Goal: Task Accomplishment & Management: Complete application form

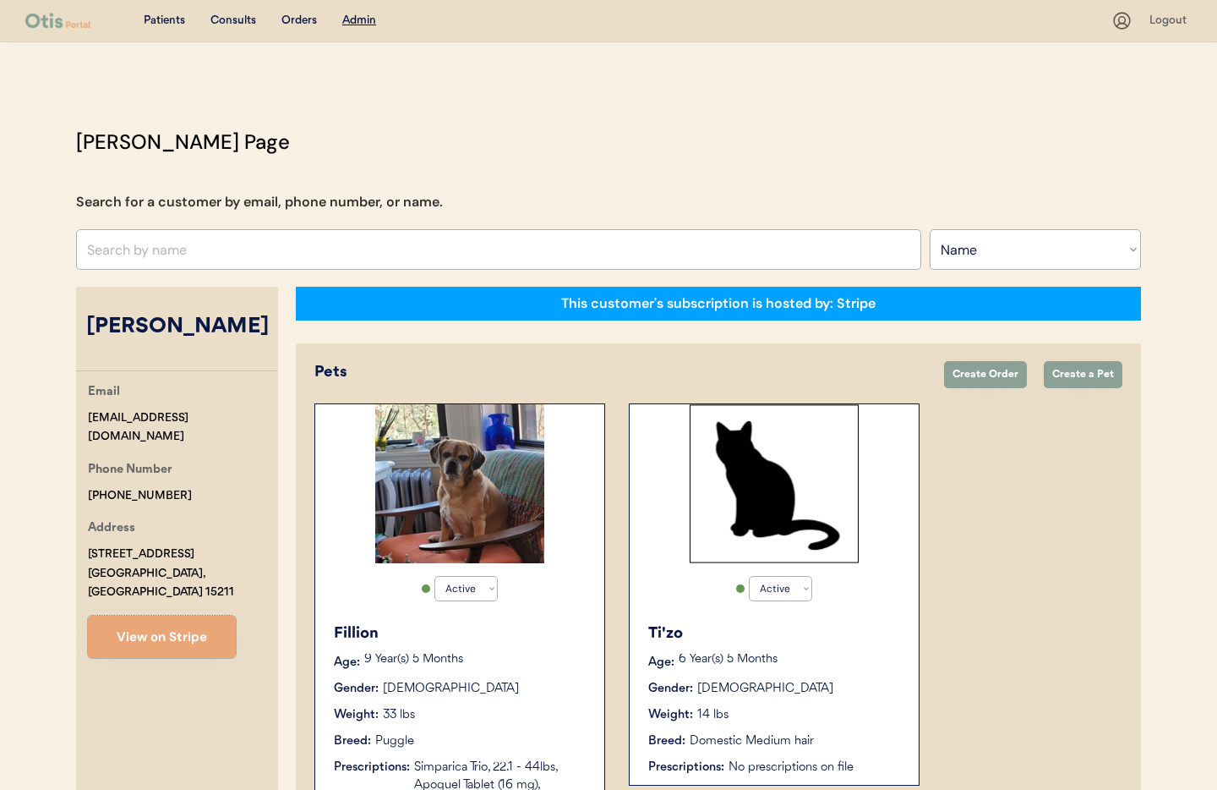
select select ""Name""
select select "true"
click at [242, 245] on input "text" at bounding box center [498, 249] width 845 height 41
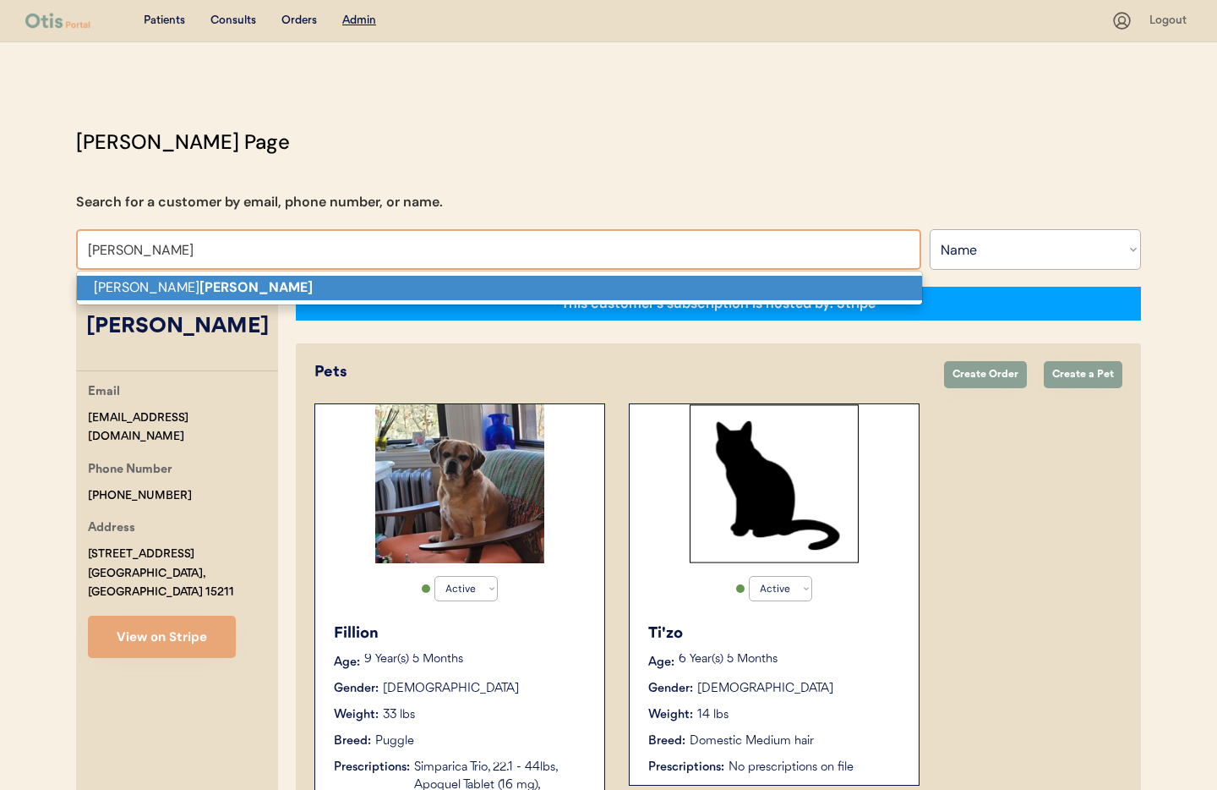
click at [183, 292] on p "[PERSON_NAME]" at bounding box center [499, 288] width 845 height 25
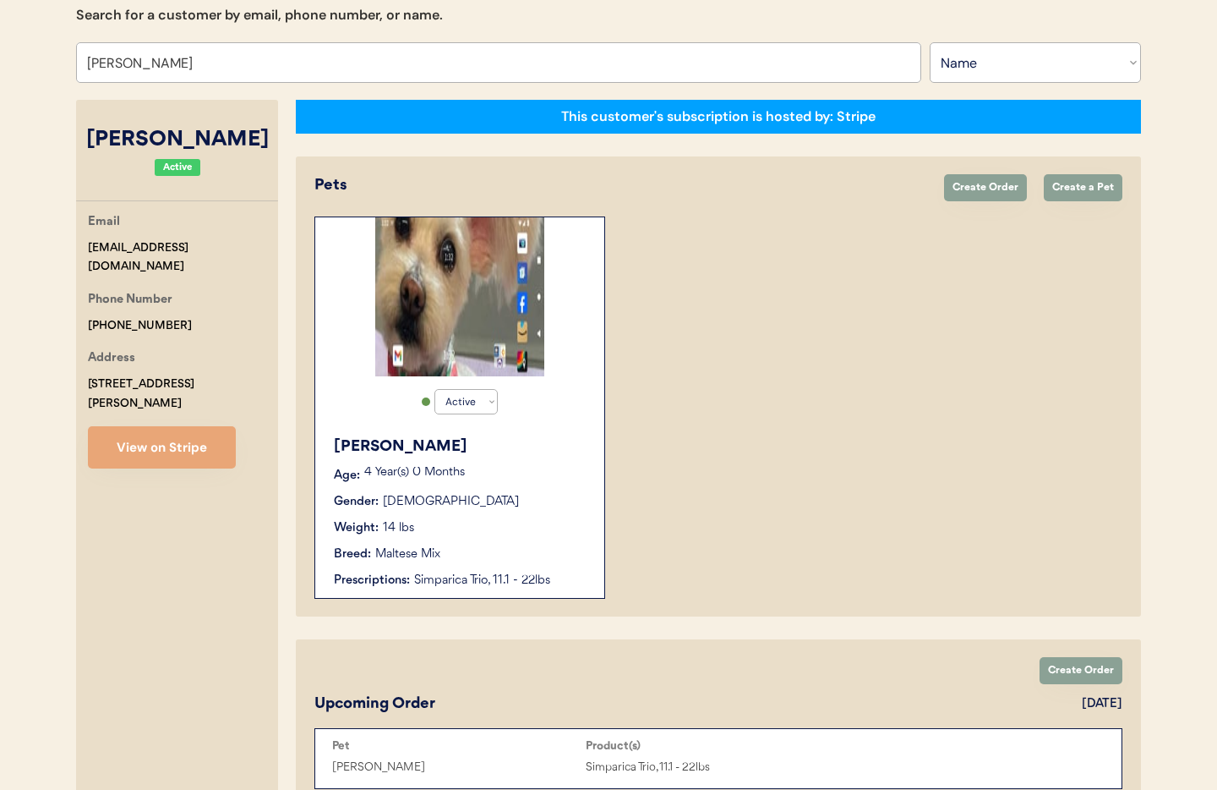
scroll to position [254, 0]
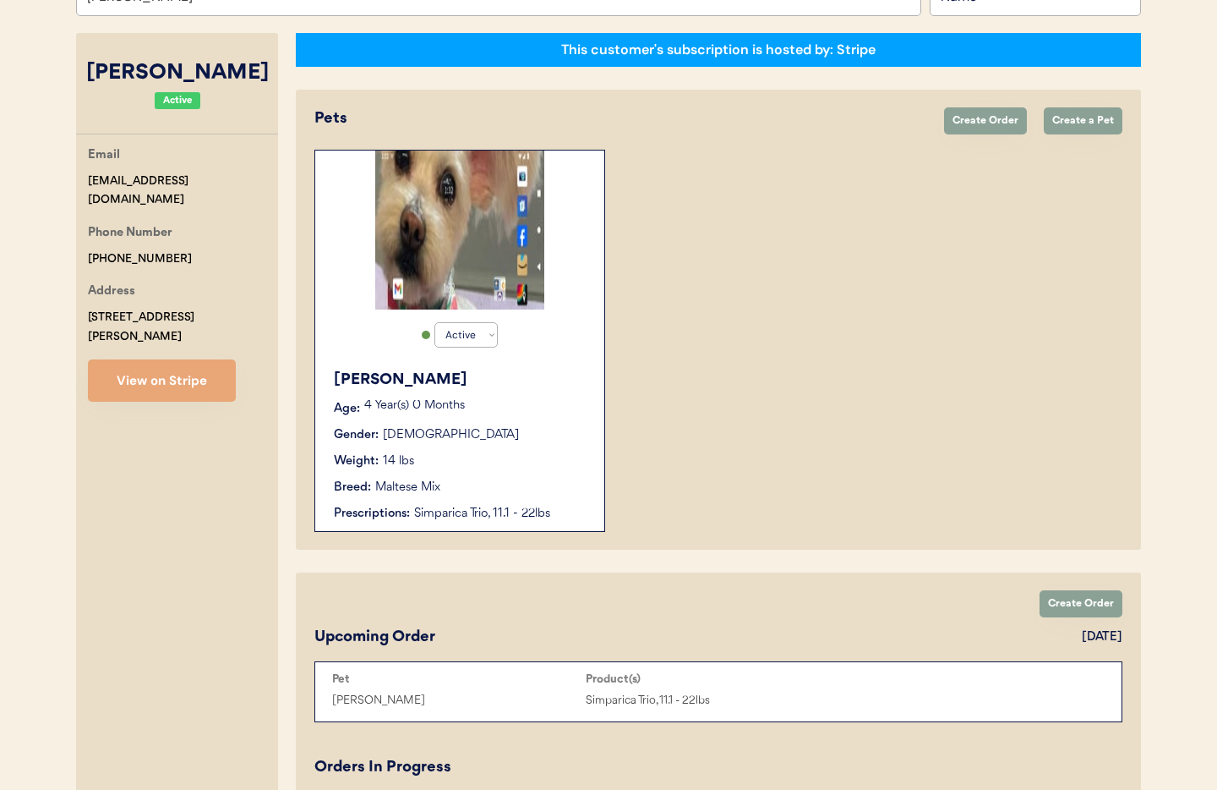
type input "[PERSON_NAME]"
click at [533, 477] on div "Luna Lou Age: 4 Year(s) 0 Months Gender: Female Weight: 14 lbs Breed: Maltese M…" at bounding box center [460, 445] width 272 height 171
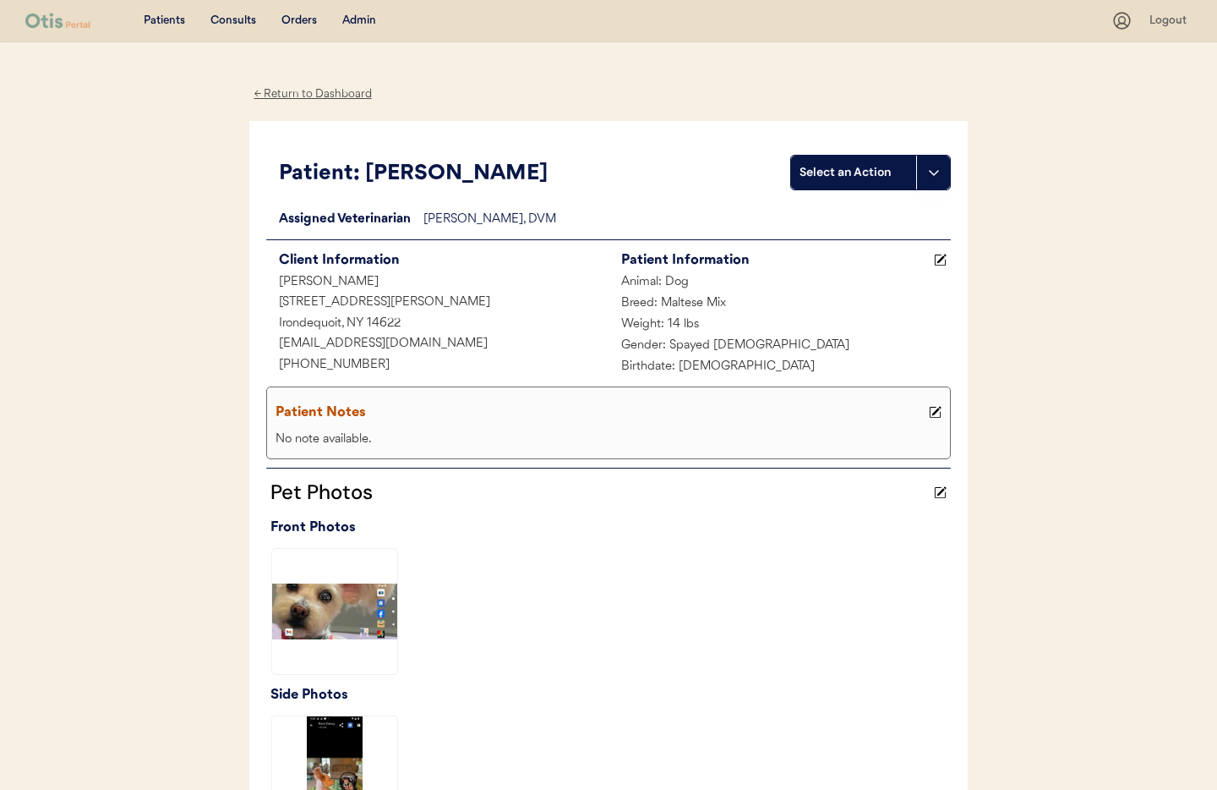
click at [292, 91] on div "← Return to Dashboard" at bounding box center [312, 94] width 127 height 19
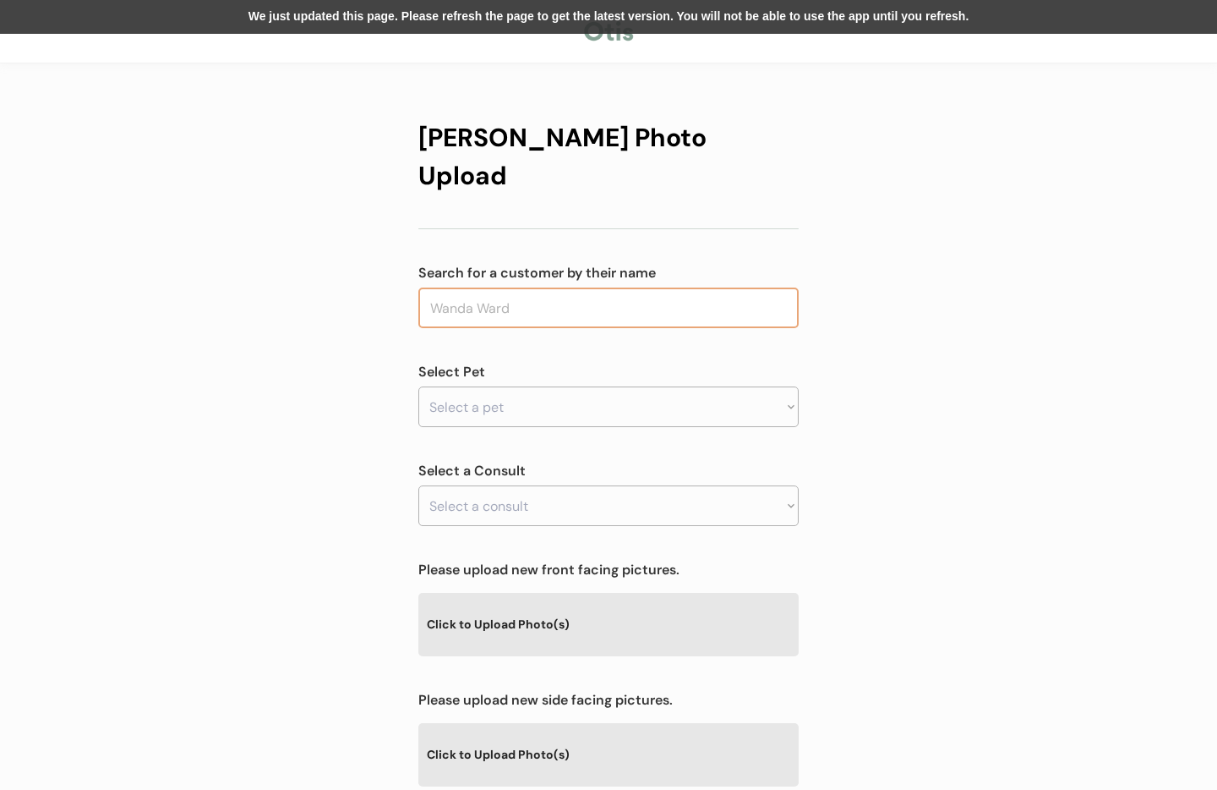
click at [590, 287] on input "text" at bounding box center [608, 307] width 380 height 41
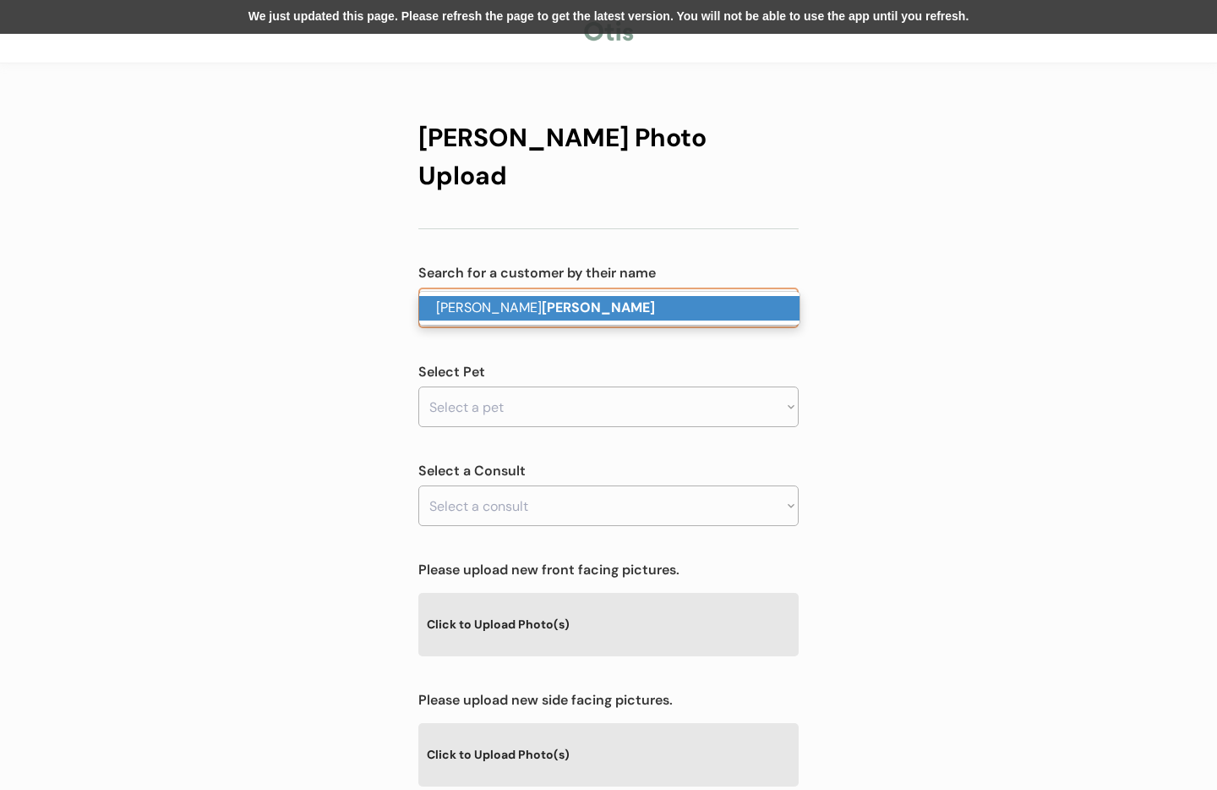
click at [572, 311] on p "[PERSON_NAME]" at bounding box center [609, 308] width 380 height 25
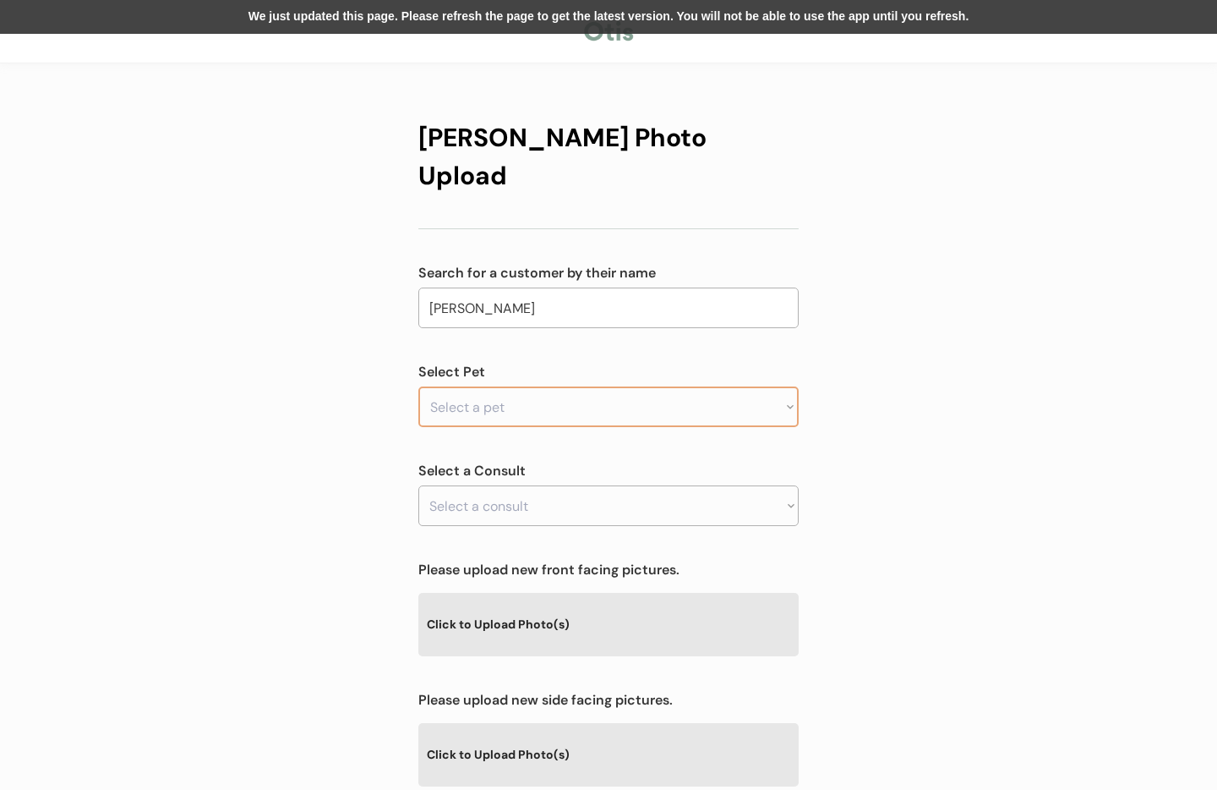
type input "[PERSON_NAME]"
click at [534, 386] on select "Select a pet Luna Lou" at bounding box center [608, 406] width 380 height 41
select select ""1348695171700984260__LOOKUP__1725981514758x783099151270805500""
click at [418, 386] on select "Select a pet Luna Lou" at bounding box center [608, 406] width 380 height 41
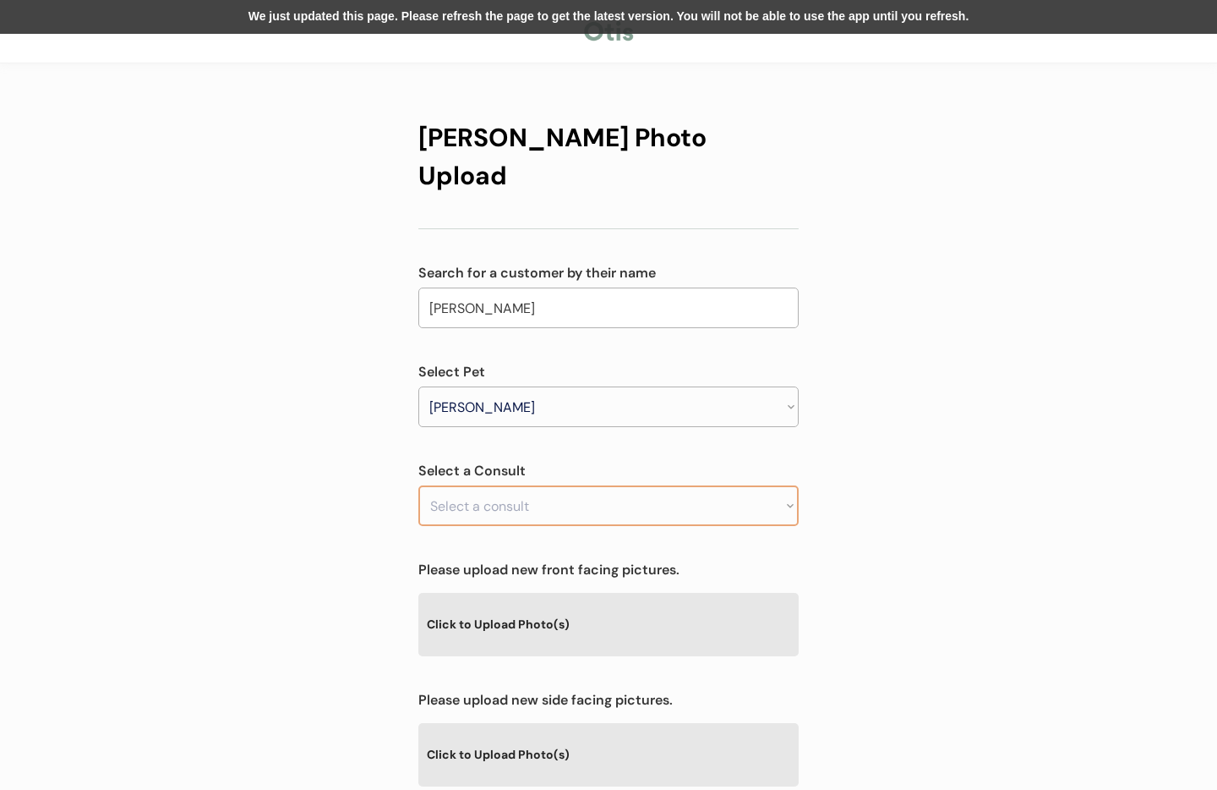
click at [542, 485] on select "Select a consult" at bounding box center [608, 505] width 380 height 41
select select ""1348695171700984260__LOOKUP__1754951147423x428790898492178400""
click at [418, 485] on select "Select a consult Prescription renewal" at bounding box center [608, 505] width 380 height 41
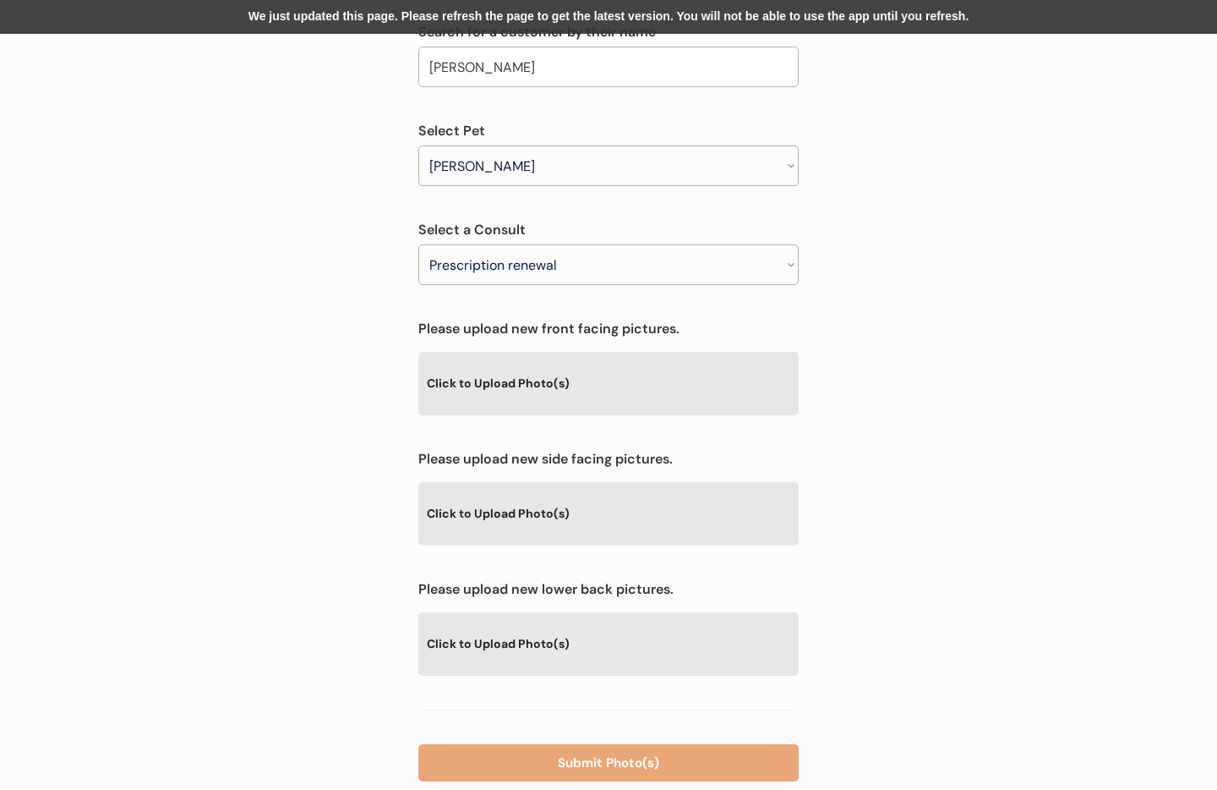
scroll to position [247, 0]
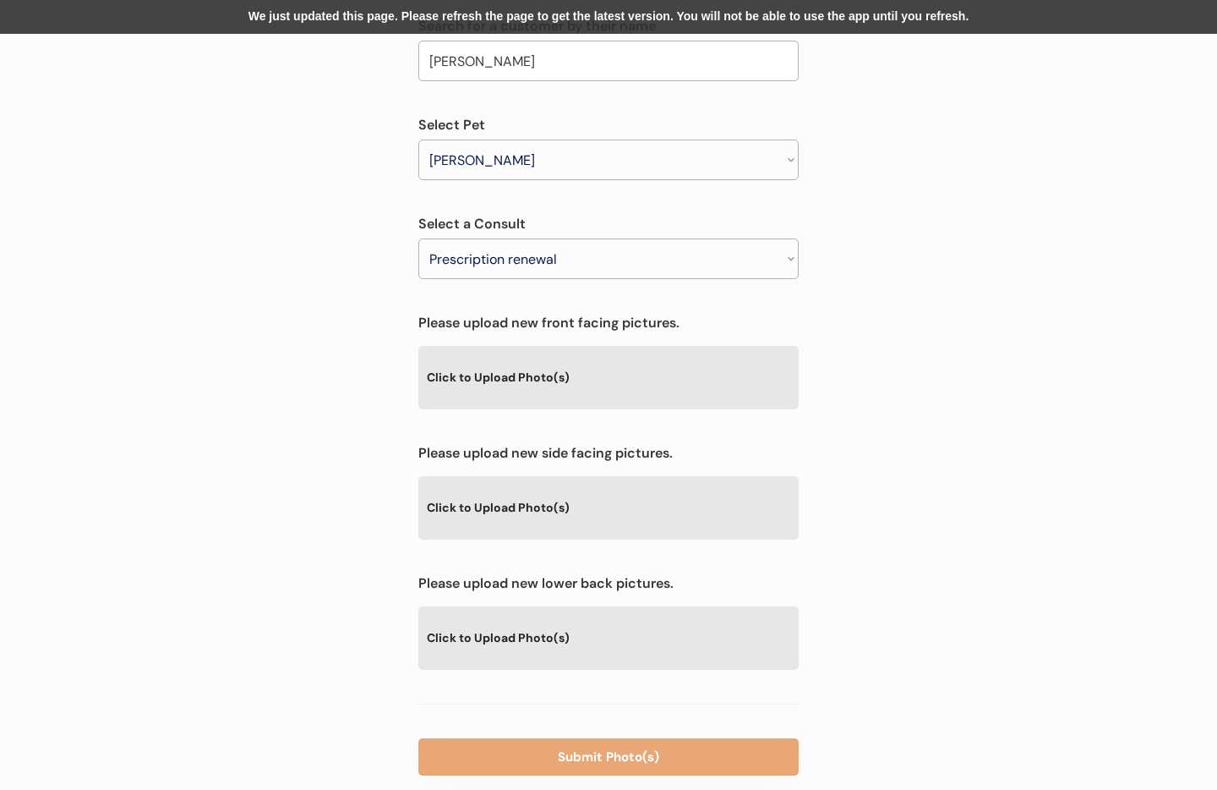
click at [517, 346] on div "Click to Upload Photo(s)" at bounding box center [608, 377] width 380 height 62
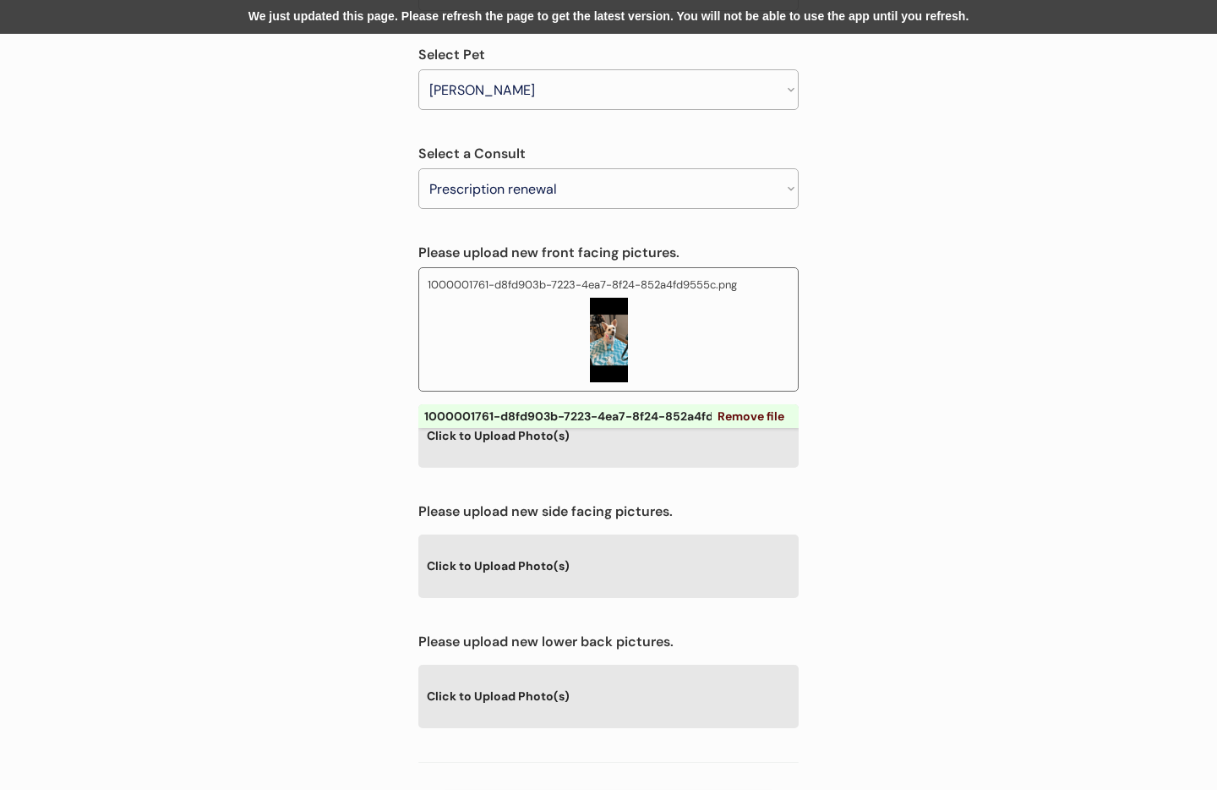
scroll to position [331, 0]
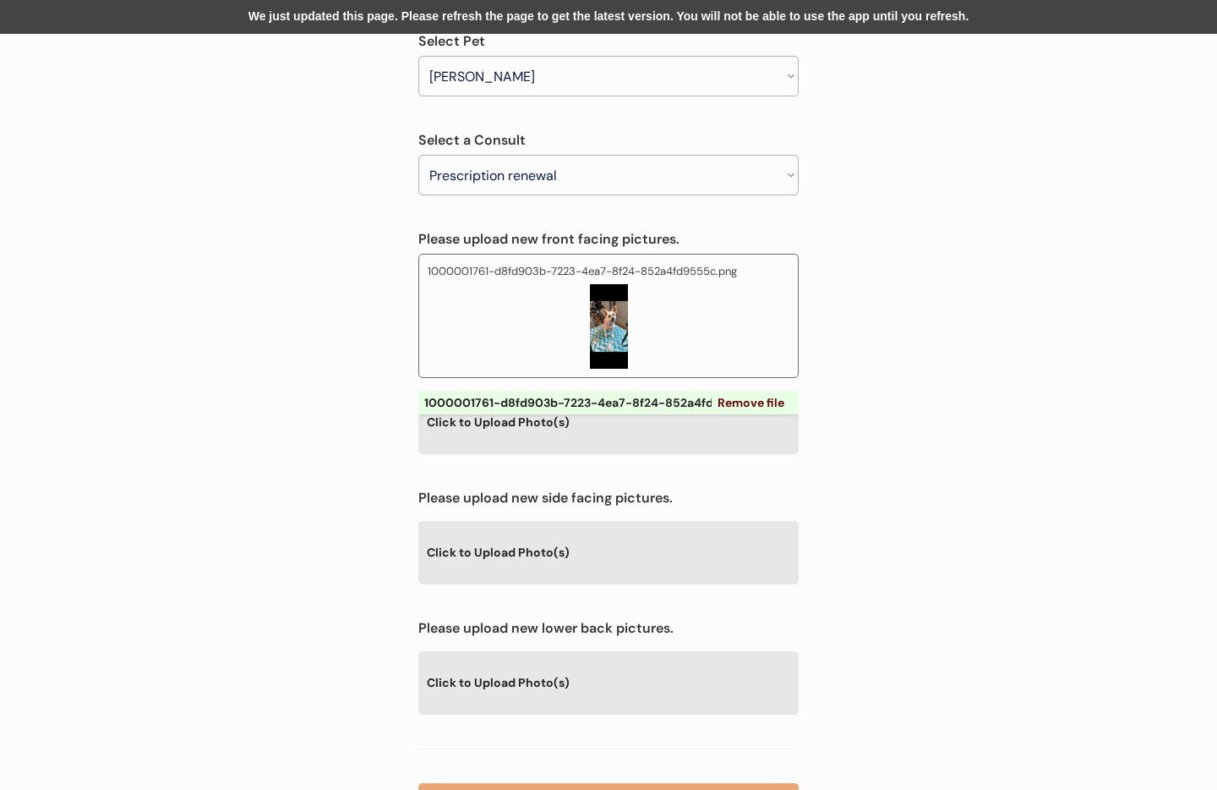
click at [577, 521] on div "Click to Upload Photo(s)" at bounding box center [608, 552] width 380 height 62
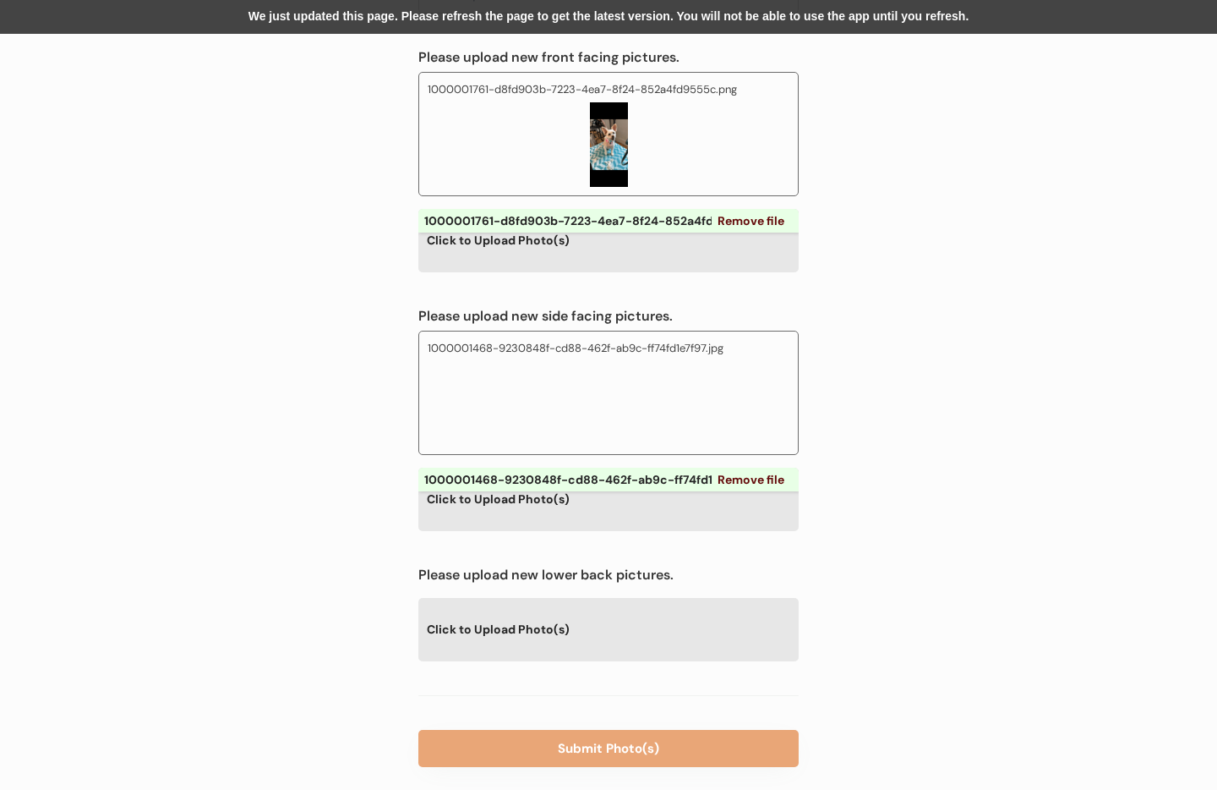
scroll to position [519, 0]
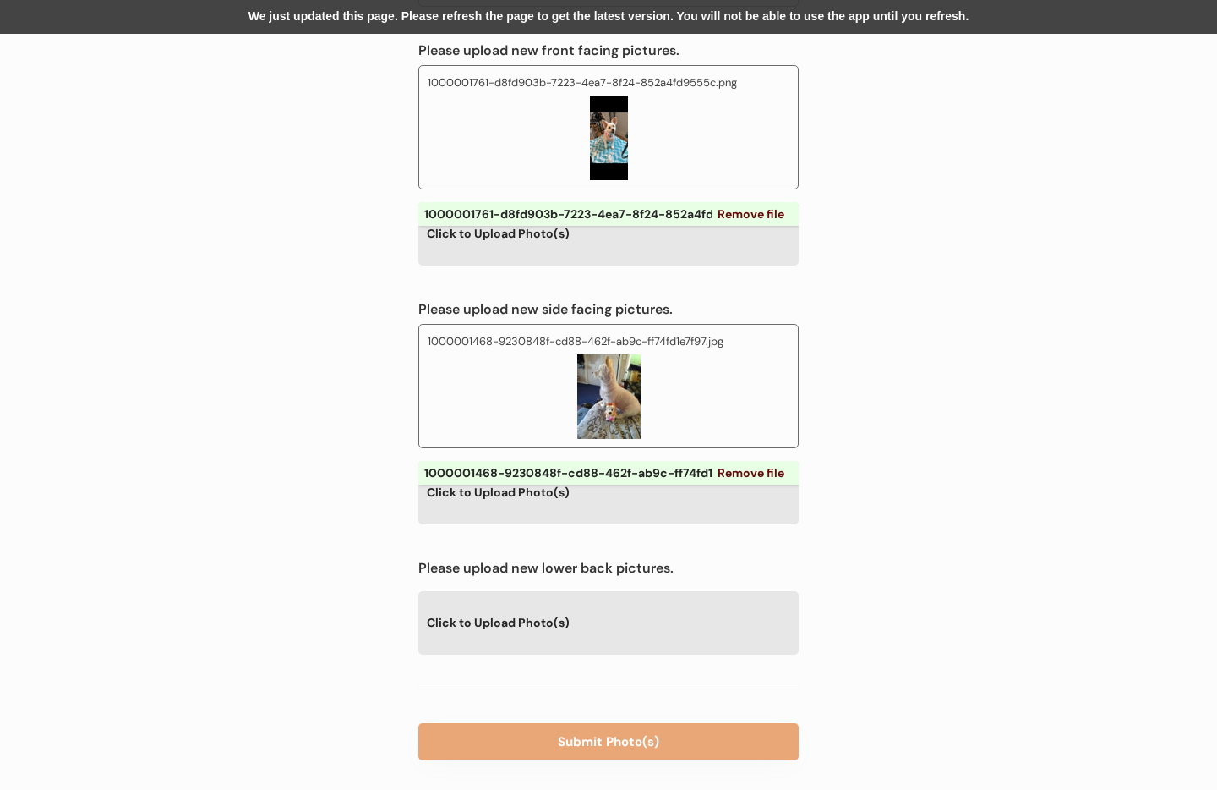
click at [555, 461] on div "Click to Upload Photo(s)" at bounding box center [608, 492] width 380 height 62
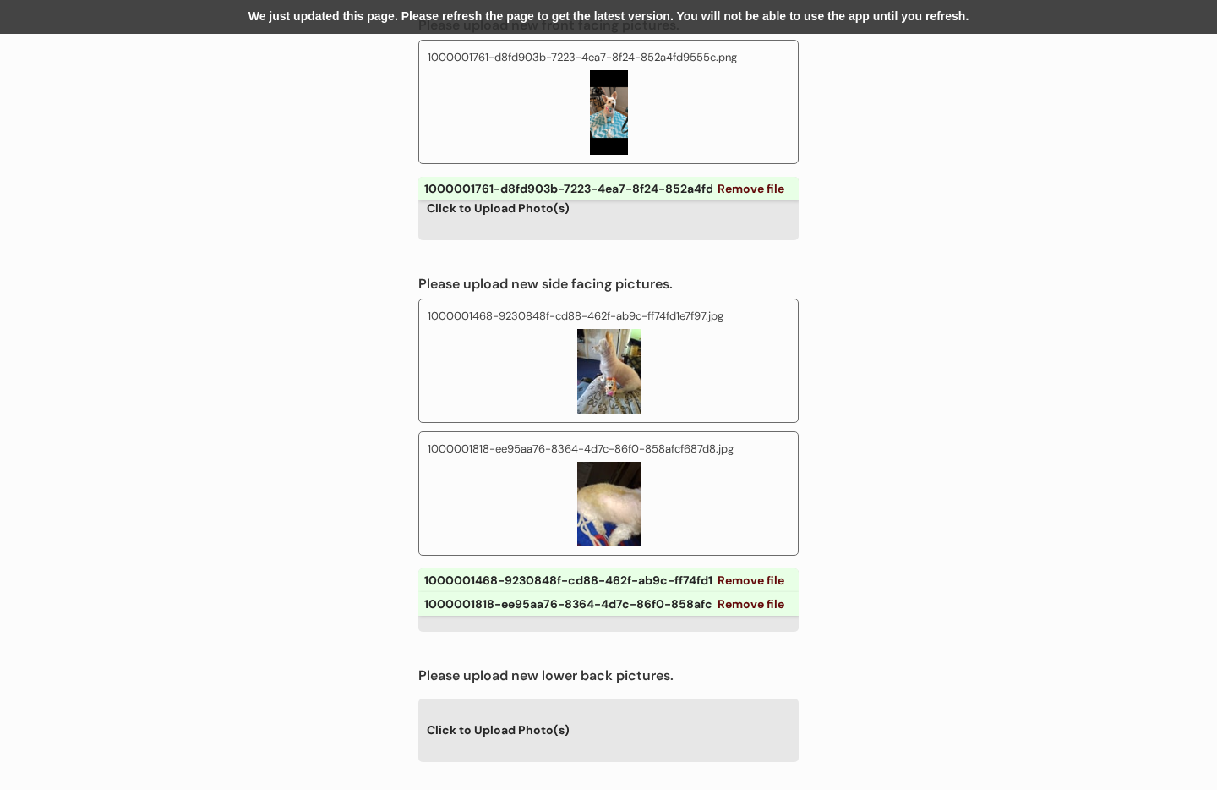
scroll to position [652, 0]
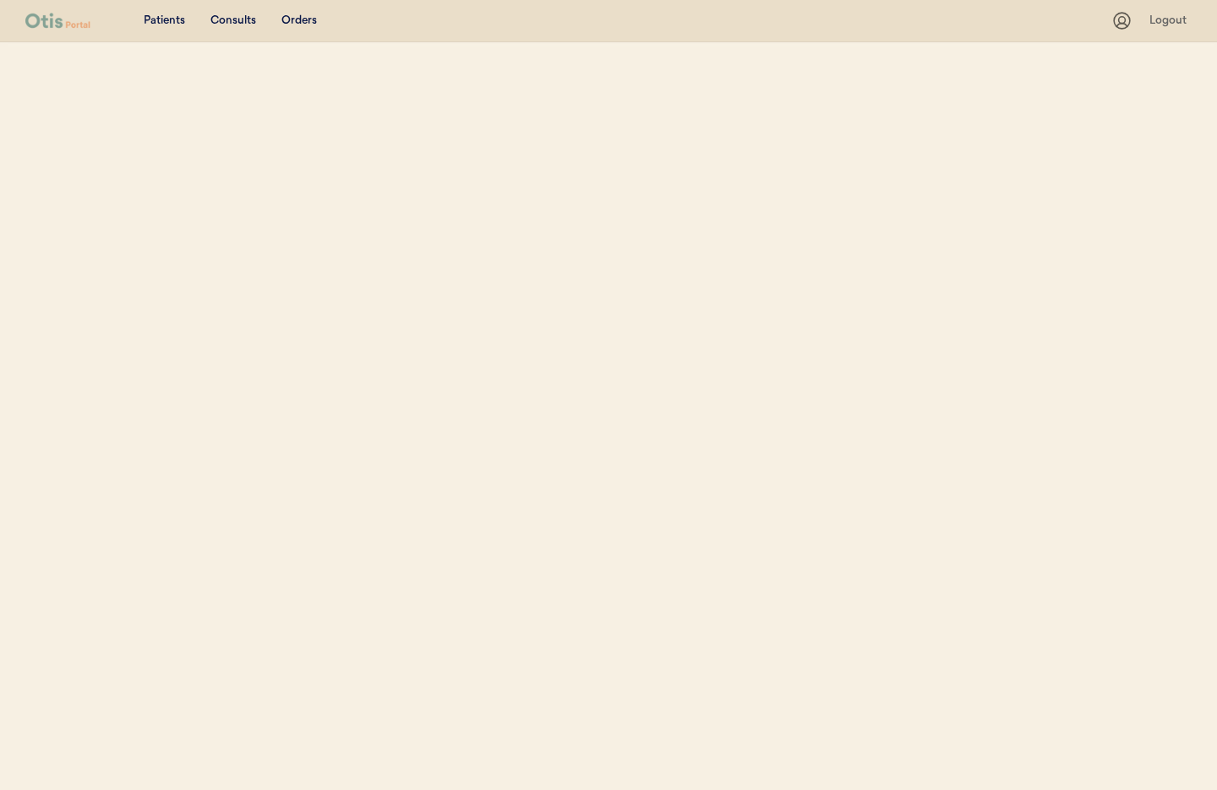
select select ""Name""
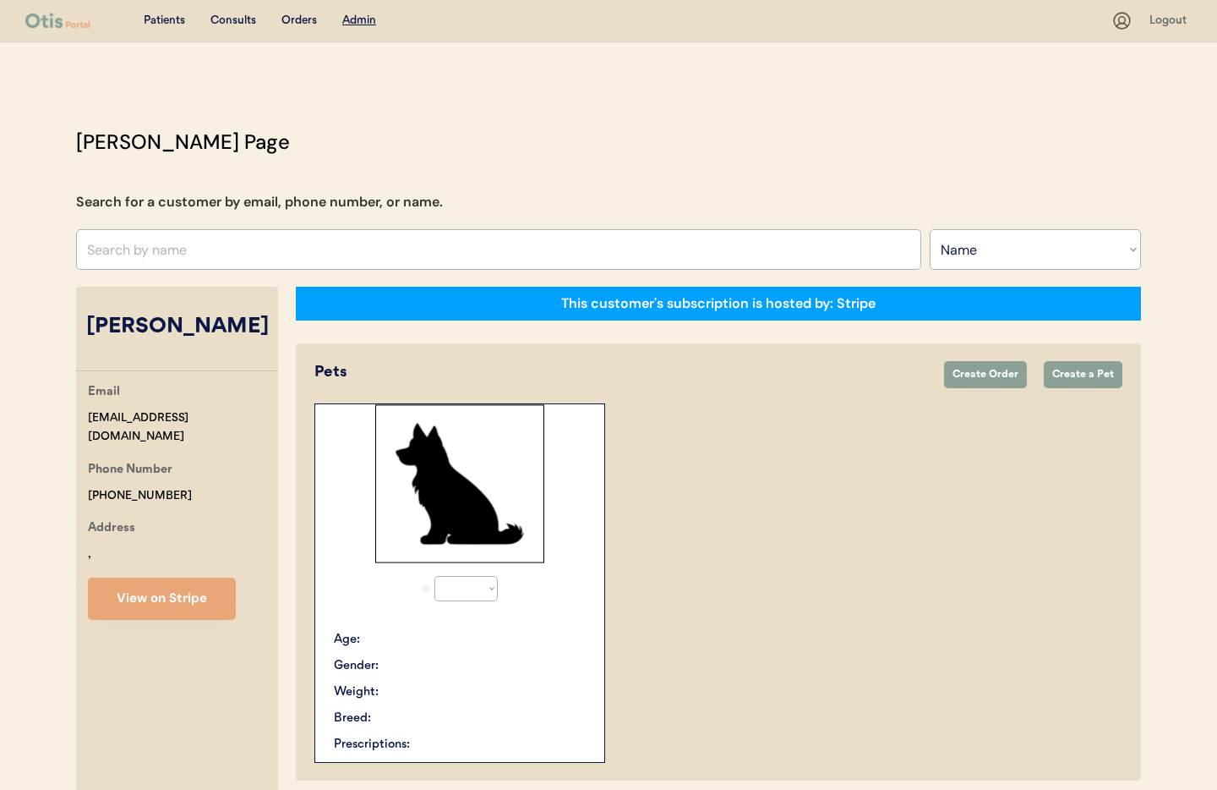
scroll to position [254, 0]
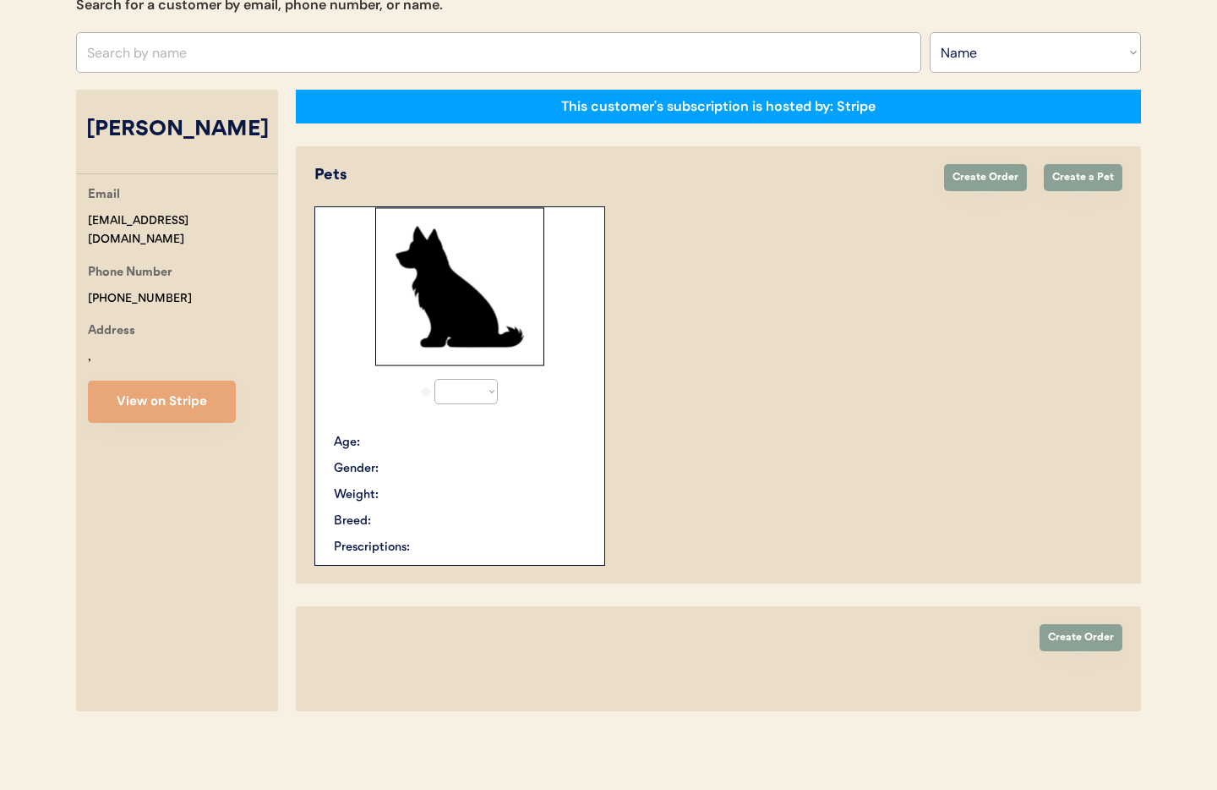
select select "true"
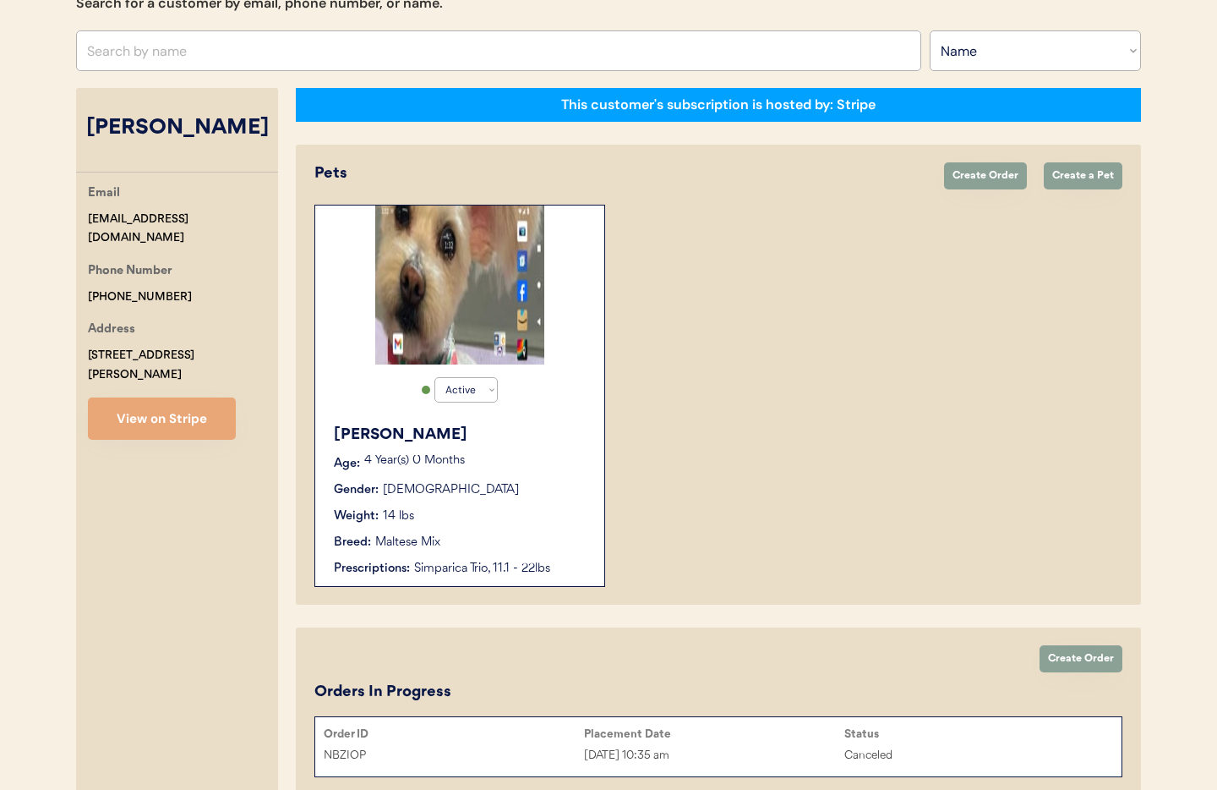
scroll to position [162, 0]
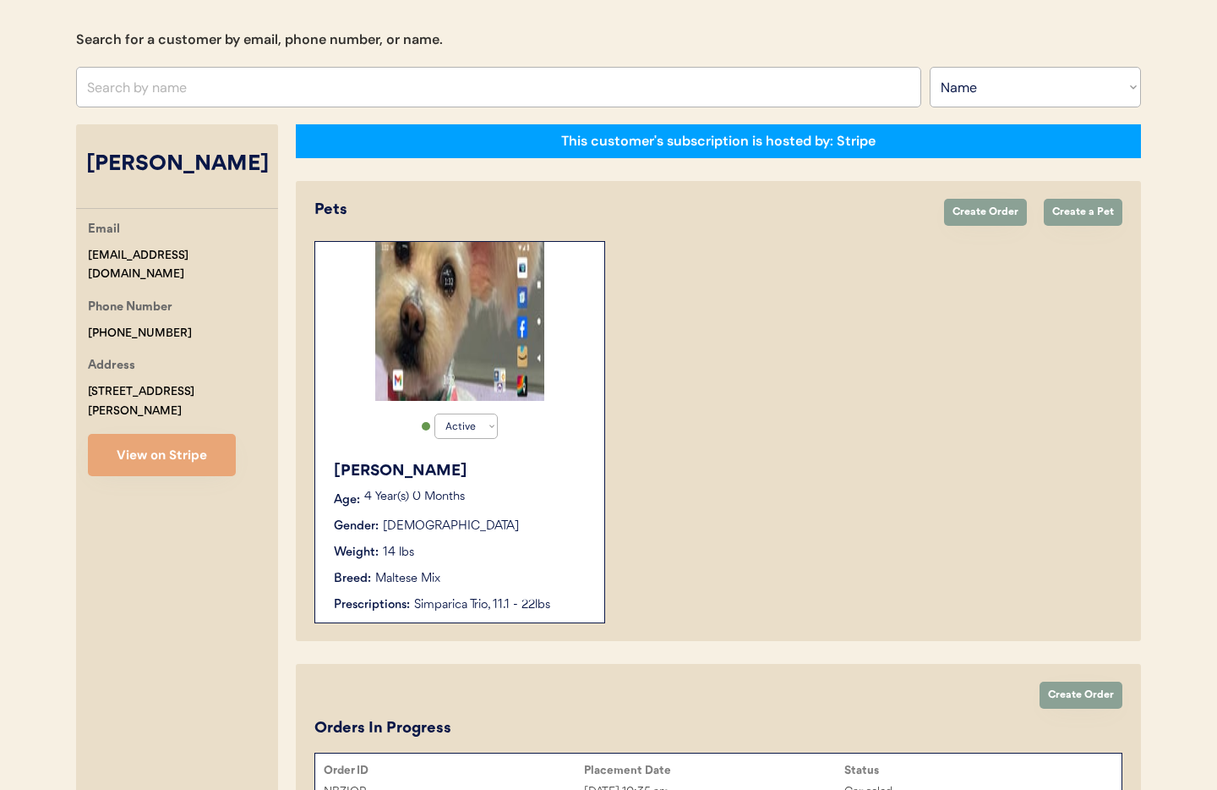
click at [567, 451] on div "Luna Lou Age: 4 Year(s) 0 Months Gender: Female Weight: 14 lbs Breed: Maltese M…" at bounding box center [460, 536] width 272 height 171
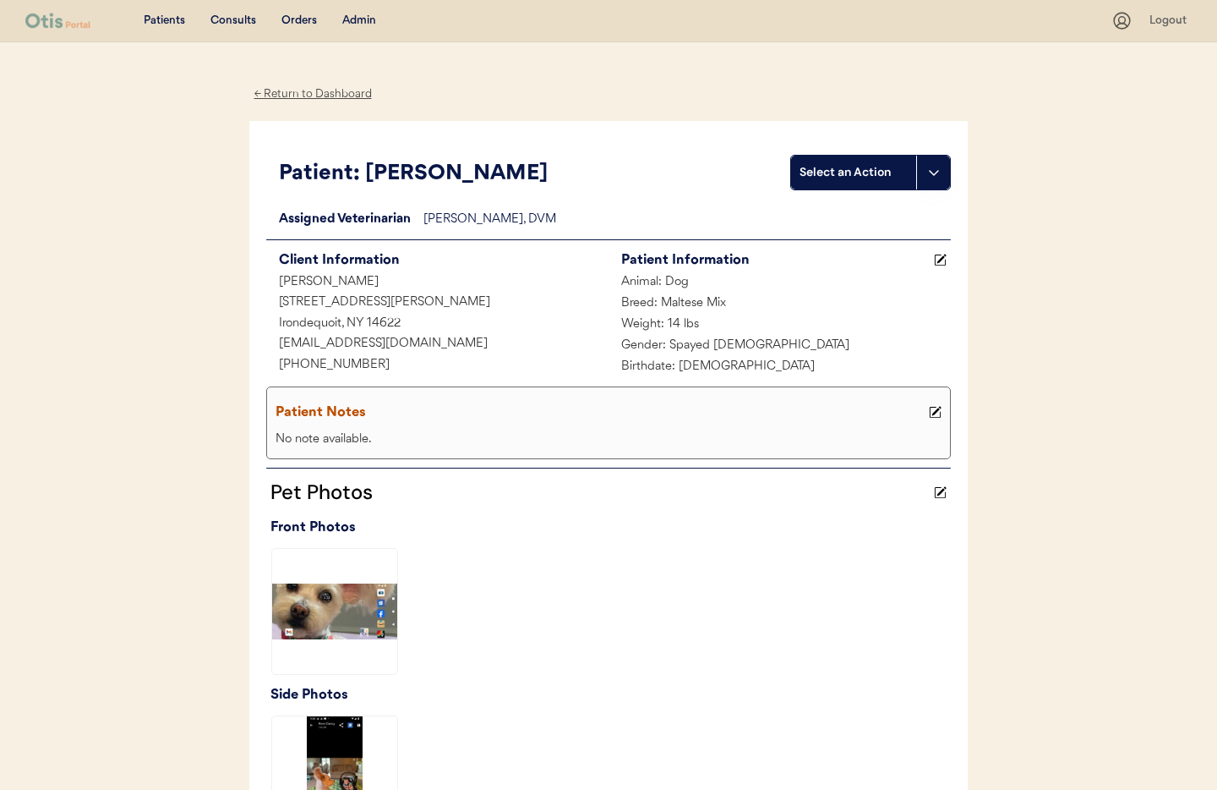
click at [296, 94] on div "← Return to Dashboard" at bounding box center [312, 94] width 127 height 19
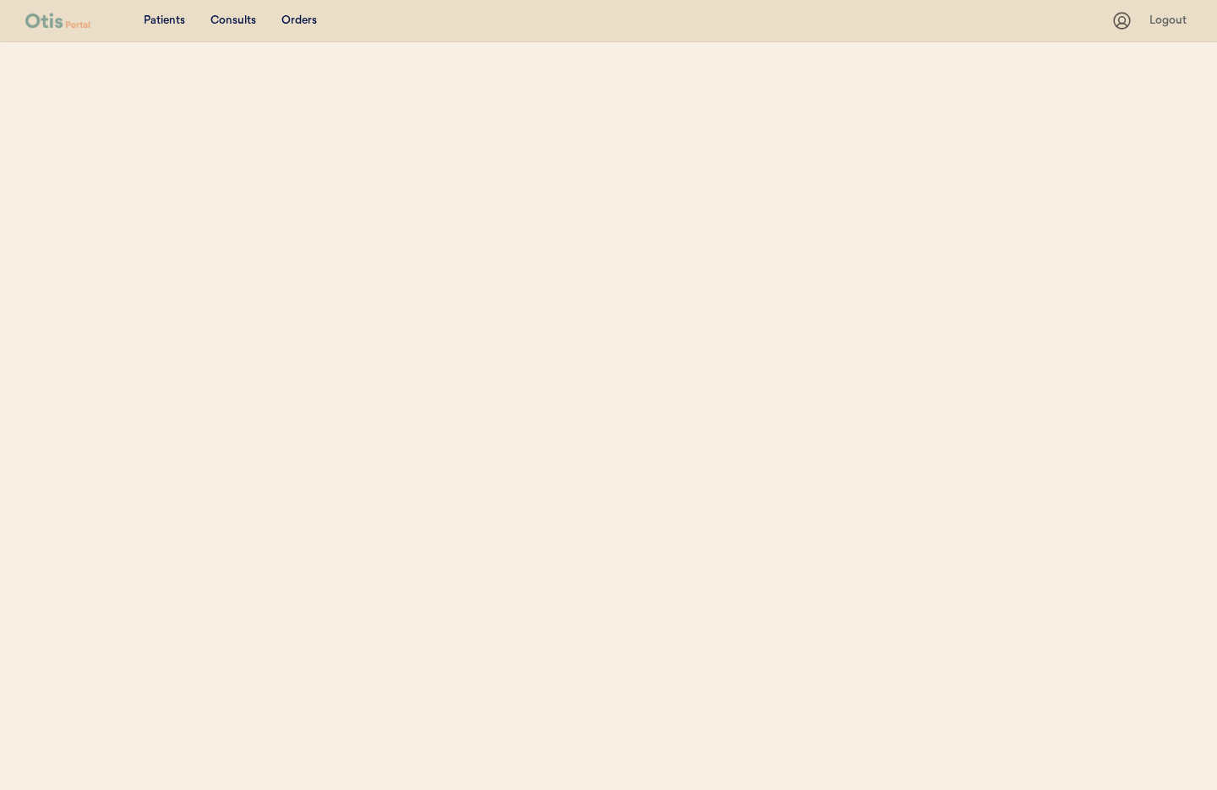
select select ""Name""
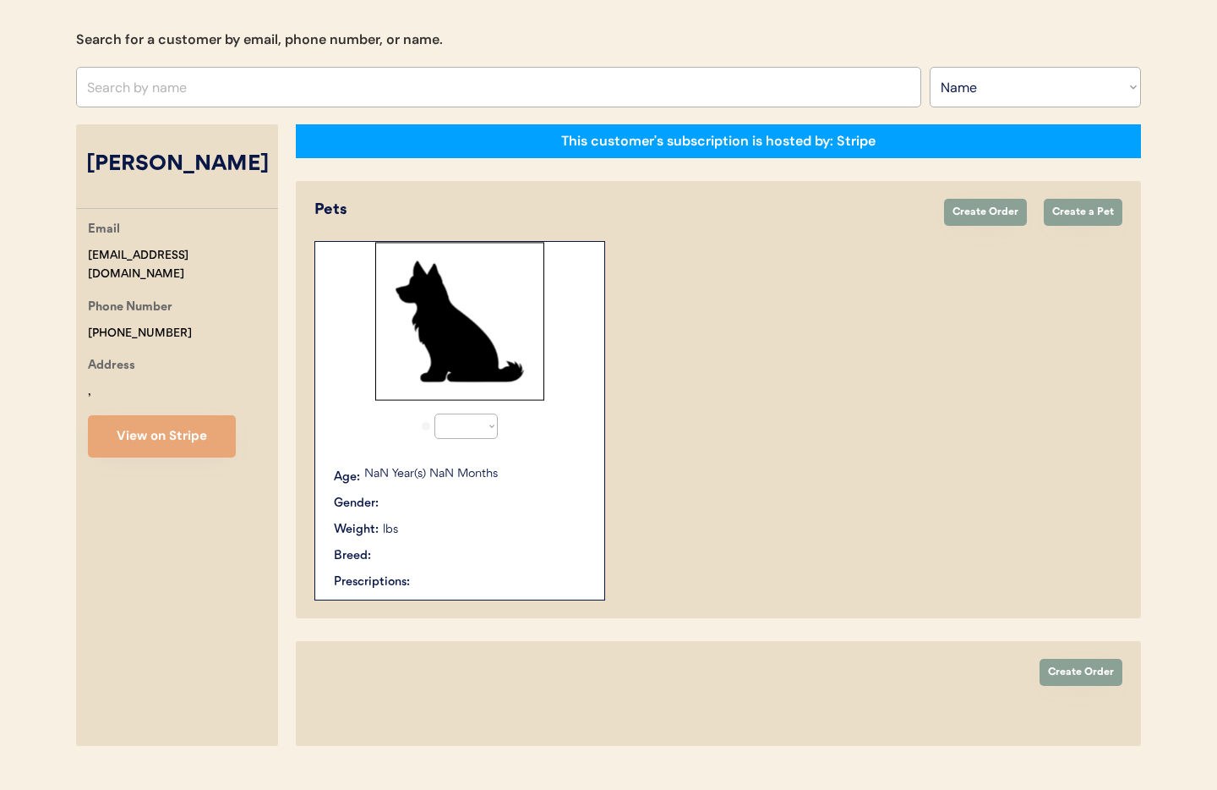
select select "true"
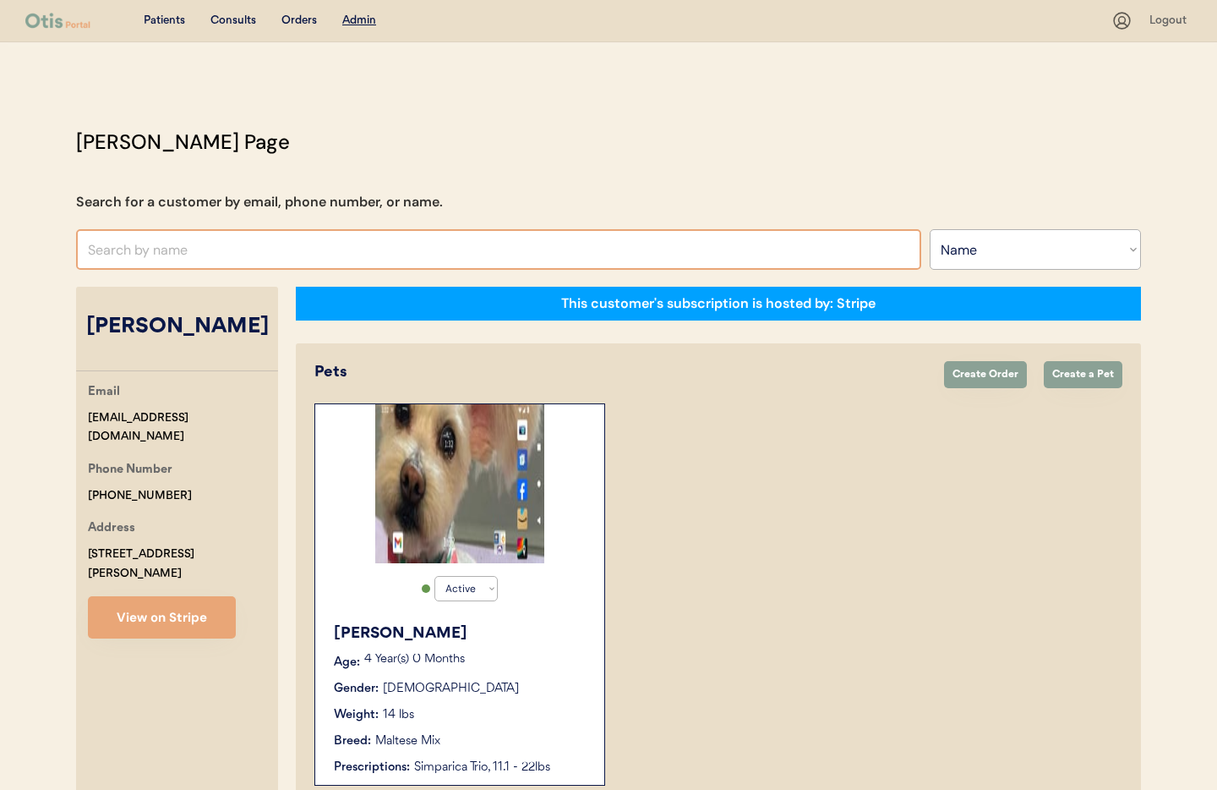
click at [239, 240] on input "text" at bounding box center [498, 249] width 845 height 41
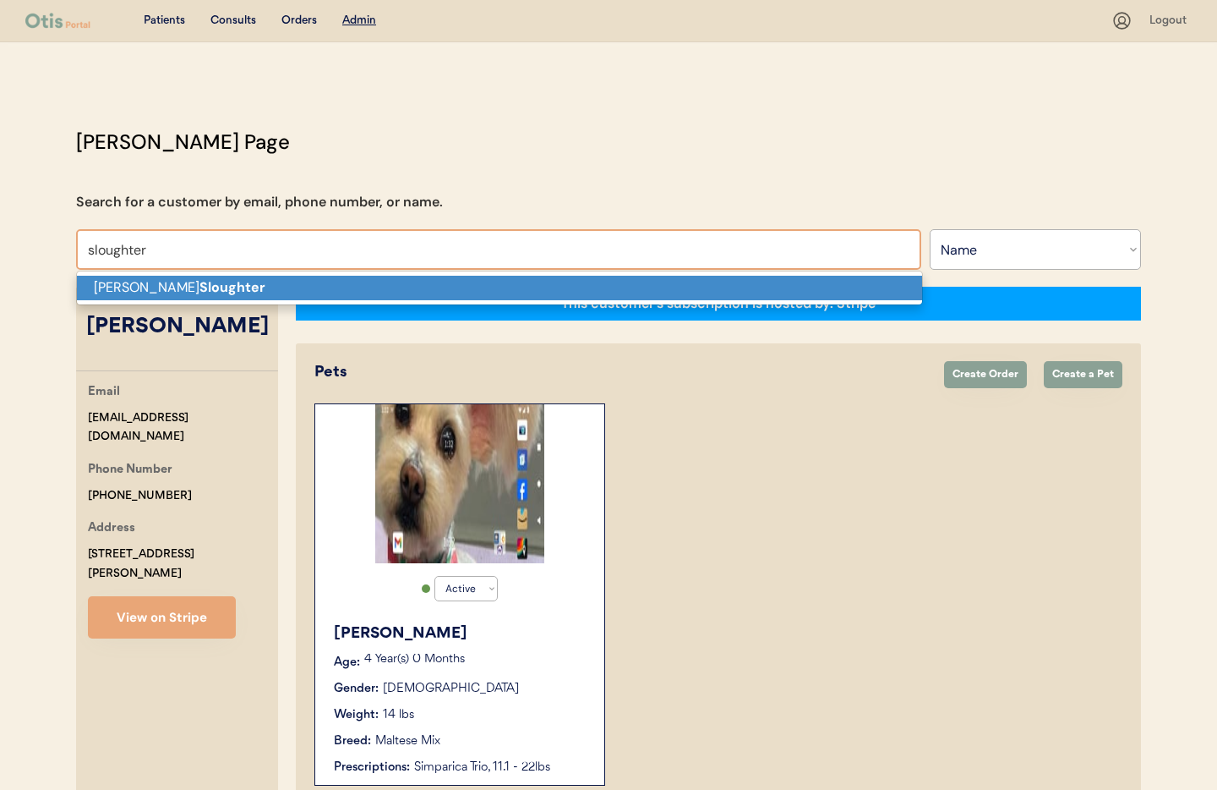
click at [216, 290] on p "Debra Sloughter" at bounding box center [499, 288] width 845 height 25
type input "[PERSON_NAME]"
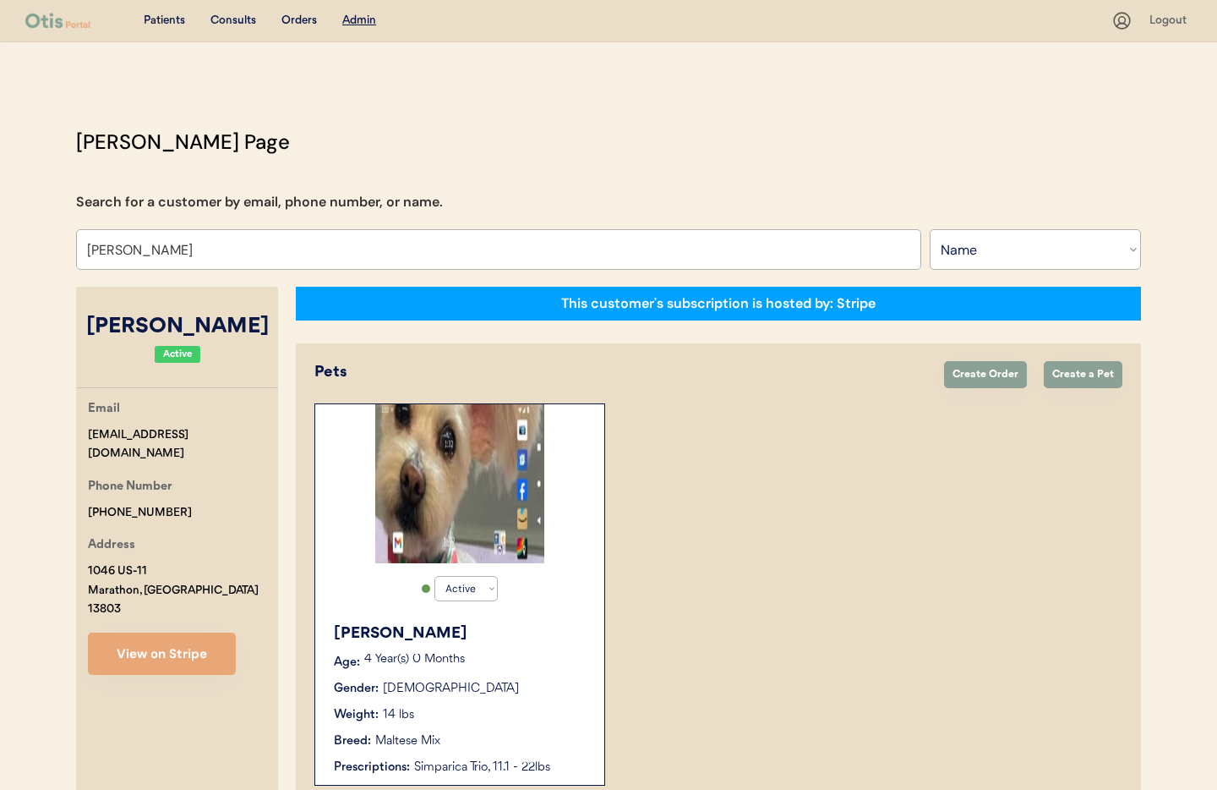
select select "true"
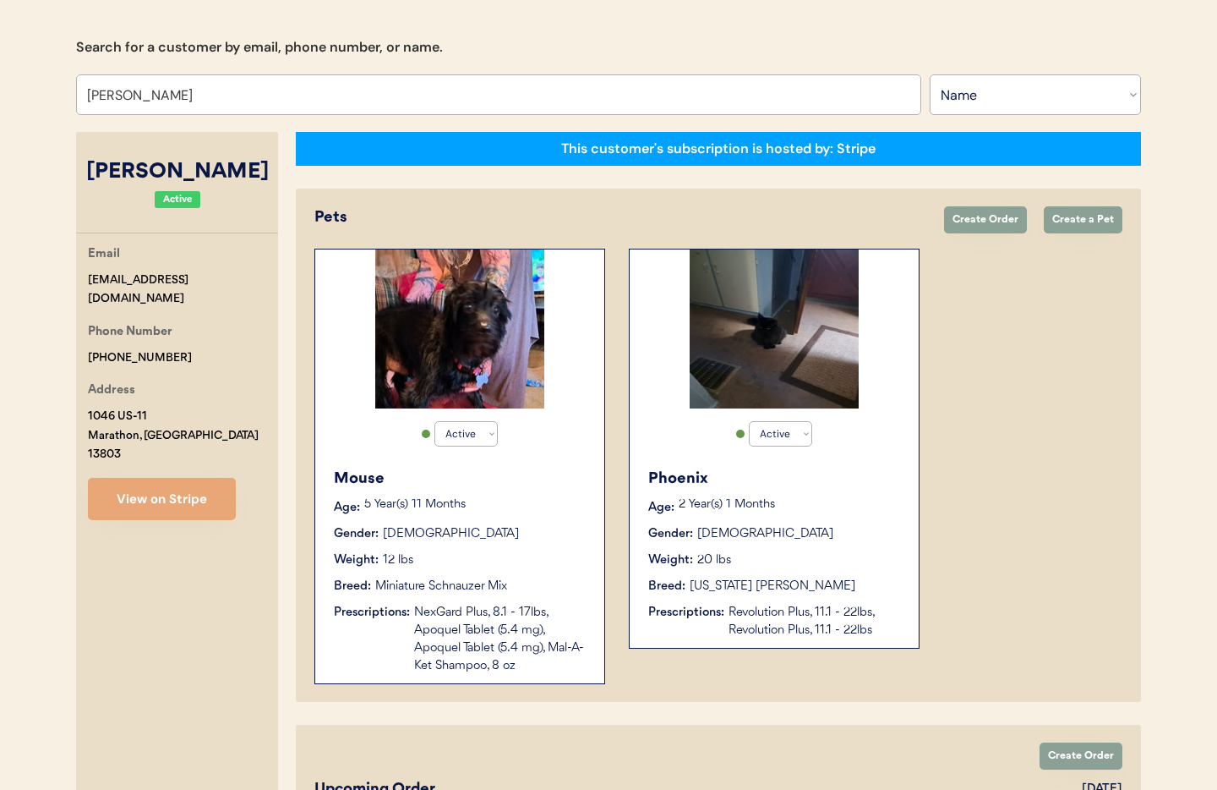
scroll to position [340, 0]
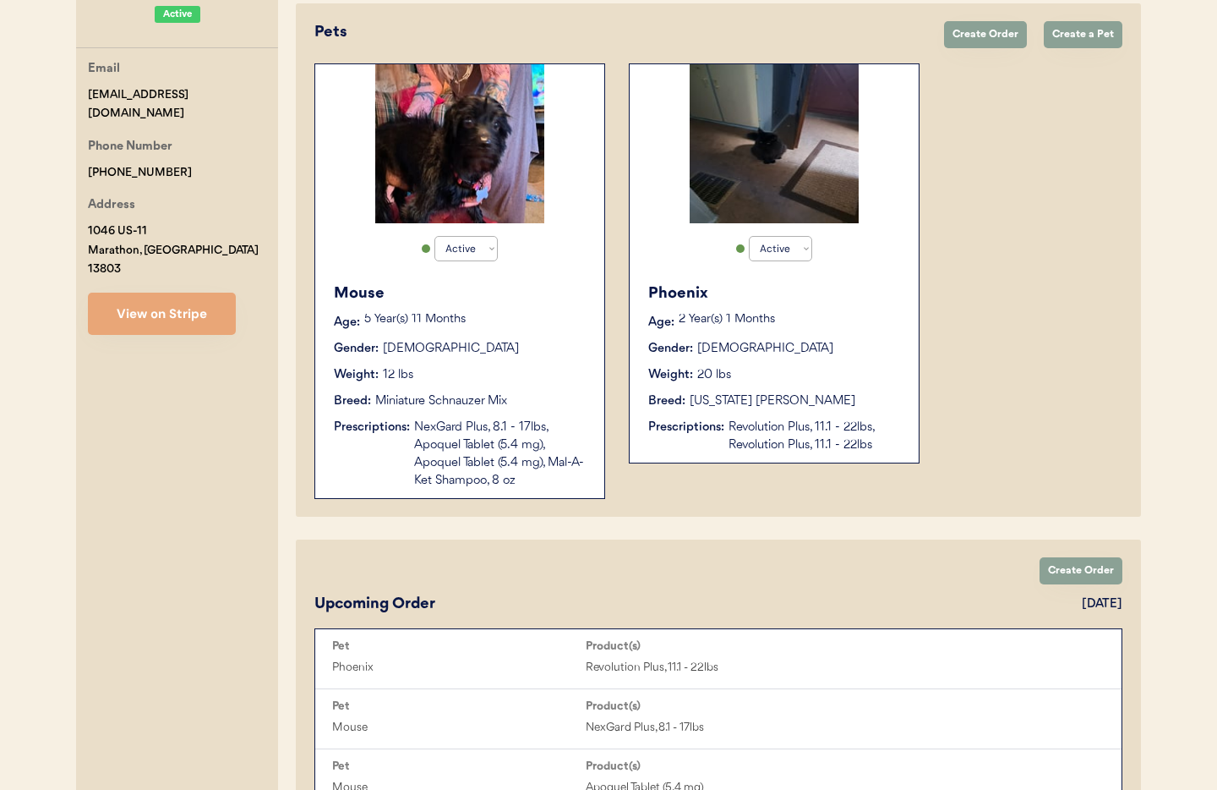
type input "[PERSON_NAME]"
click at [779, 383] on div "Weight: 20 lbs" at bounding box center [775, 375] width 254 height 18
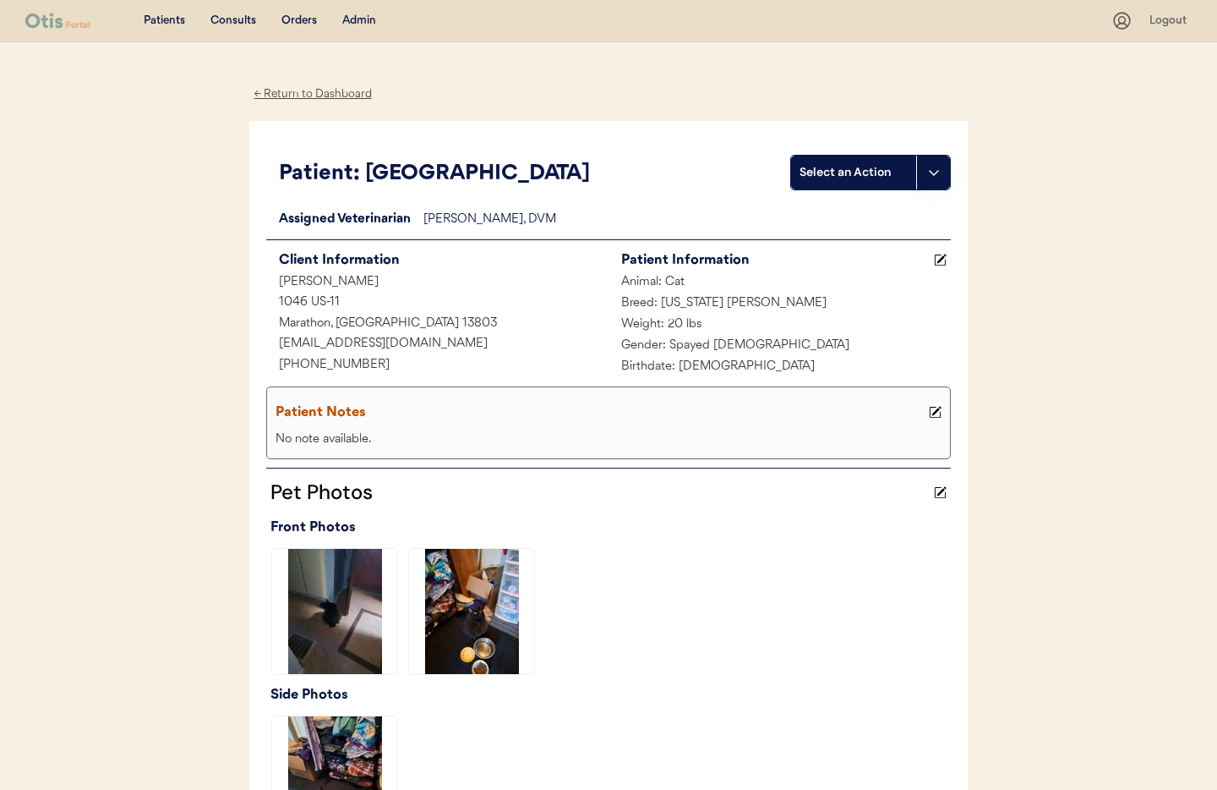
click at [298, 93] on div "← Return to Dashboard" at bounding box center [312, 94] width 127 height 19
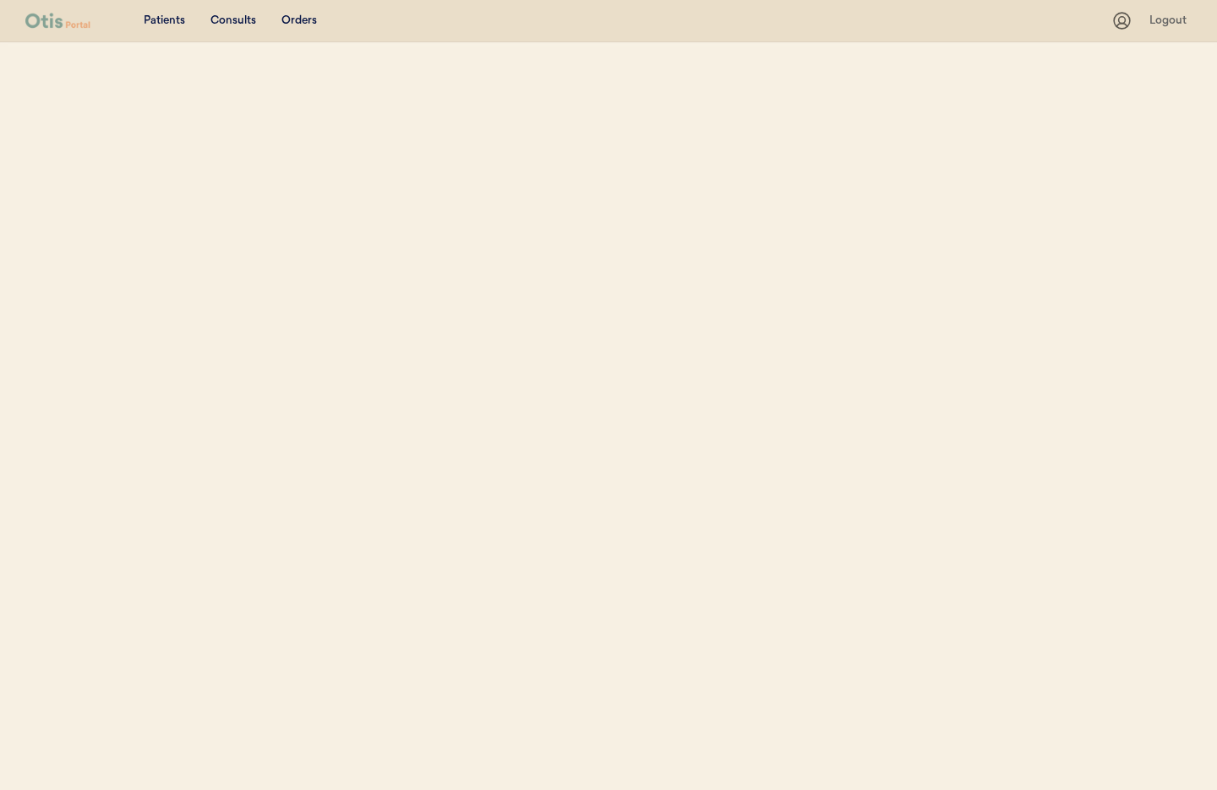
select select ""Name""
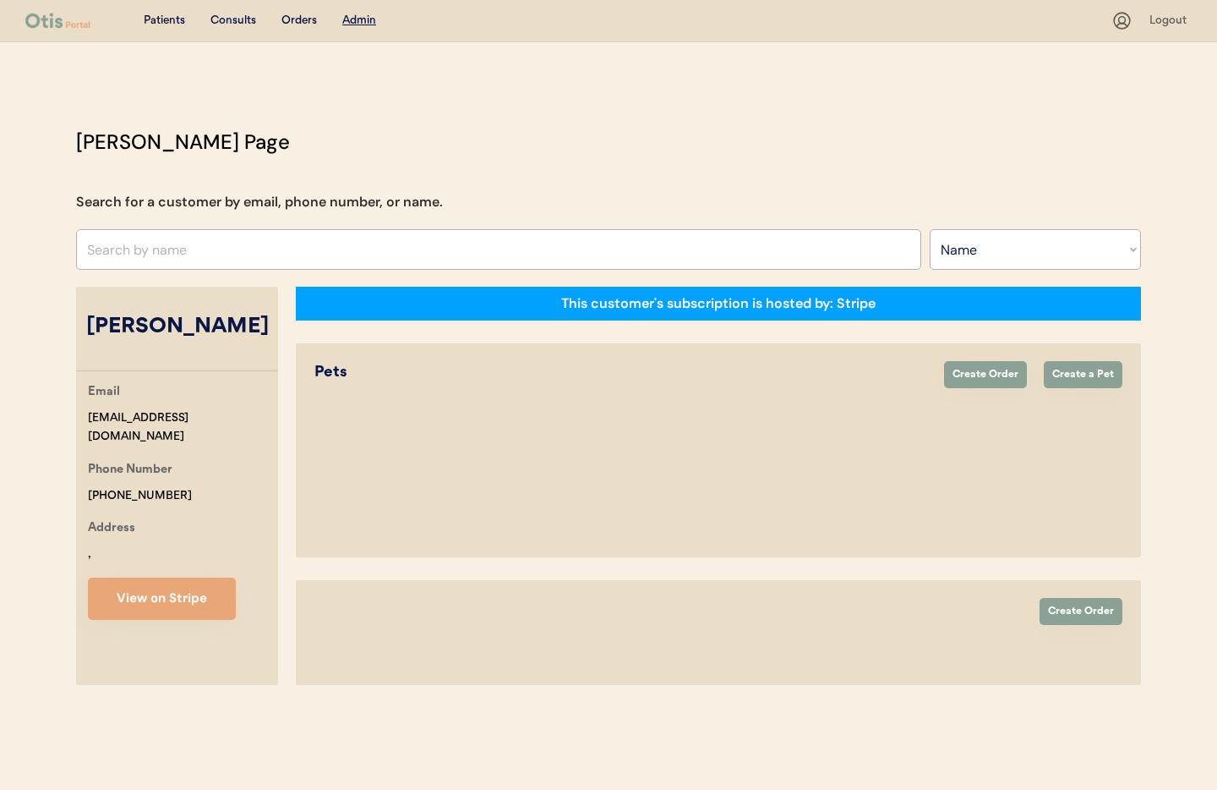
select select "true"
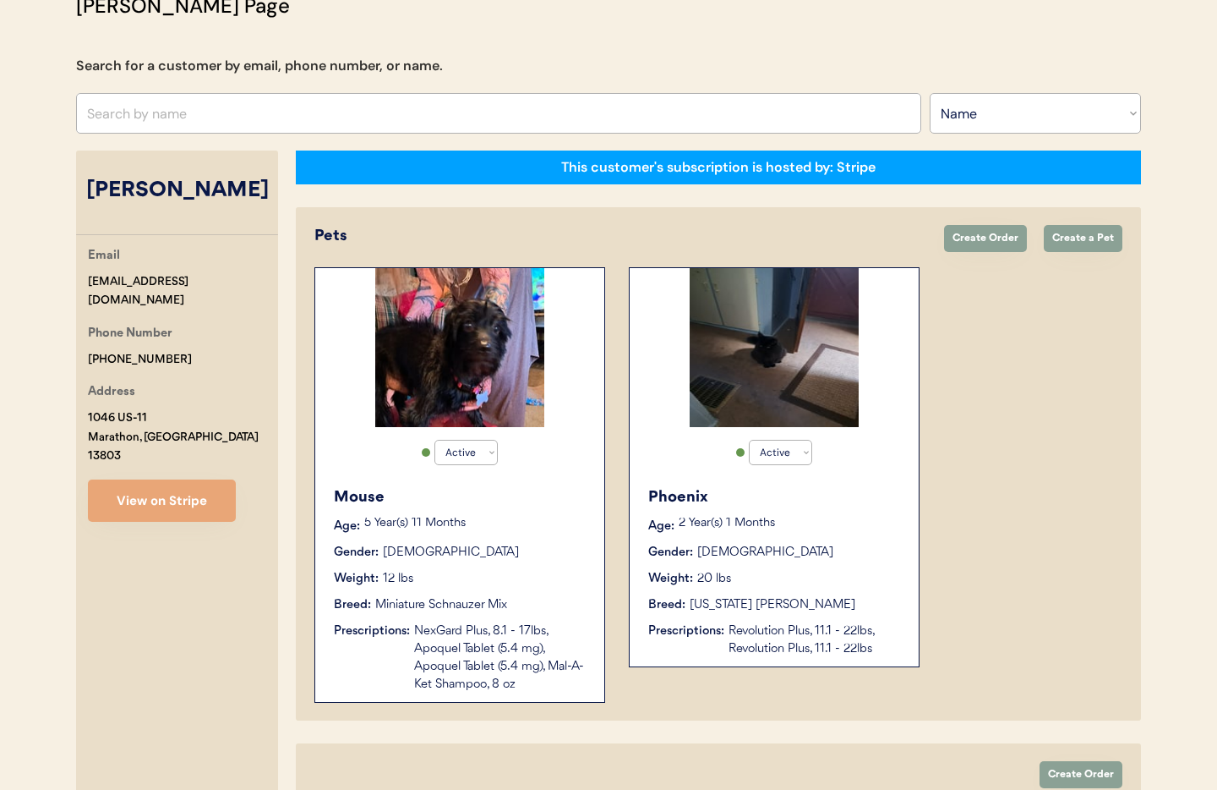
click at [511, 500] on div "Mouse" at bounding box center [461, 497] width 254 height 23
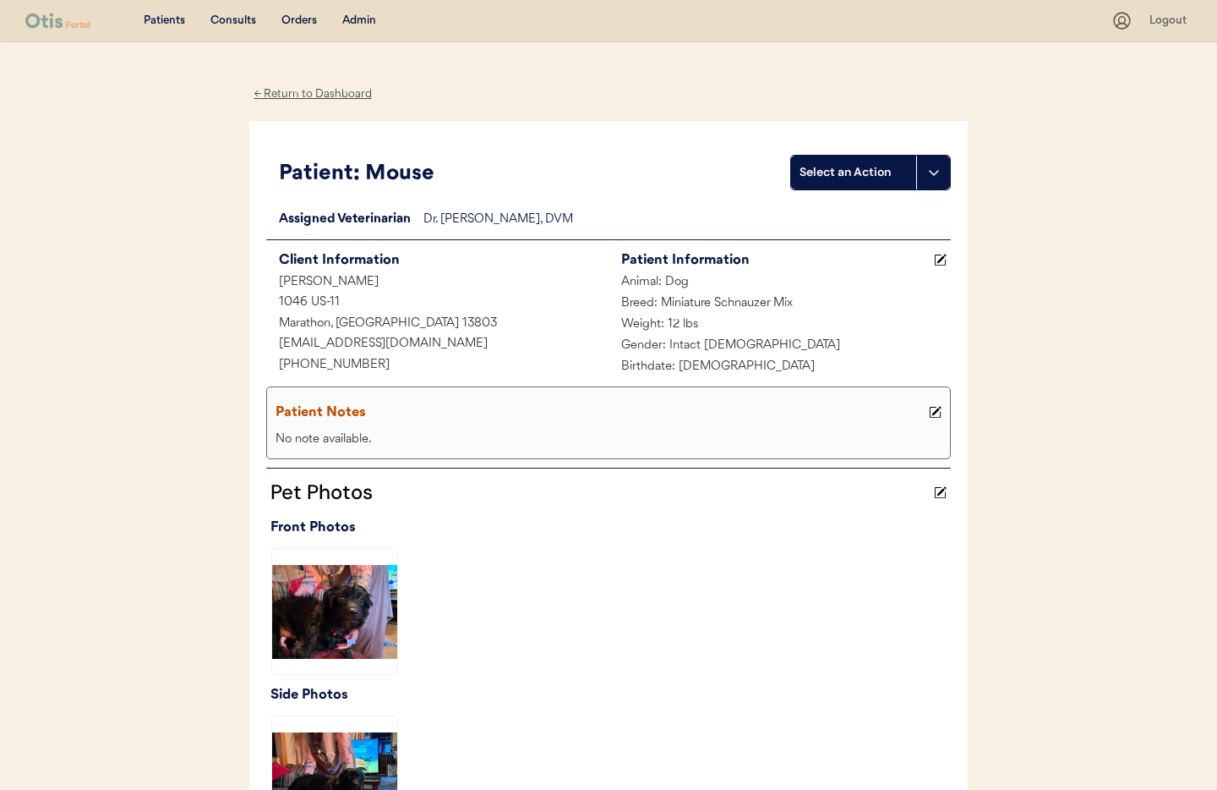
click at [931, 178] on icon at bounding box center [934, 173] width 14 height 14
click at [888, 209] on div "Create a consult" at bounding box center [875, 207] width 167 height 35
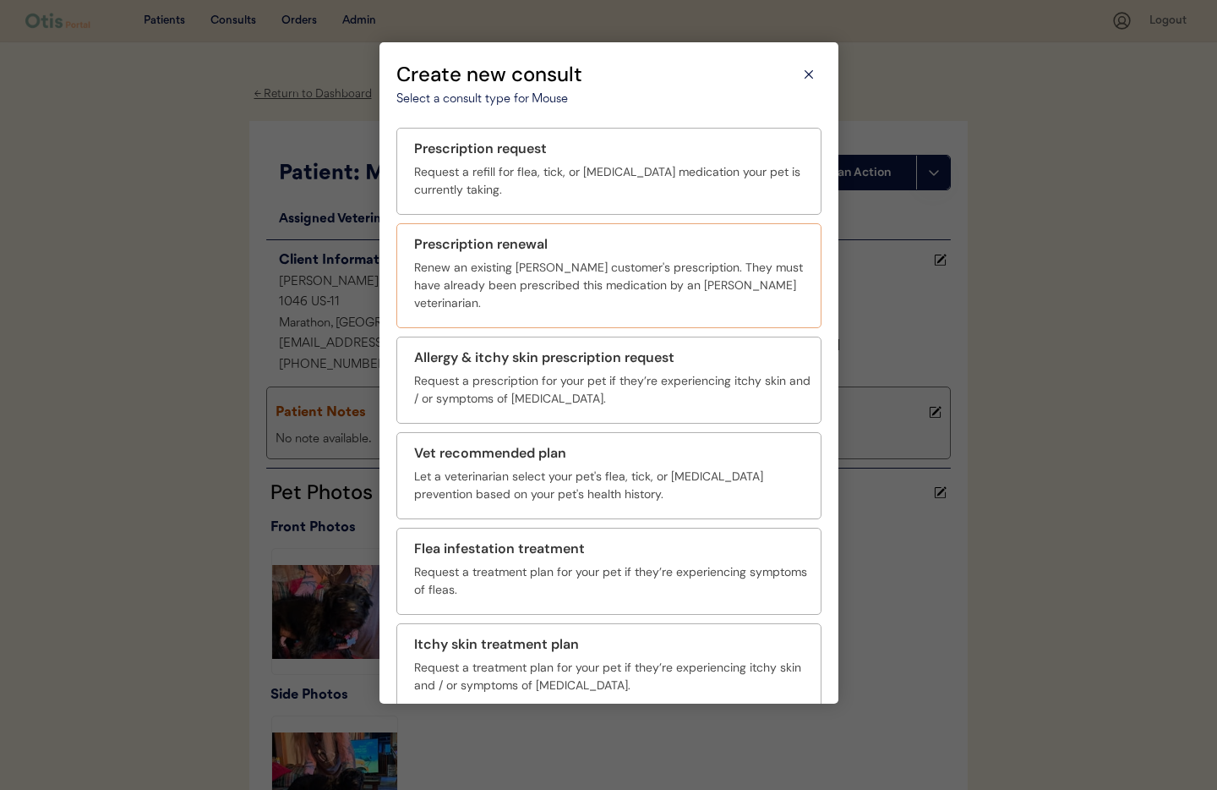
click at [492, 259] on div "Renew an existing Otis customer's prescription. They must have already been pre…" at bounding box center [612, 285] width 396 height 53
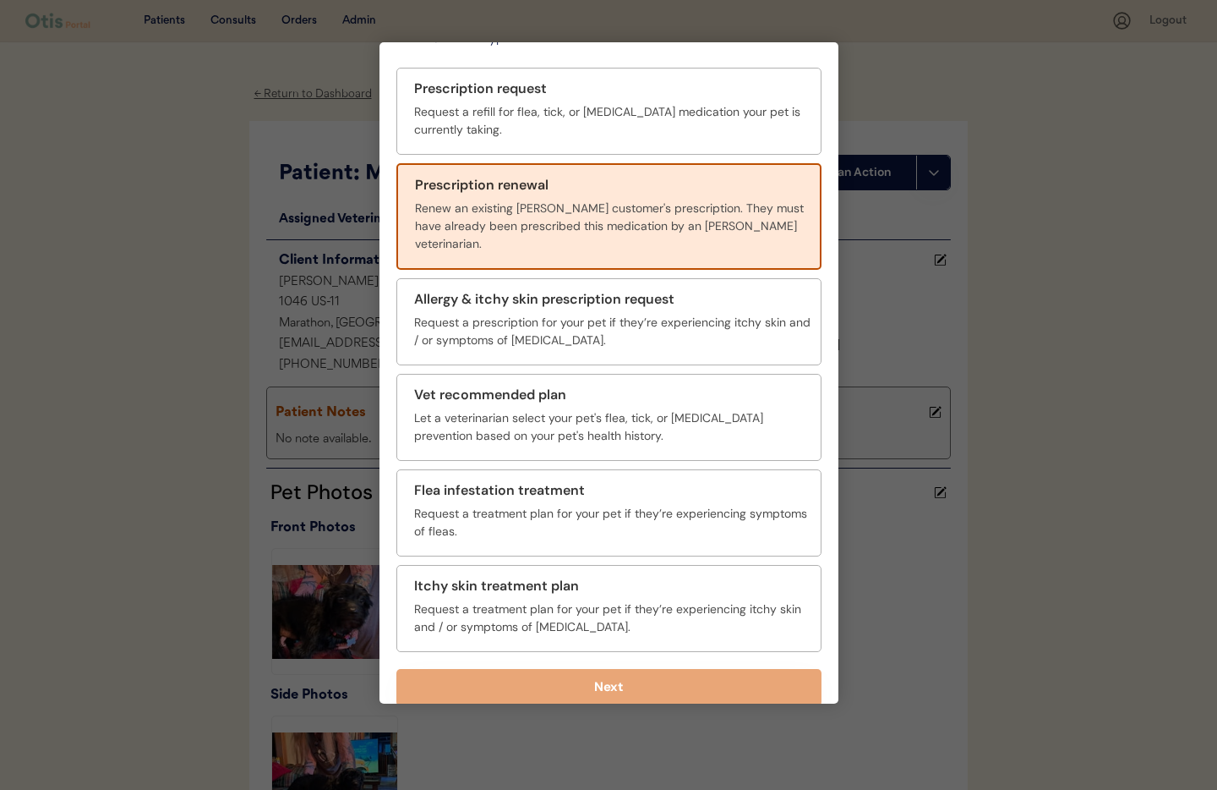
scroll to position [62, 0]
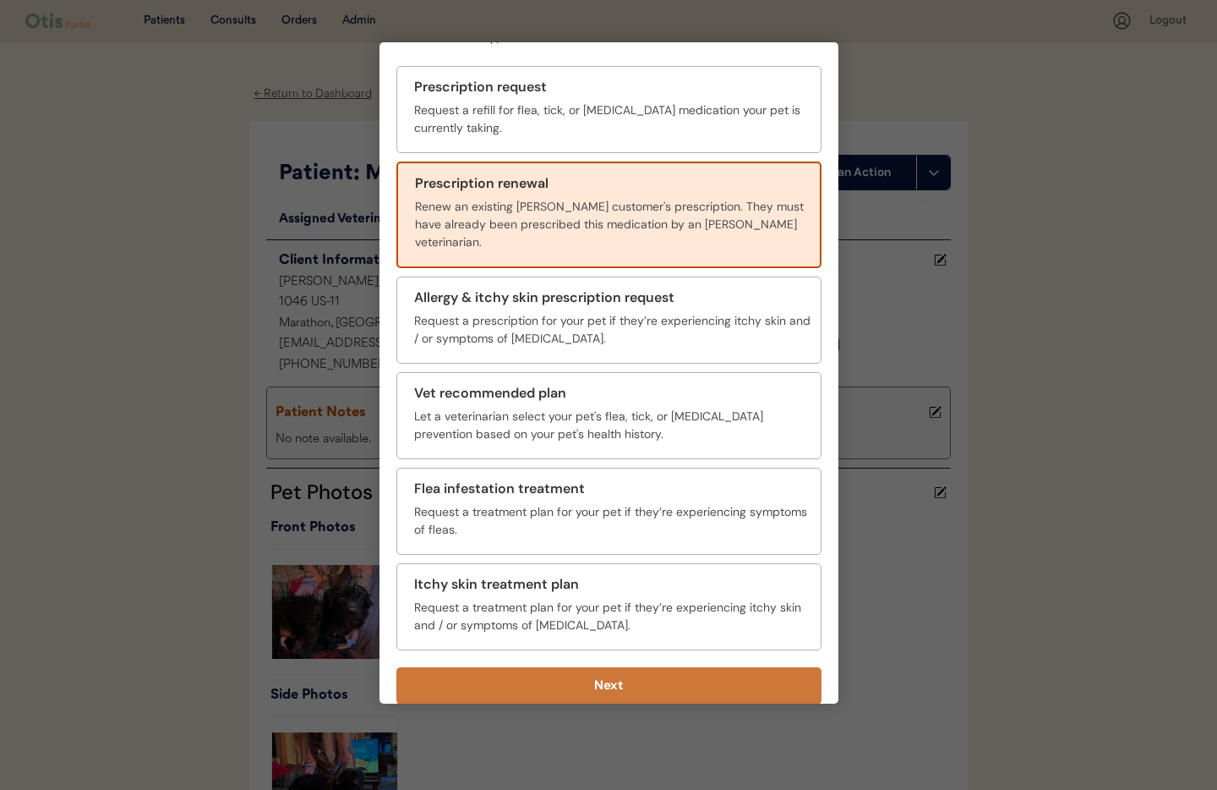
click at [615, 672] on button "Next" at bounding box center [608, 685] width 425 height 37
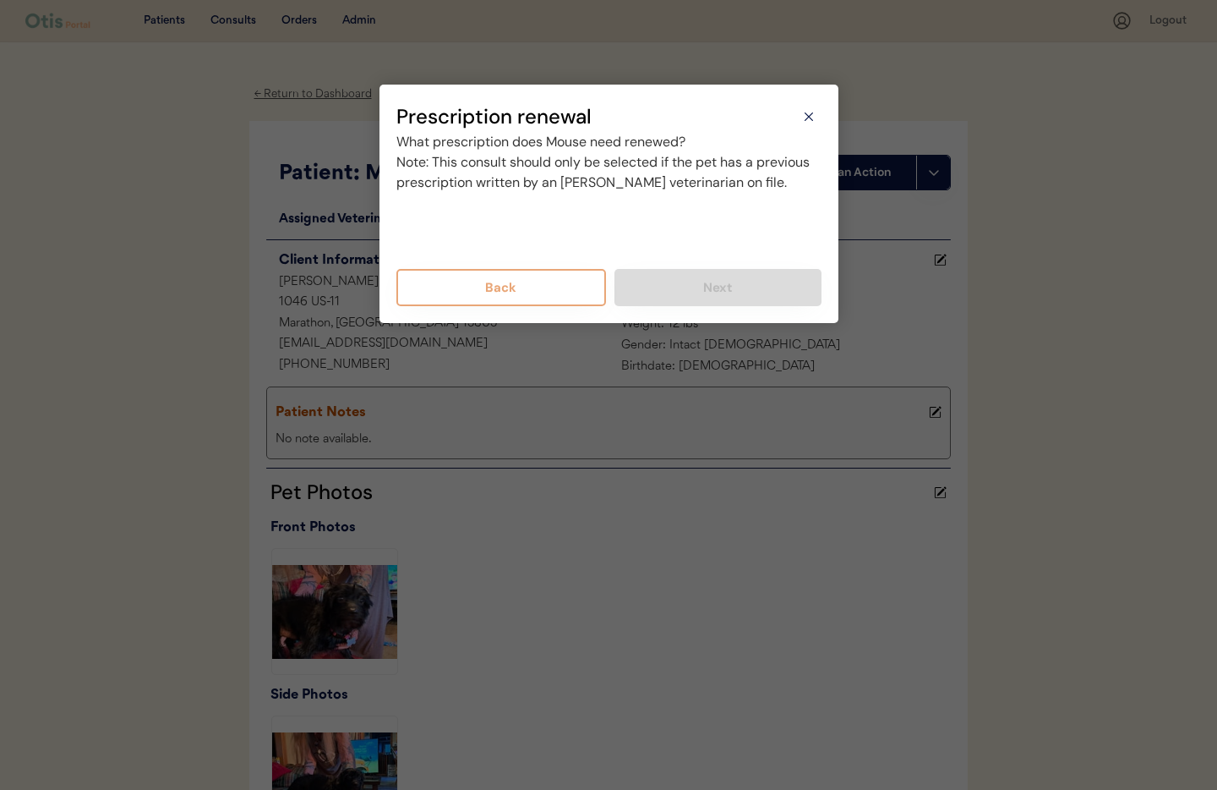
scroll to position [0, 0]
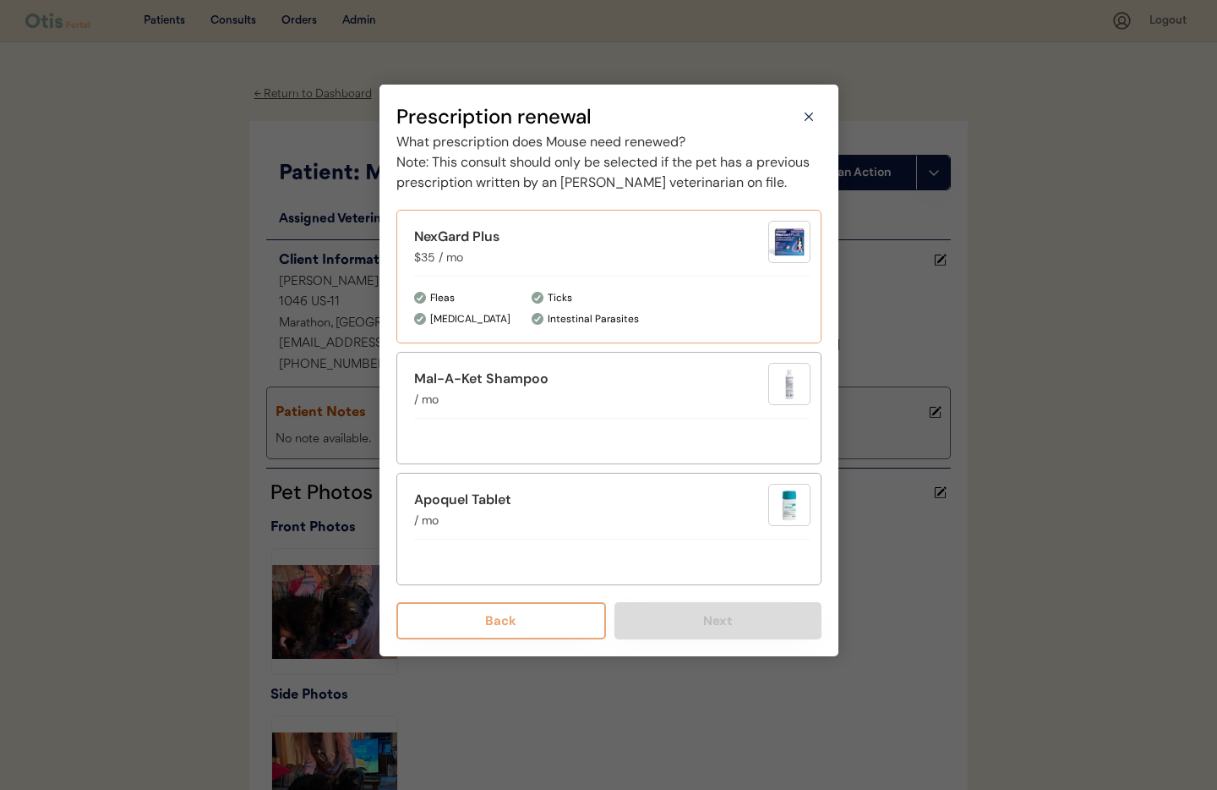
click at [692, 266] on div "NexGard Plus $35 / mo" at bounding box center [591, 247] width 354 height 40
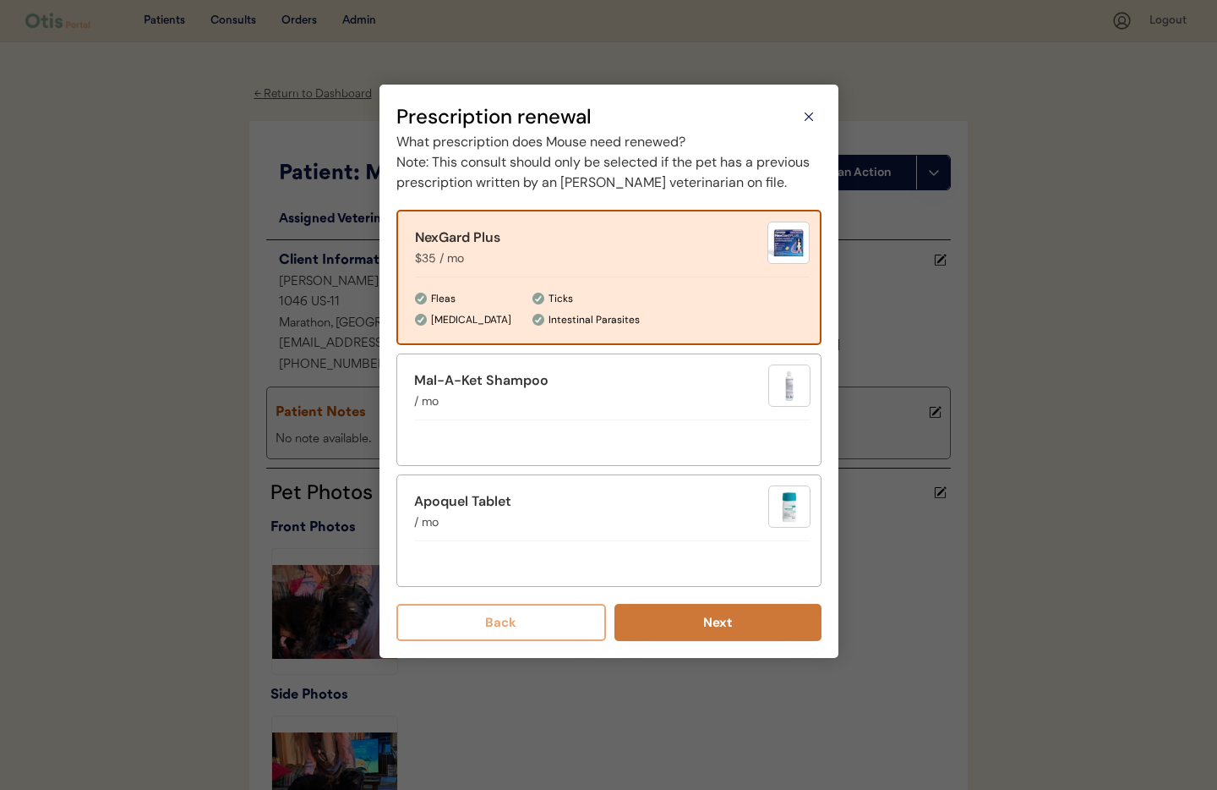
click at [731, 641] on button "Next" at bounding box center [718, 622] width 207 height 37
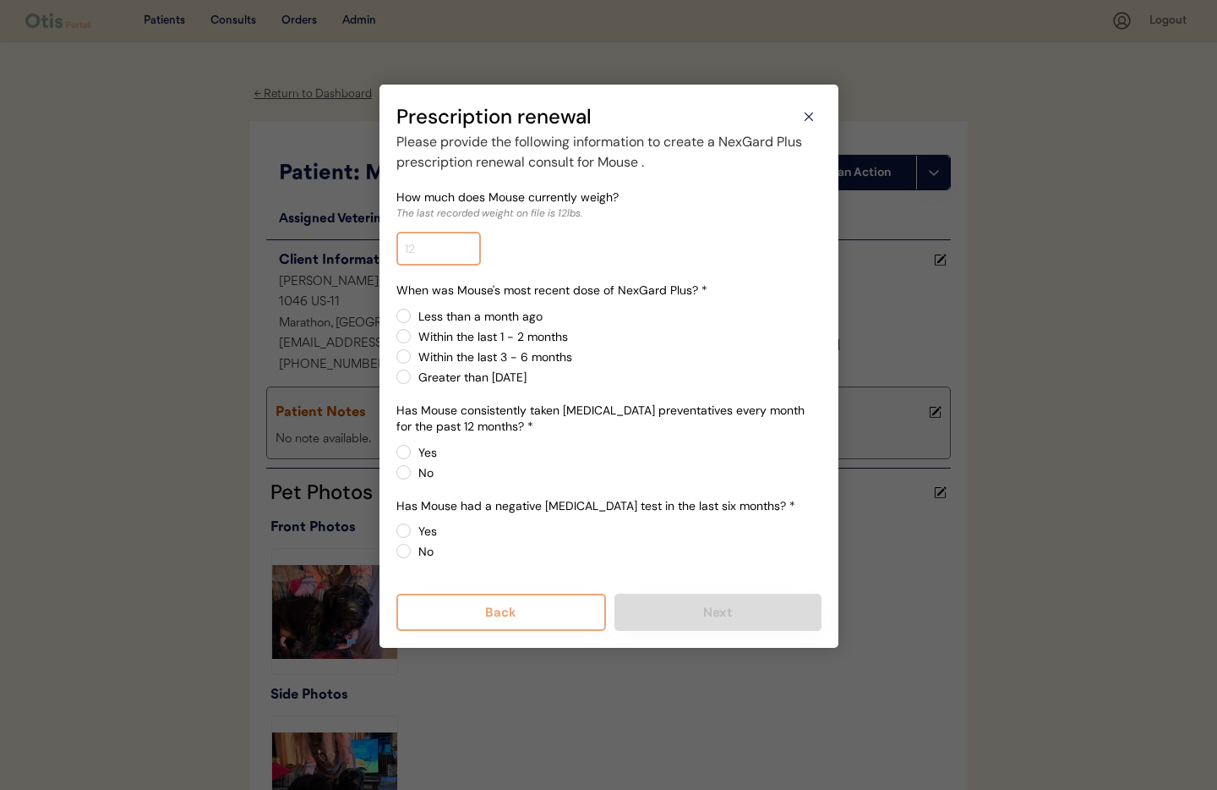
click at [446, 252] on input "input" at bounding box center [438, 249] width 85 height 34
type input "14.0"
click at [413, 454] on label "Yes" at bounding box center [617, 452] width 408 height 12
click at [395, 454] on input "Yes" at bounding box center [389, 451] width 11 height 11
radio input "true"
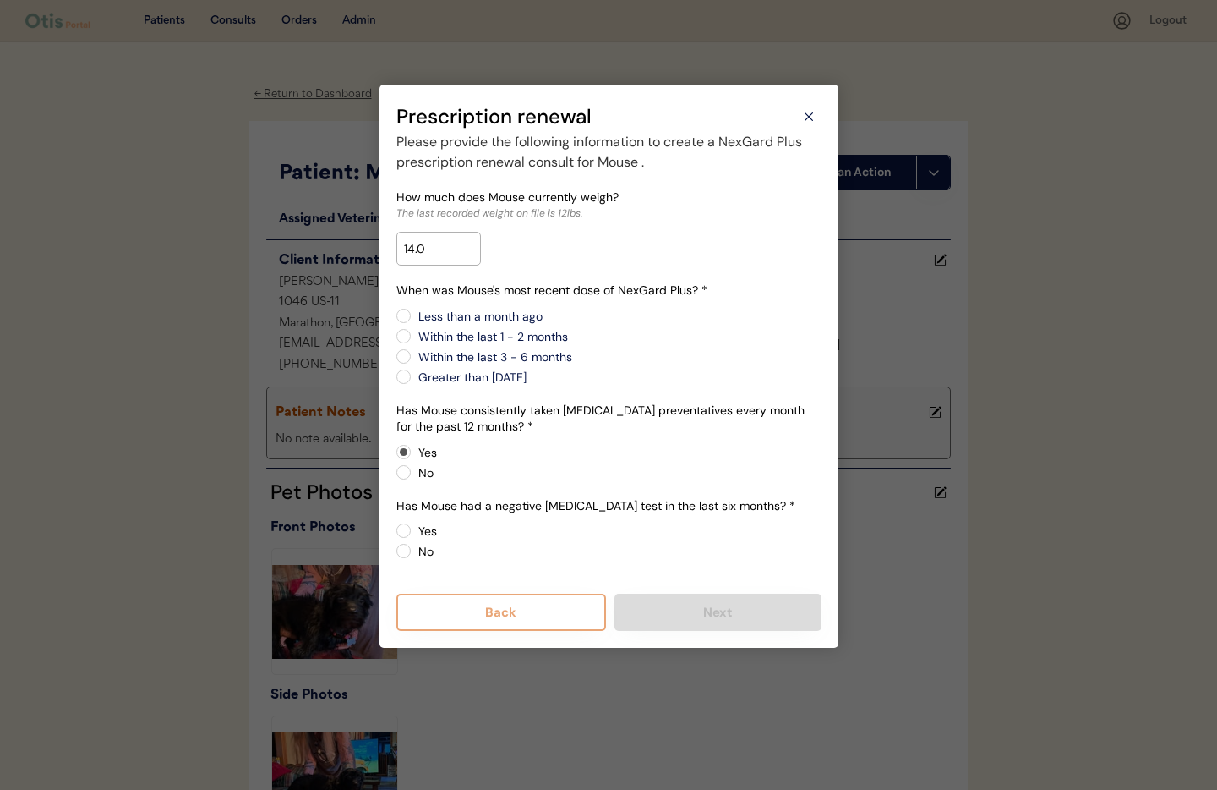
click at [413, 336] on label "Within the last 1 - 2 months" at bounding box center [617, 337] width 408 height 12
click at [395, 321] on input "Within the last 1 - 2 months" at bounding box center [389, 315] width 11 height 11
radio input "true"
click at [413, 551] on label "No" at bounding box center [617, 551] width 408 height 12
click at [395, 536] on input "No" at bounding box center [389, 530] width 11 height 11
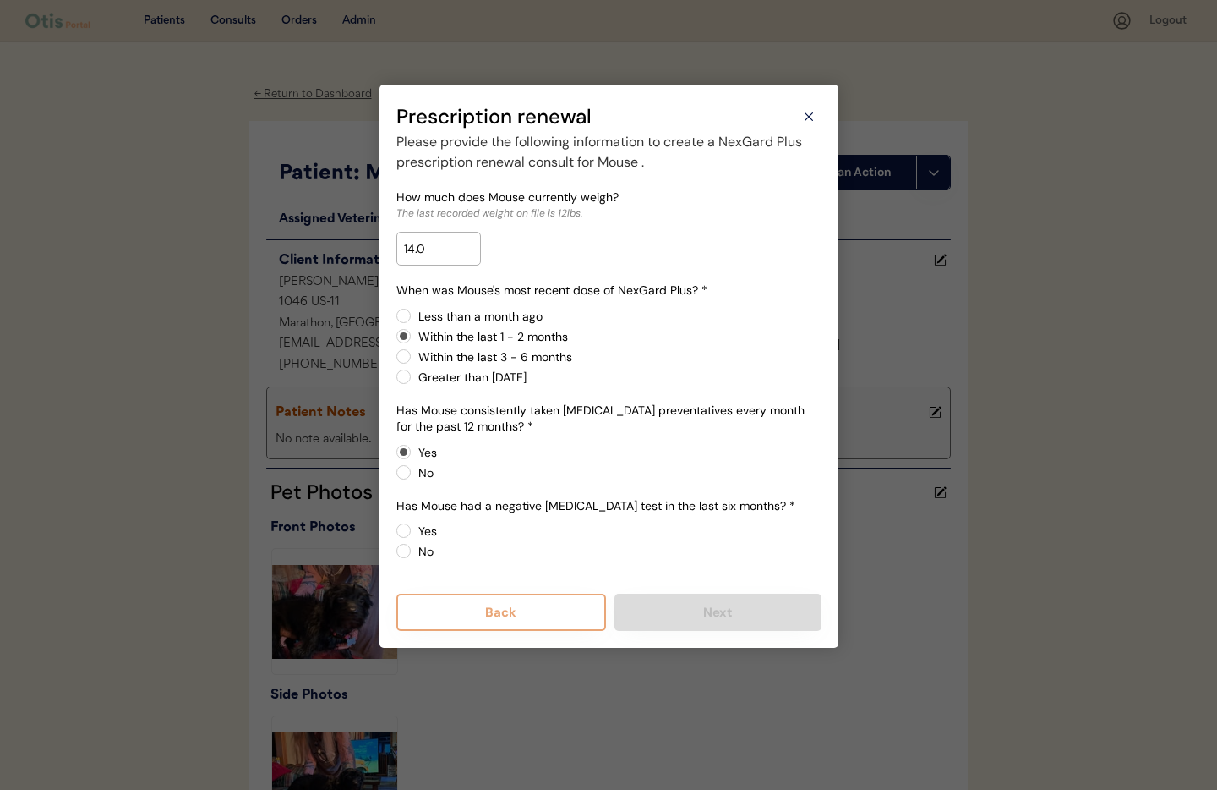
radio input "true"
click at [728, 617] on button "Next" at bounding box center [718, 611] width 207 height 37
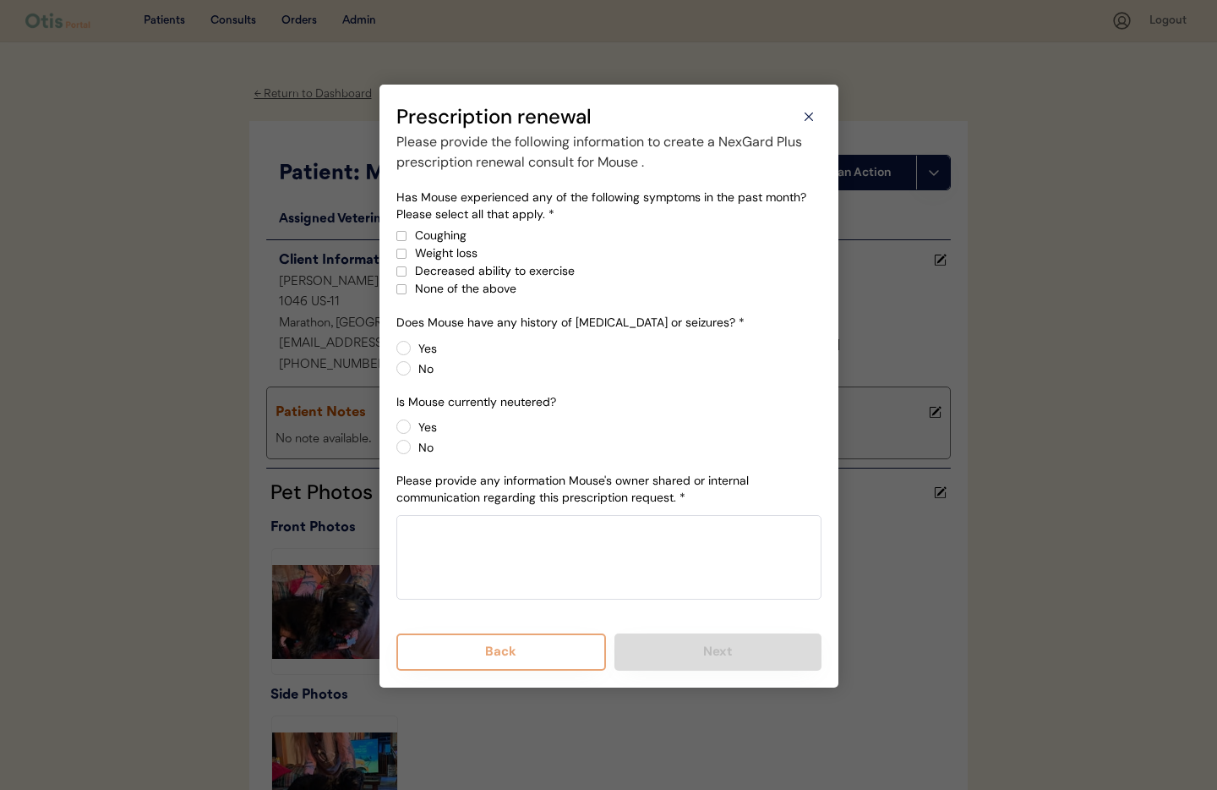
click at [404, 288] on div at bounding box center [401, 289] width 8 height 8
click at [413, 369] on label "No" at bounding box center [617, 369] width 408 height 12
click at [395, 353] on input "No" at bounding box center [389, 347] width 11 height 11
radio input "true"
click at [413, 446] on label "No" at bounding box center [617, 447] width 408 height 12
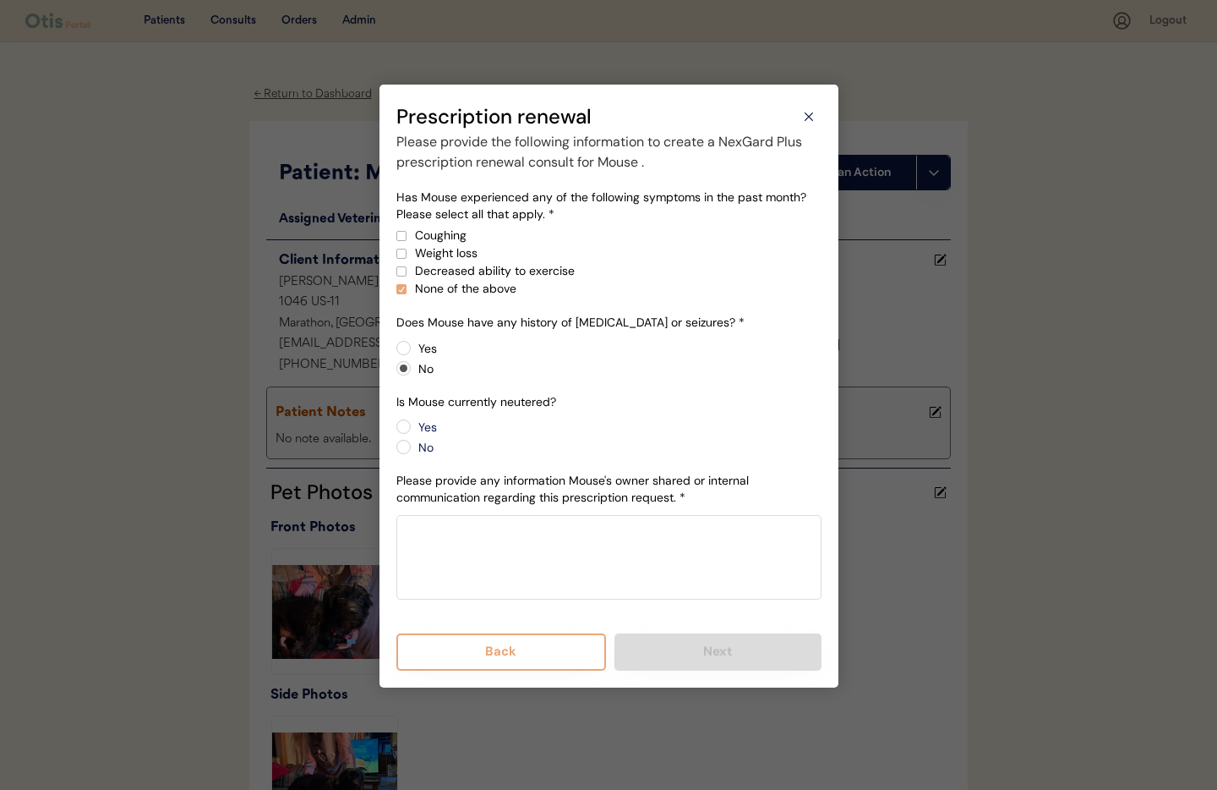
click at [395, 432] on input "No" at bounding box center [389, 426] width 11 height 11
radio input "true"
paste textarea "Current weight us 14 pounds No epilepsy or seizures. Not neutered. Has been usi…"
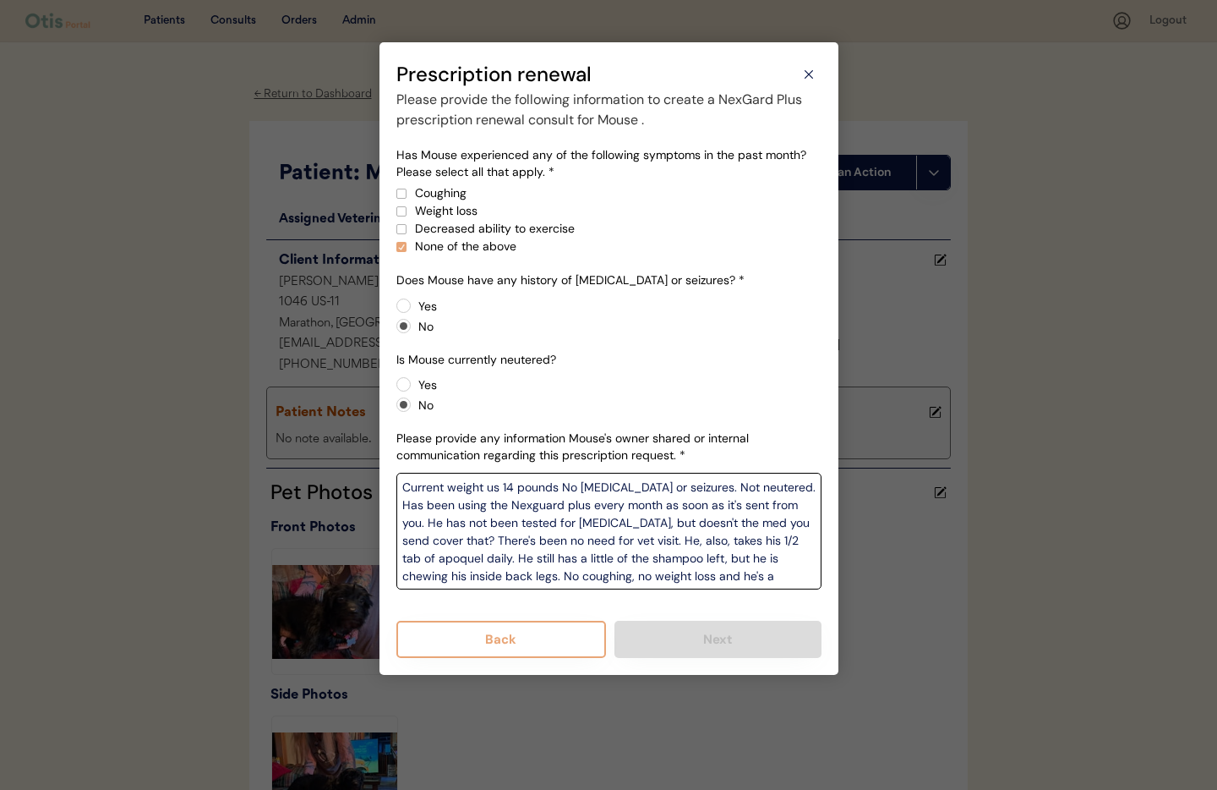
scroll to position [3, 0]
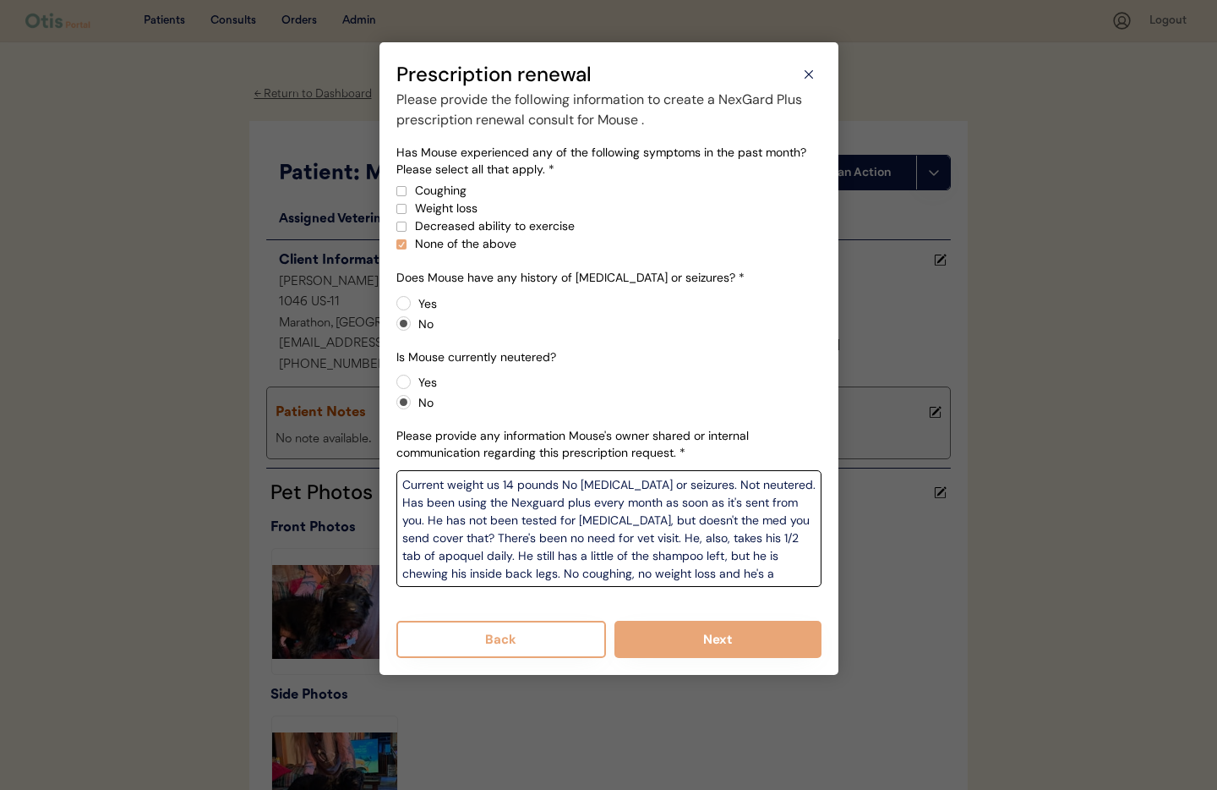
type textarea "Current weight us 14 pounds No epilepsy or seizures. Not neutered. Has been usi…"
click at [657, 604] on div "Please provide the following information to create a NexGard Plus prescription …" at bounding box center [608, 374] width 425 height 568
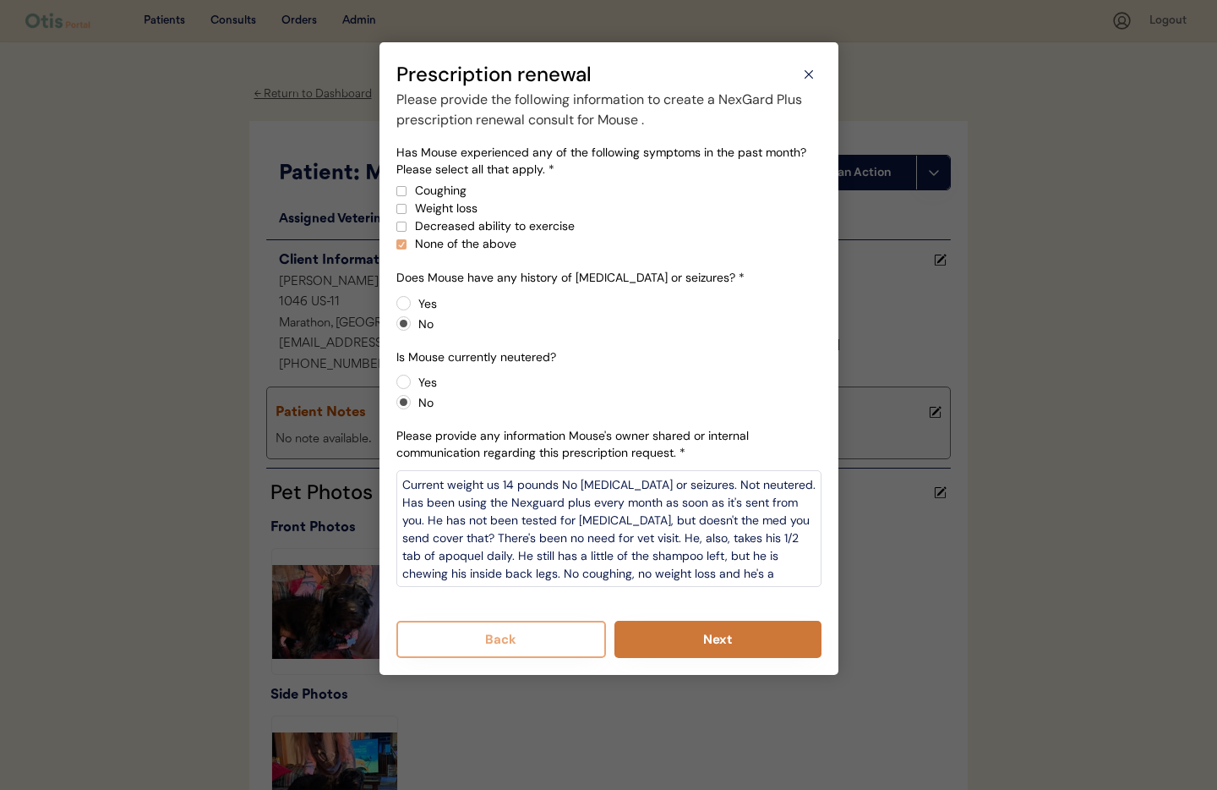
click at [703, 638] on button "Next" at bounding box center [718, 639] width 207 height 37
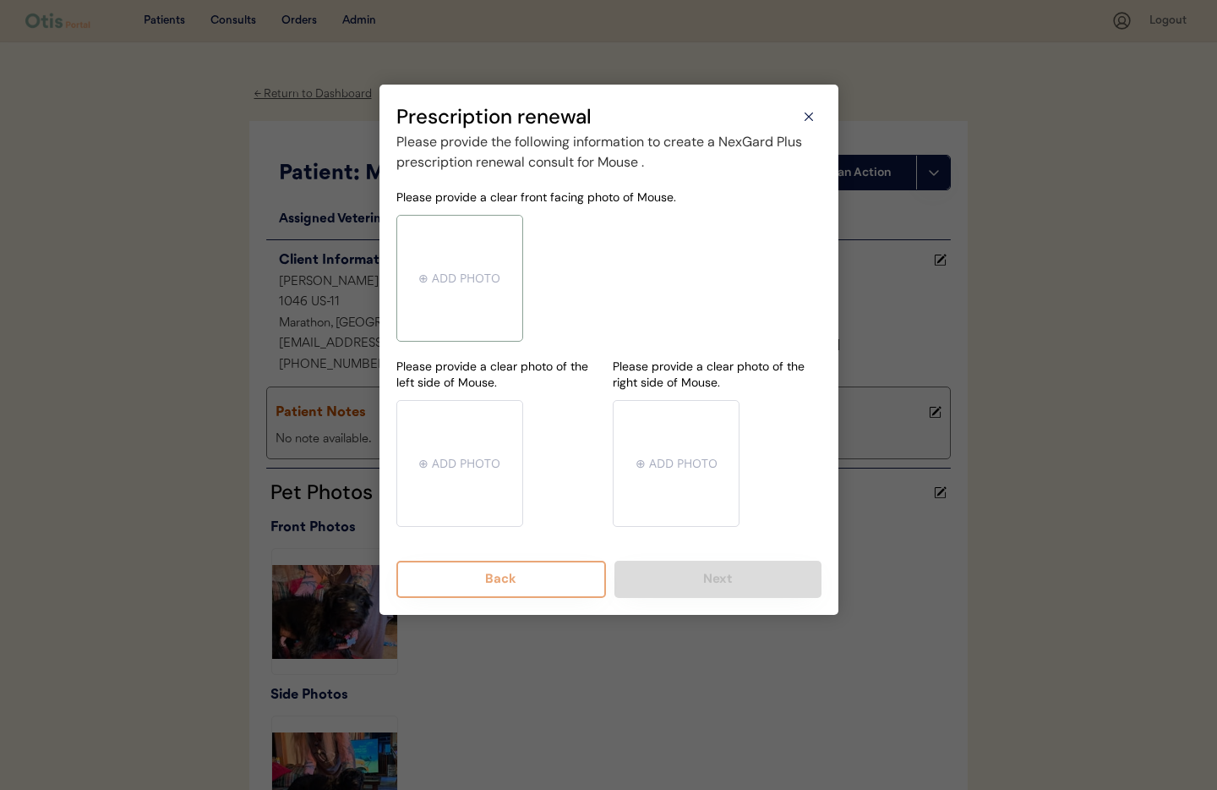
click at [450, 280] on input "file" at bounding box center [459, 278] width 125 height 125
type input "C:\fakepath\mms-MMc1e35bfa53a45ee3753e553a33f94ce4-2070632c-2f90-4faa-b262-2c6f…"
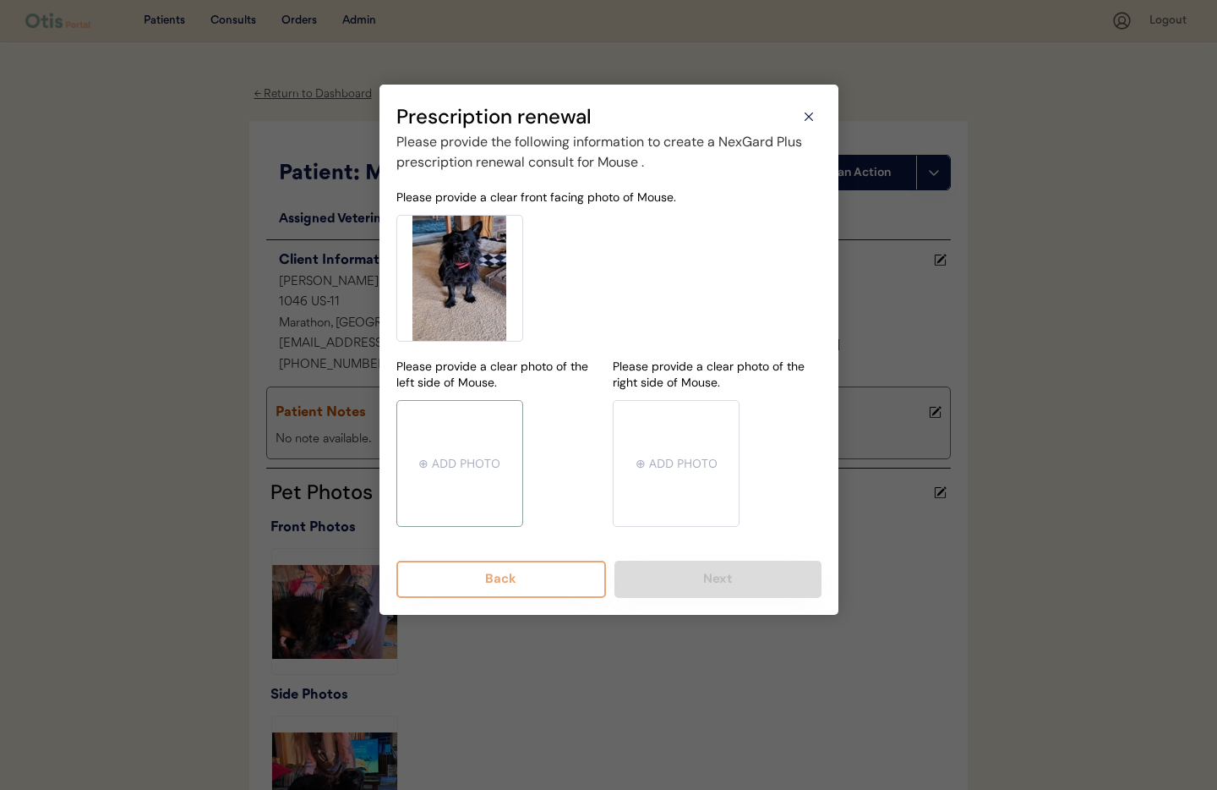
click at [461, 459] on input "file" at bounding box center [459, 463] width 125 height 125
click at [476, 446] on input "file" at bounding box center [459, 463] width 125 height 125
type input "C:\fakepath\mms-MM0056e93d14b89bc07ef52fedccb6943f-a620d453-8c59-4dfe-828c-2828…"
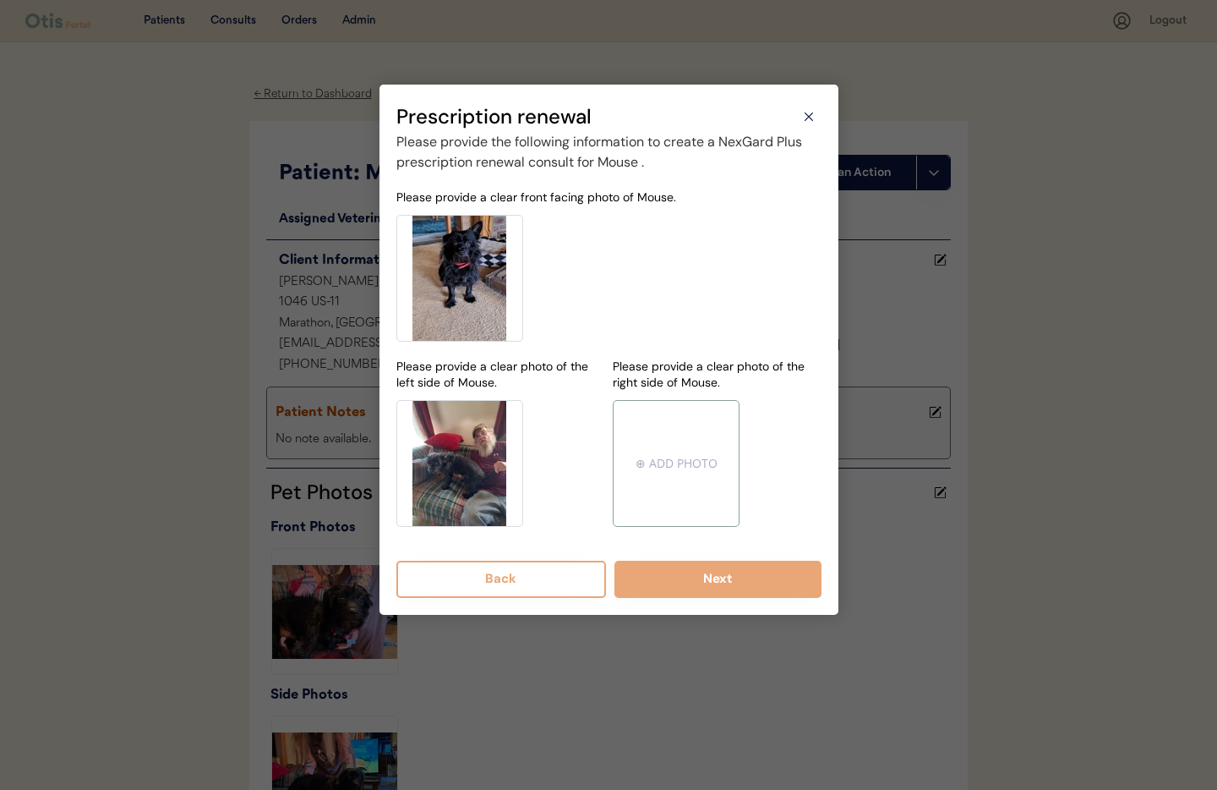
click at [691, 466] on input "file" at bounding box center [676, 463] width 125 height 125
type input "C:\fakepath\mms-MM83a746f102879d768ee0a260cc76ce39-78072071-5dcb-4e69-acd7-11c7…"
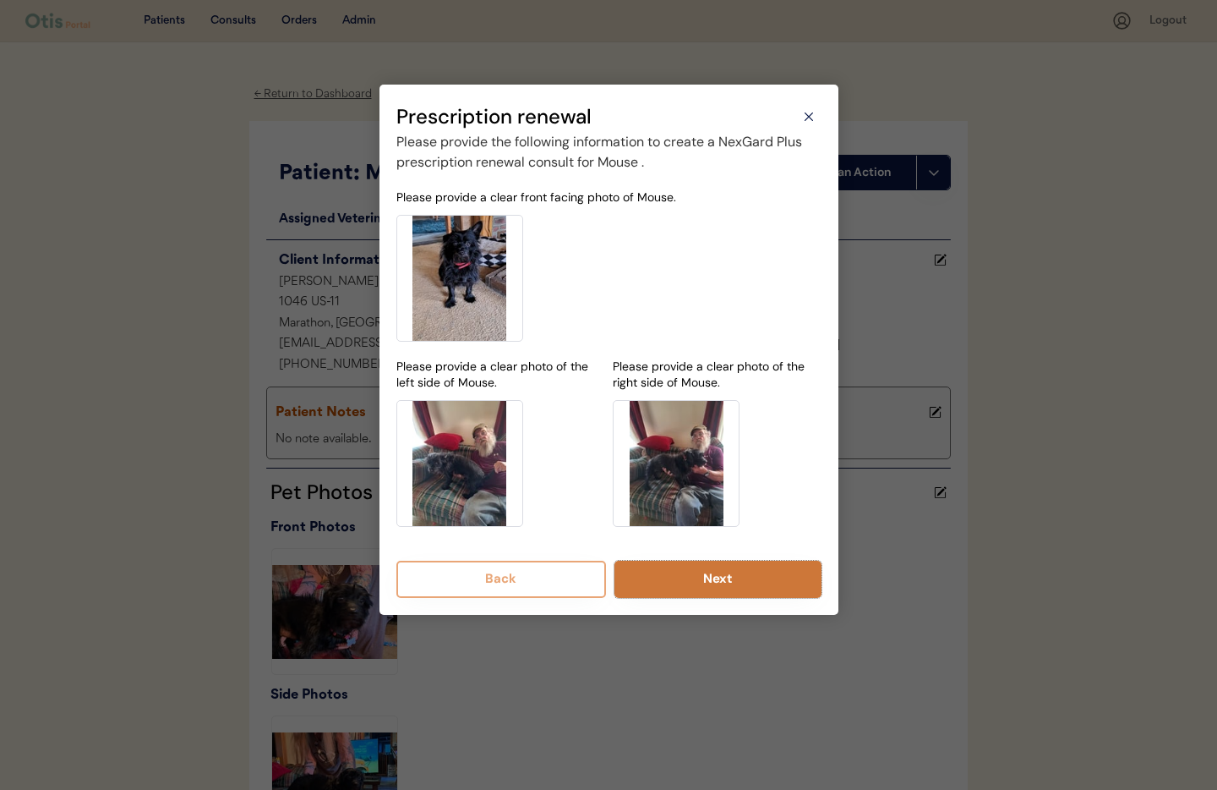
click at [730, 585] on button "Next" at bounding box center [718, 578] width 207 height 37
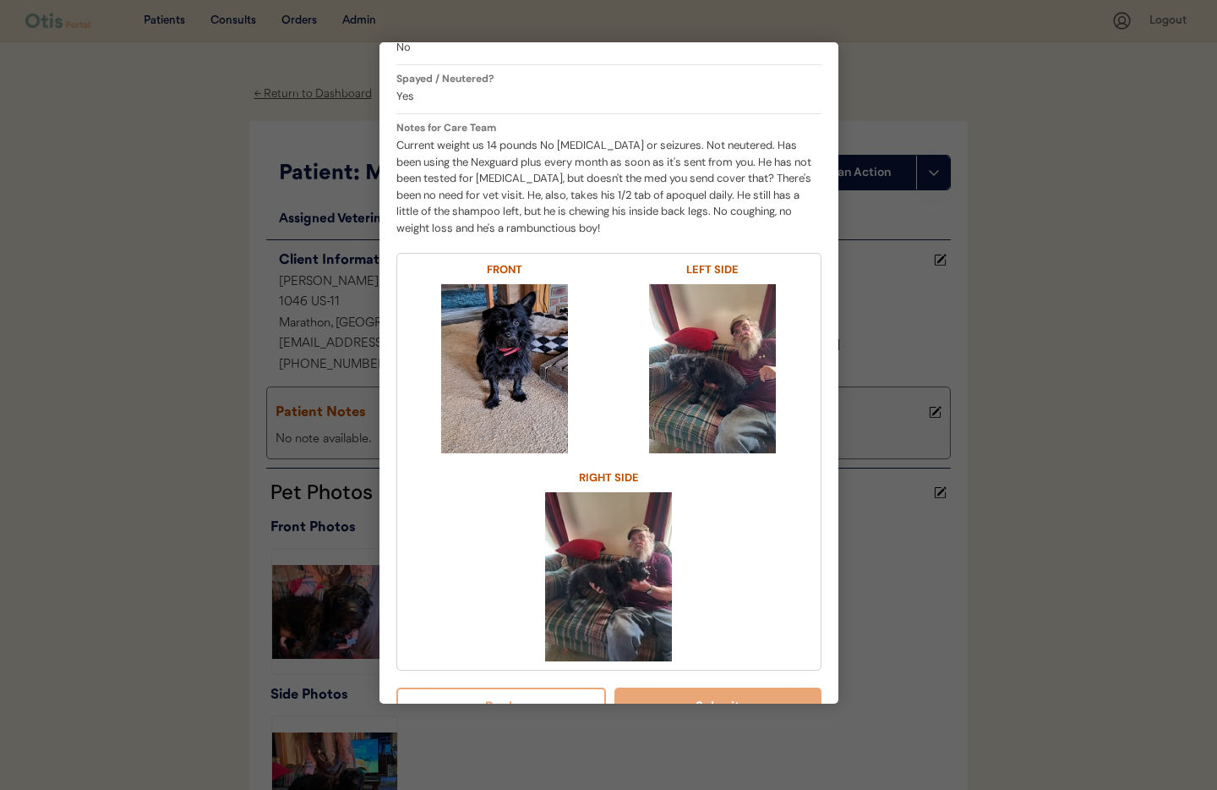
scroll to position [459, 0]
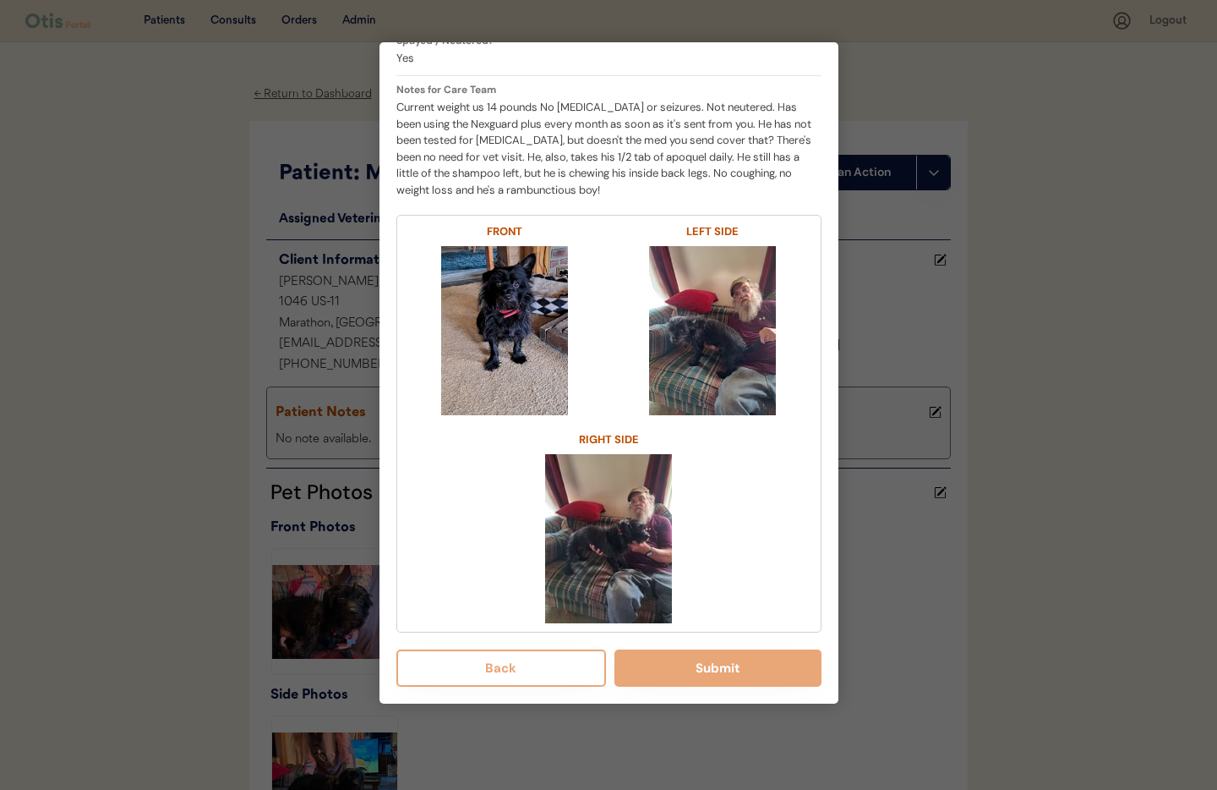
click at [703, 671] on button "Submit" at bounding box center [718, 667] width 207 height 37
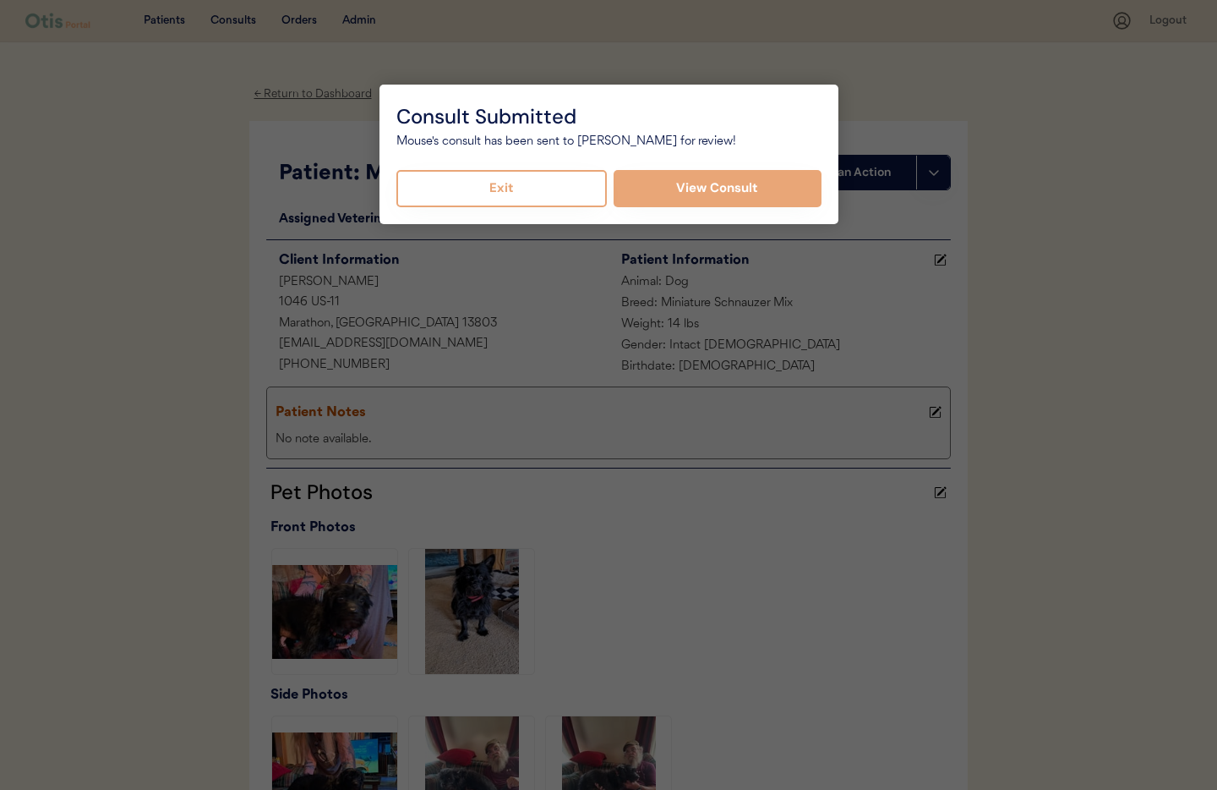
click at [486, 183] on button "Exit" at bounding box center [501, 188] width 211 height 37
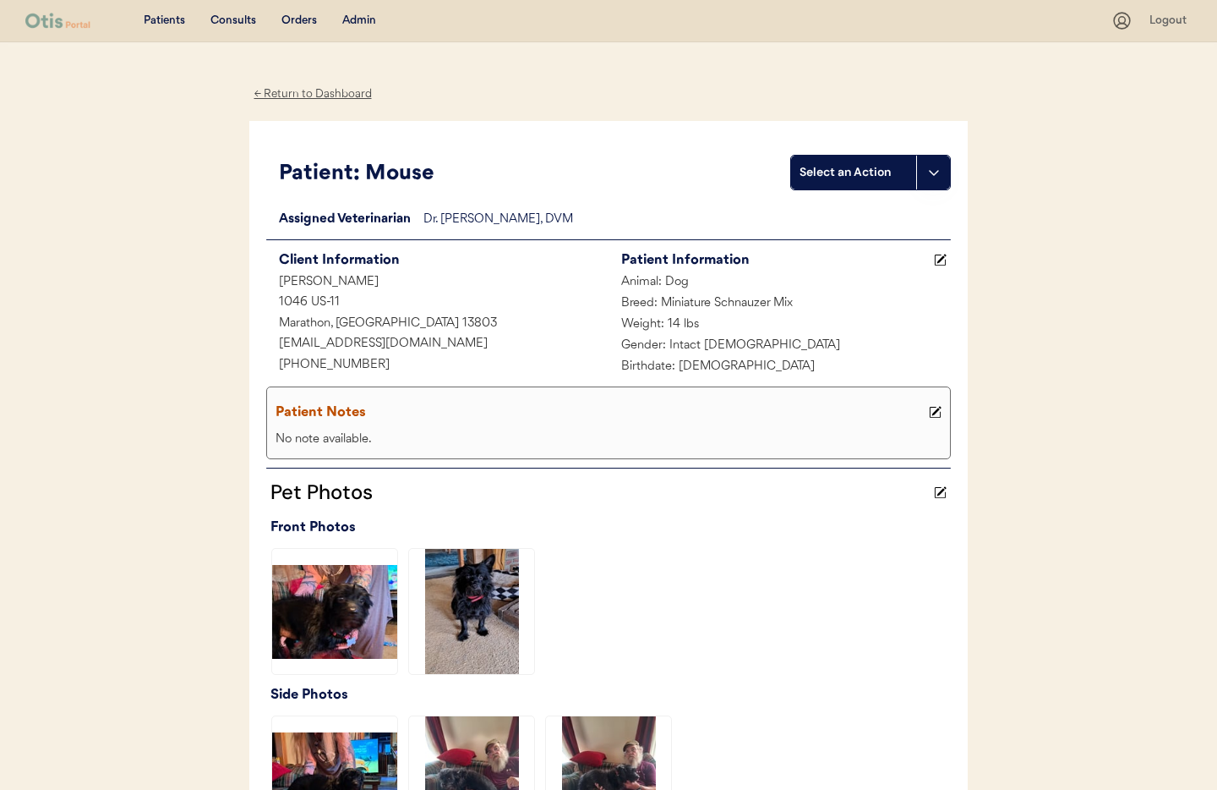
click at [280, 90] on div "← Return to Dashboard" at bounding box center [312, 94] width 127 height 19
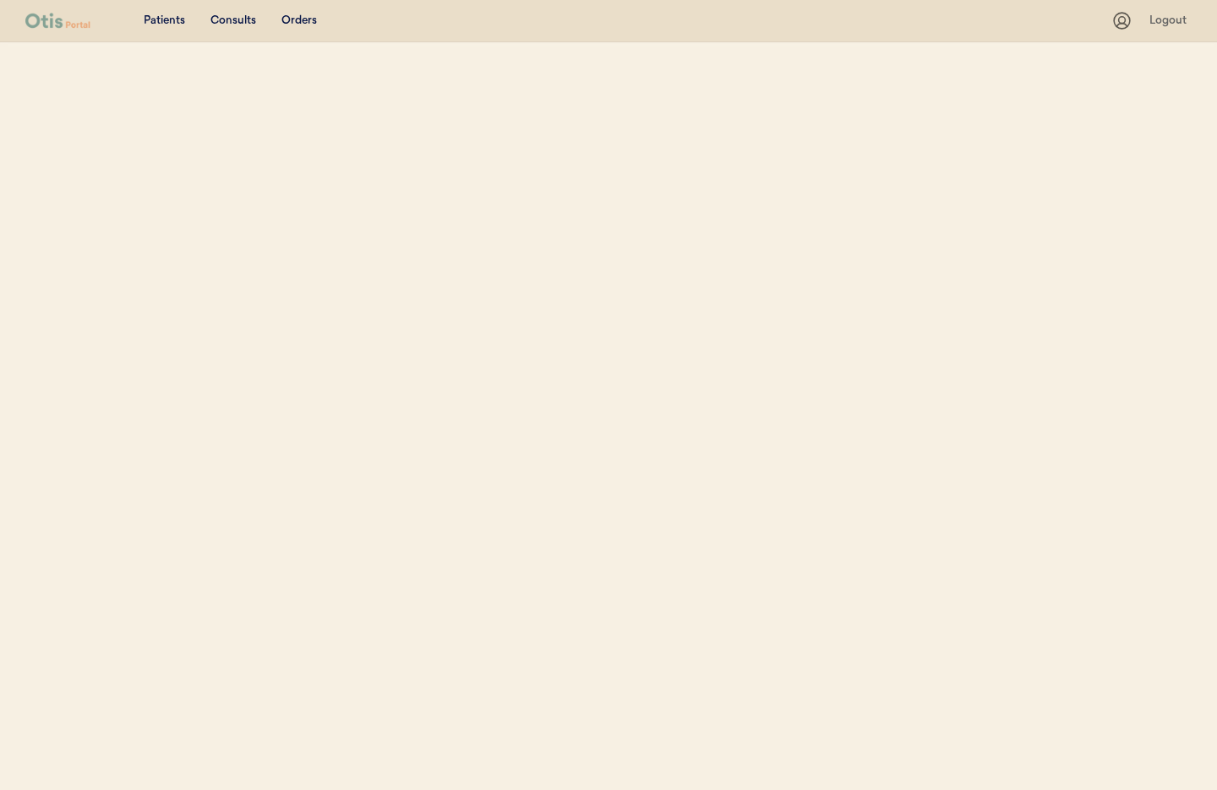
select select ""Name""
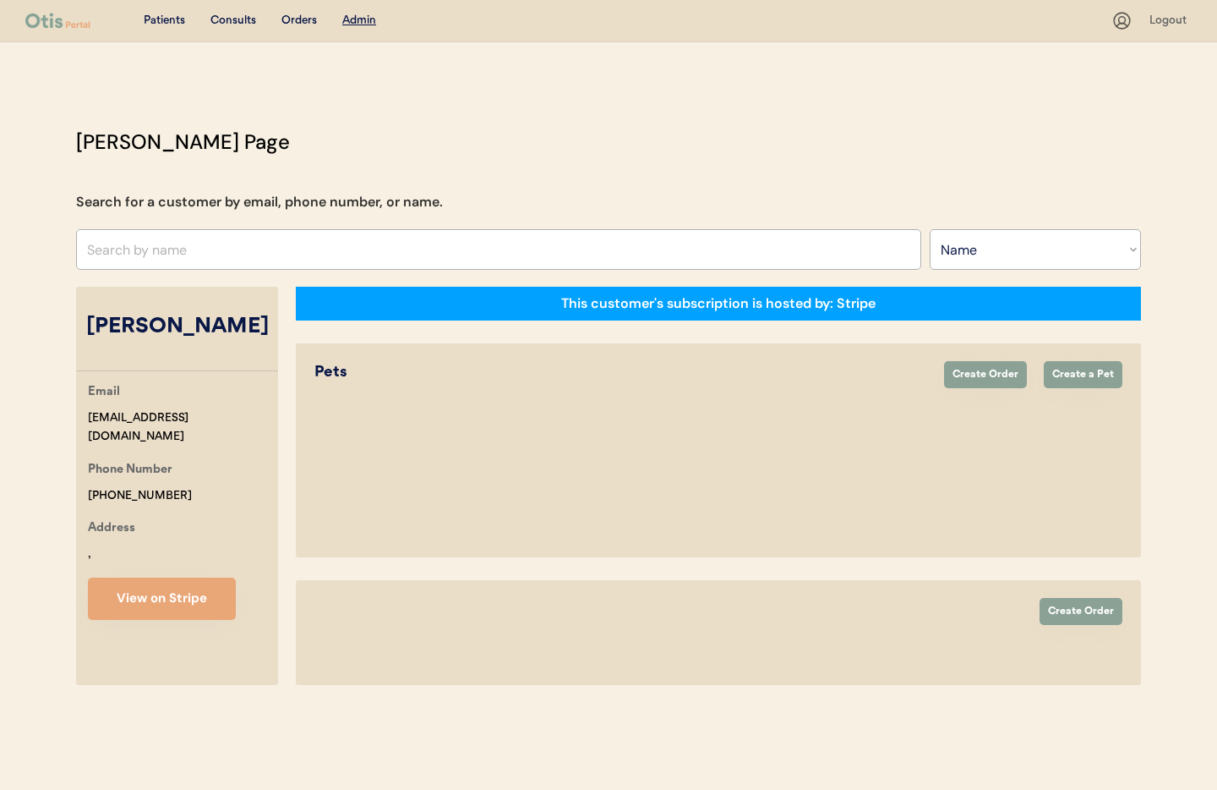
select select "true"
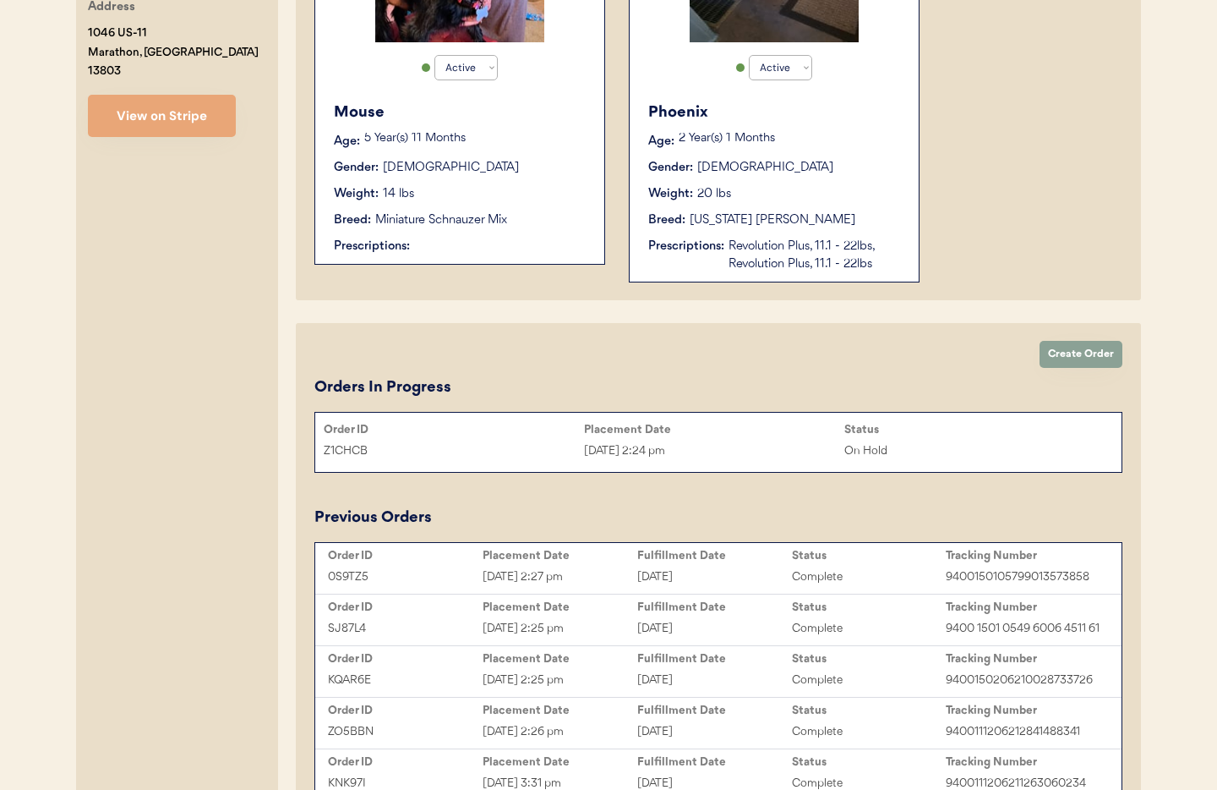
scroll to position [531, 0]
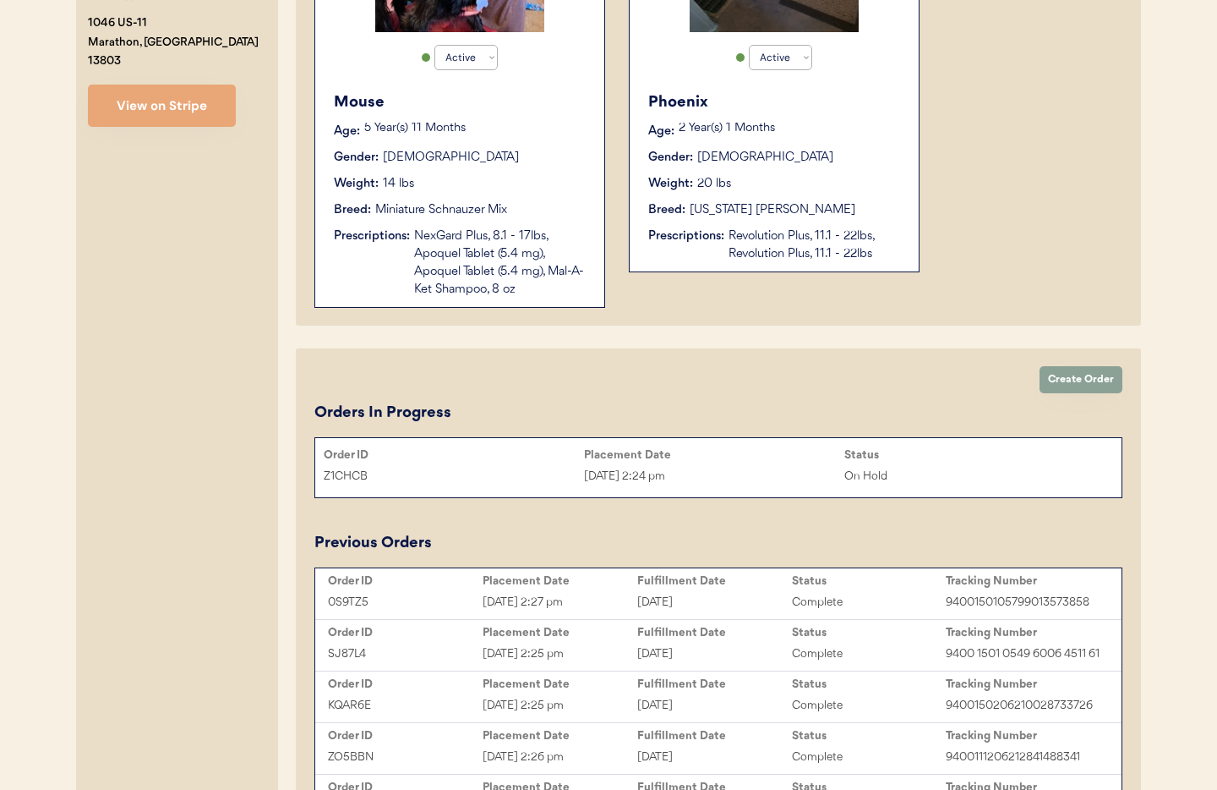
click at [464, 213] on div "Miniature Schnauzer Mix" at bounding box center [441, 210] width 132 height 18
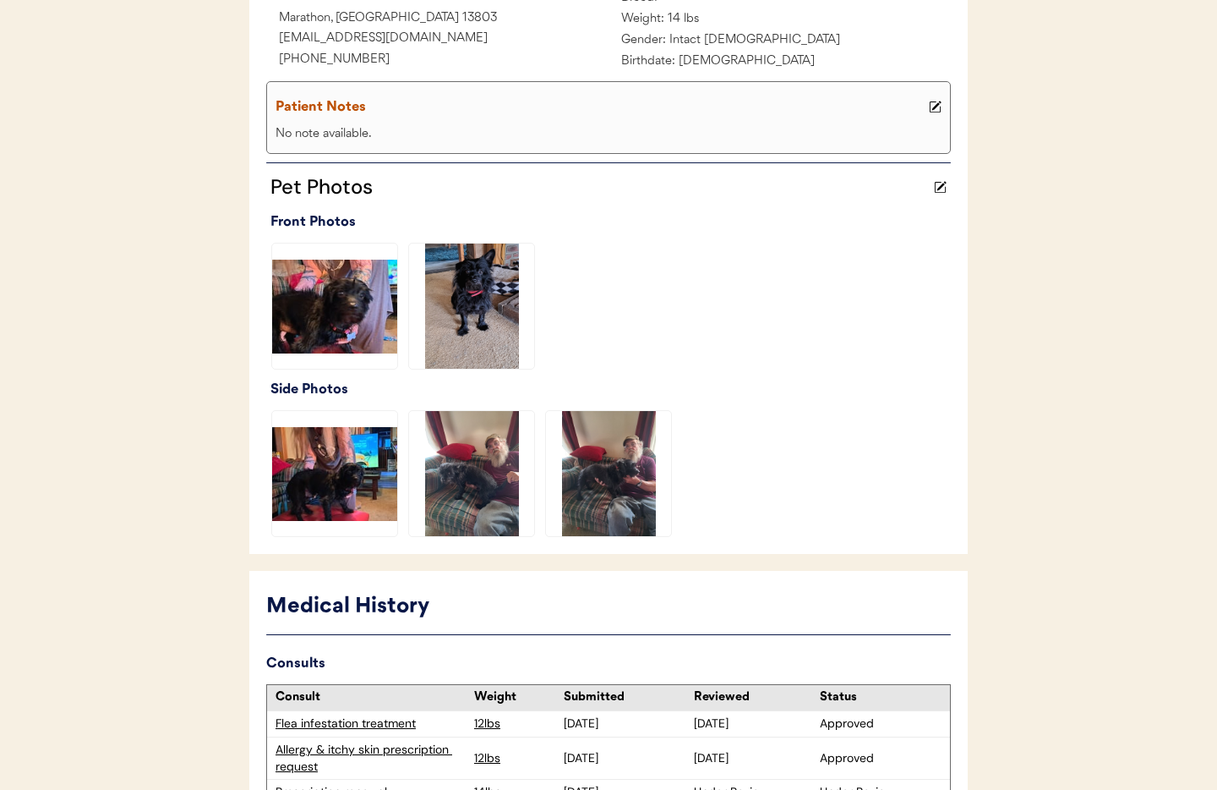
scroll to position [595, 0]
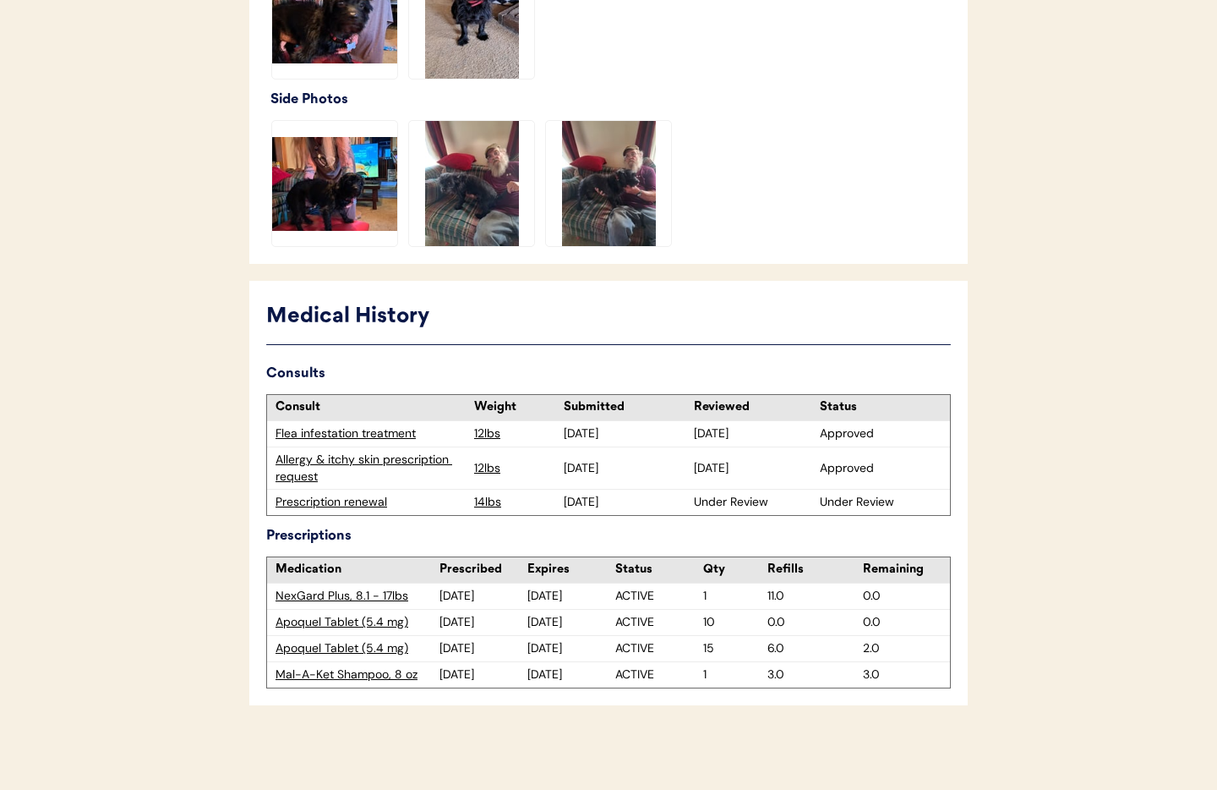
click at [331, 505] on div "Prescription renewal" at bounding box center [371, 502] width 190 height 17
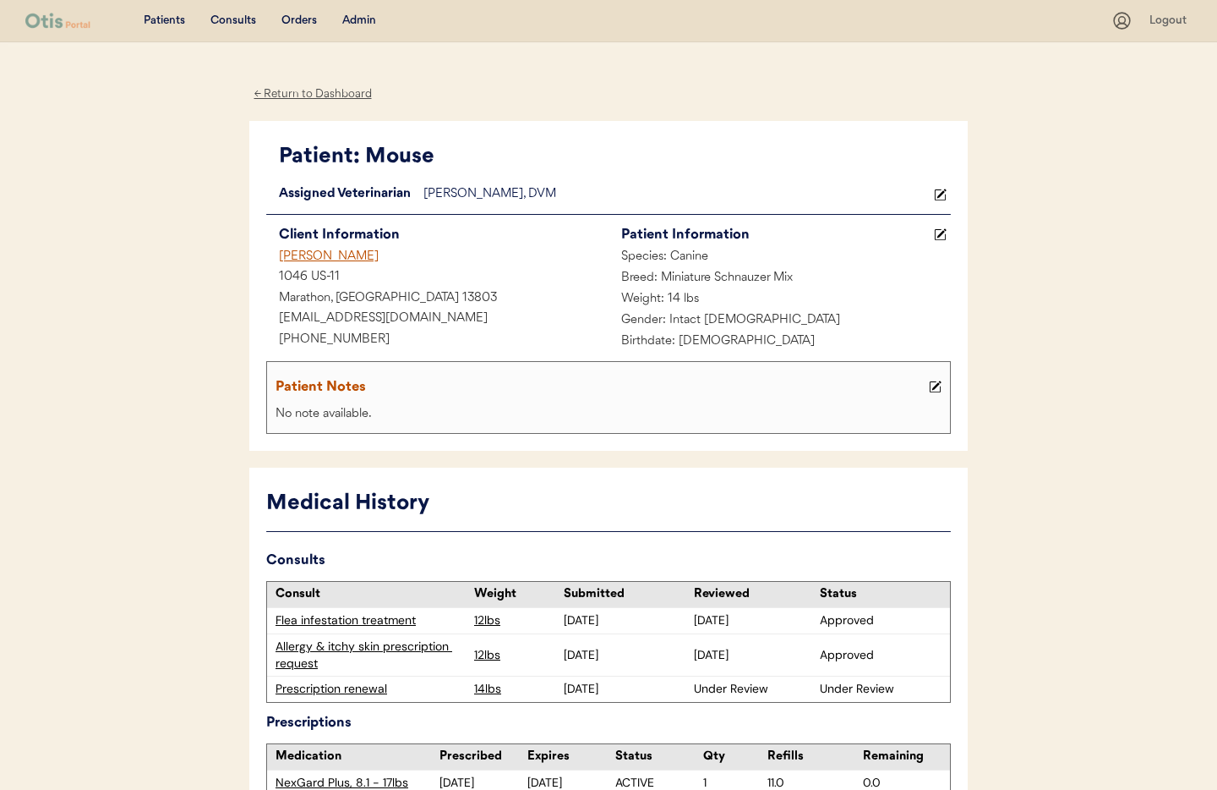
click at [320, 101] on div "← Return to Dashboard" at bounding box center [312, 94] width 127 height 19
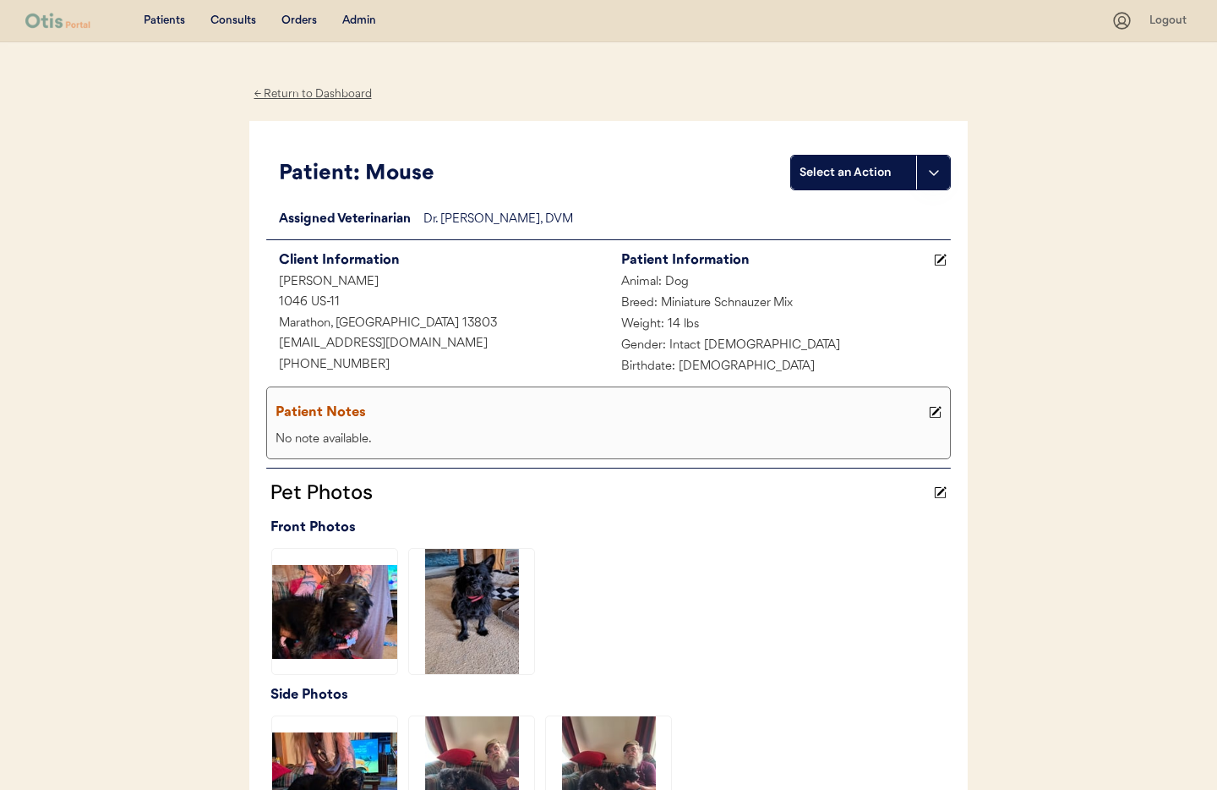
click at [303, 92] on div "← Return to Dashboard" at bounding box center [312, 94] width 127 height 19
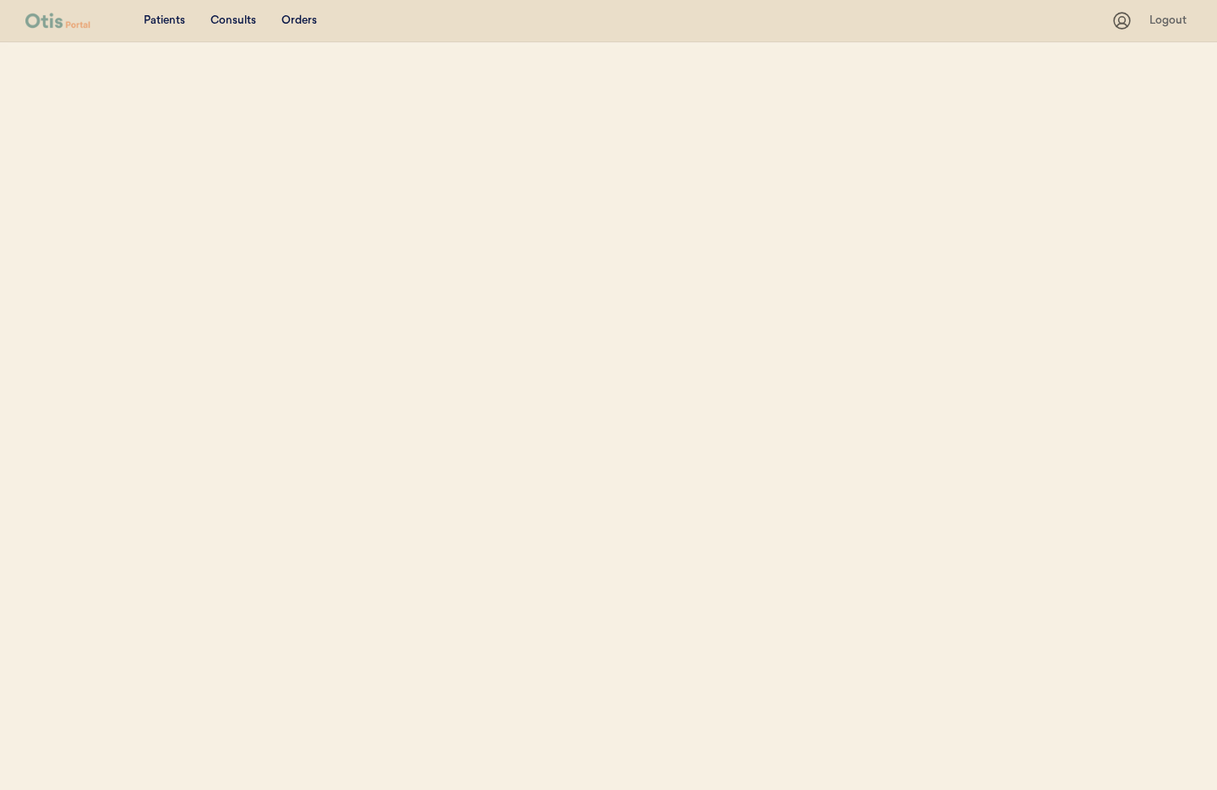
select select ""Name""
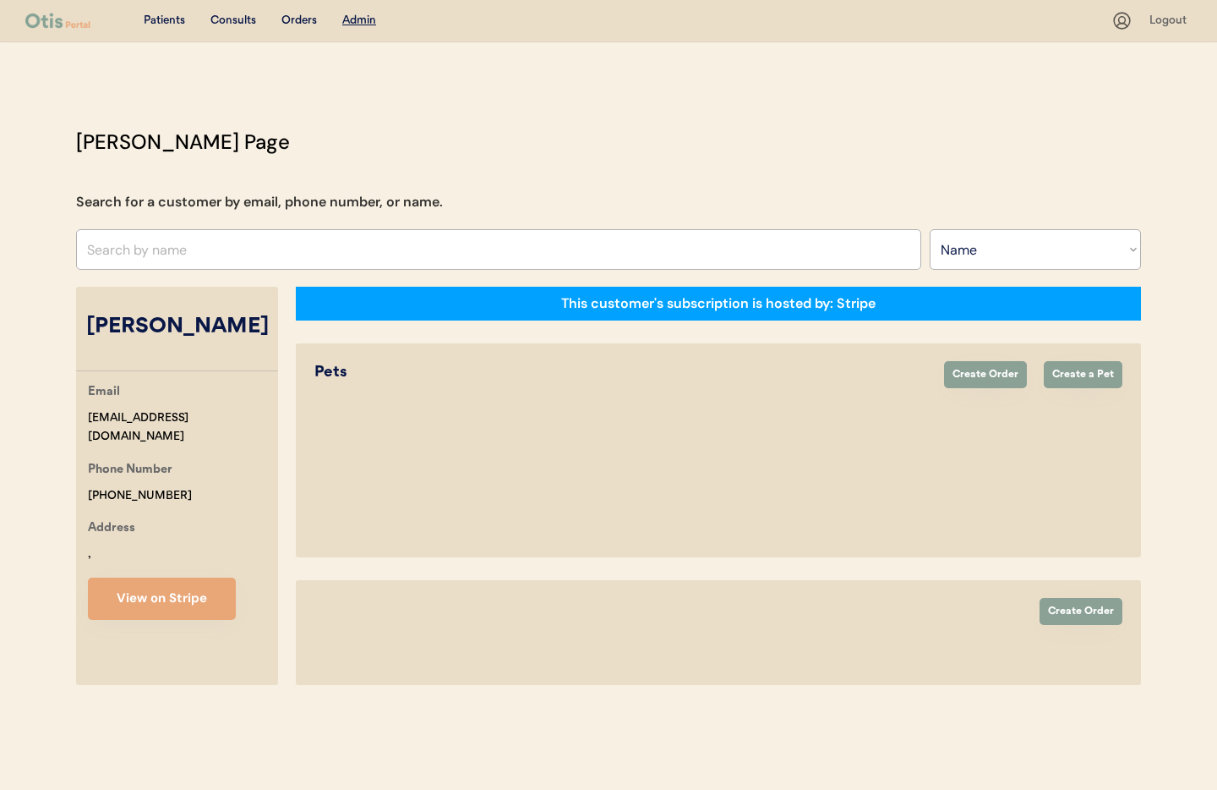
select select "true"
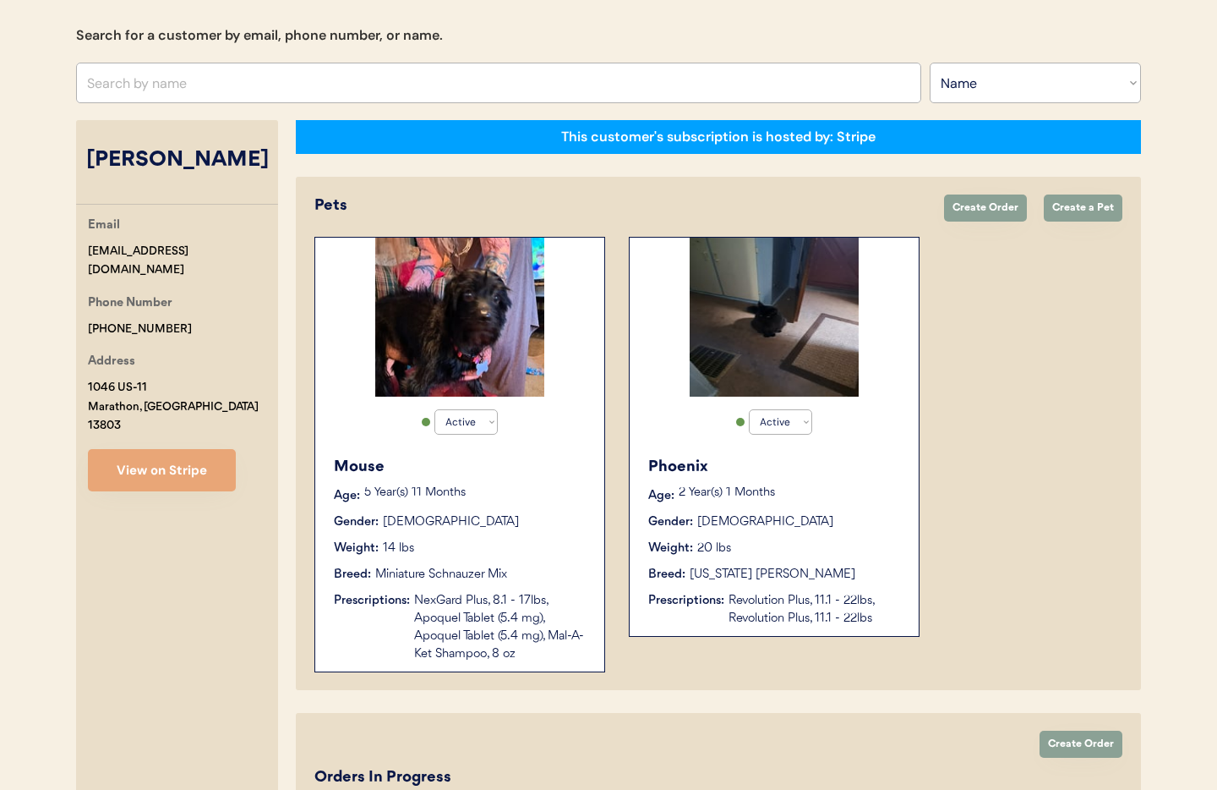
scroll to position [191, 0]
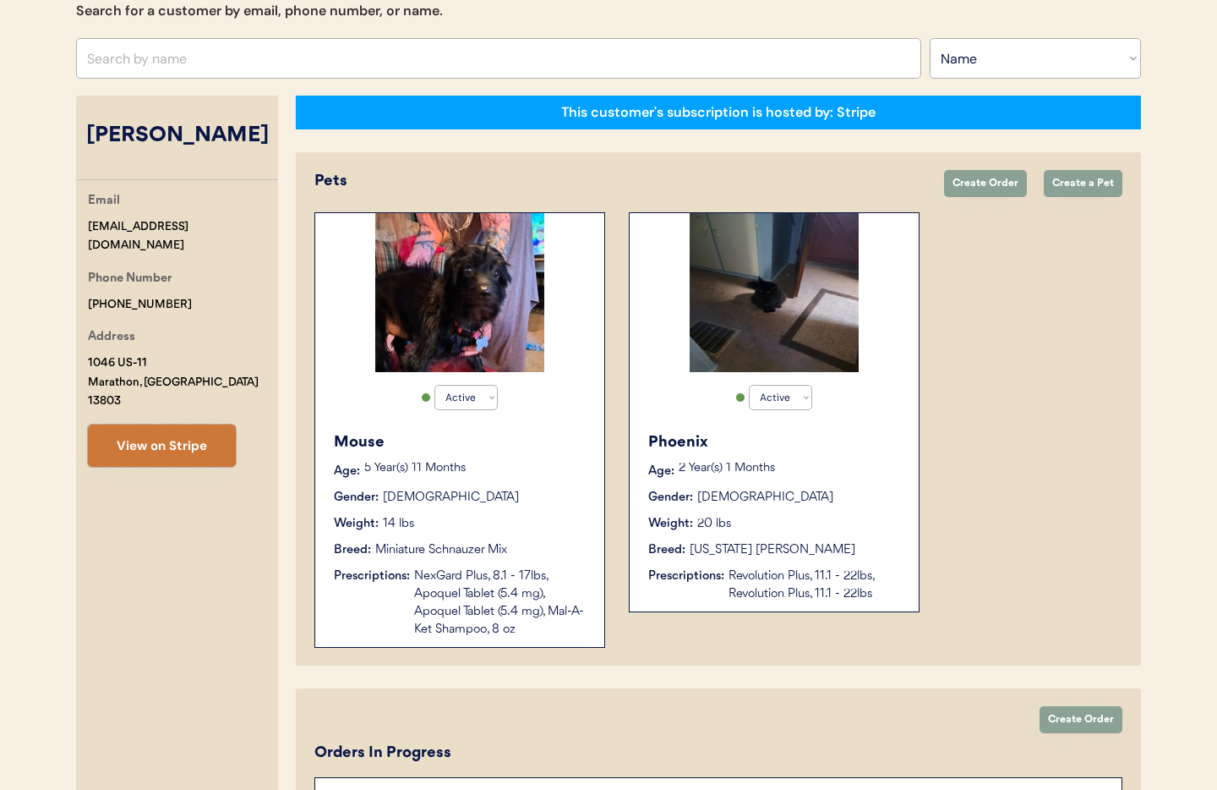
click at [200, 424] on button "View on Stripe" at bounding box center [162, 445] width 148 height 42
click at [850, 544] on div "Breed: [US_STATE] [PERSON_NAME]" at bounding box center [775, 550] width 254 height 18
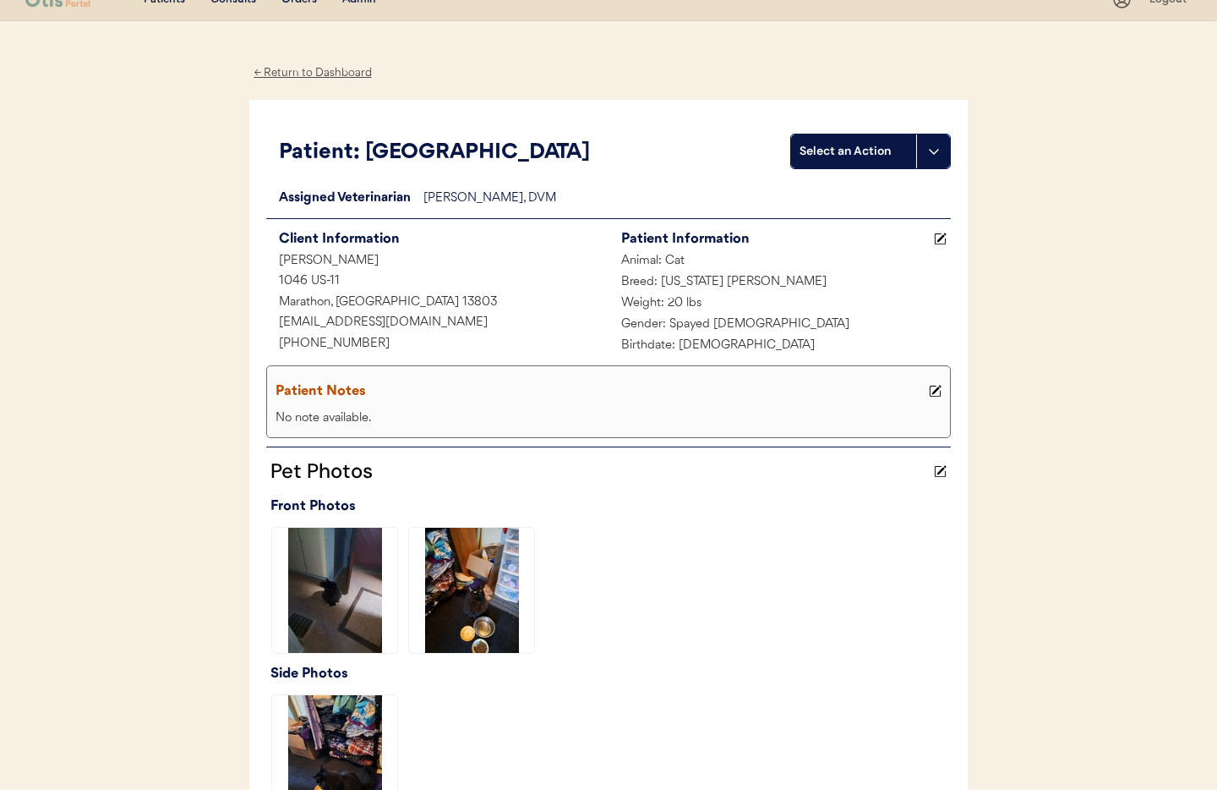
scroll to position [4, 0]
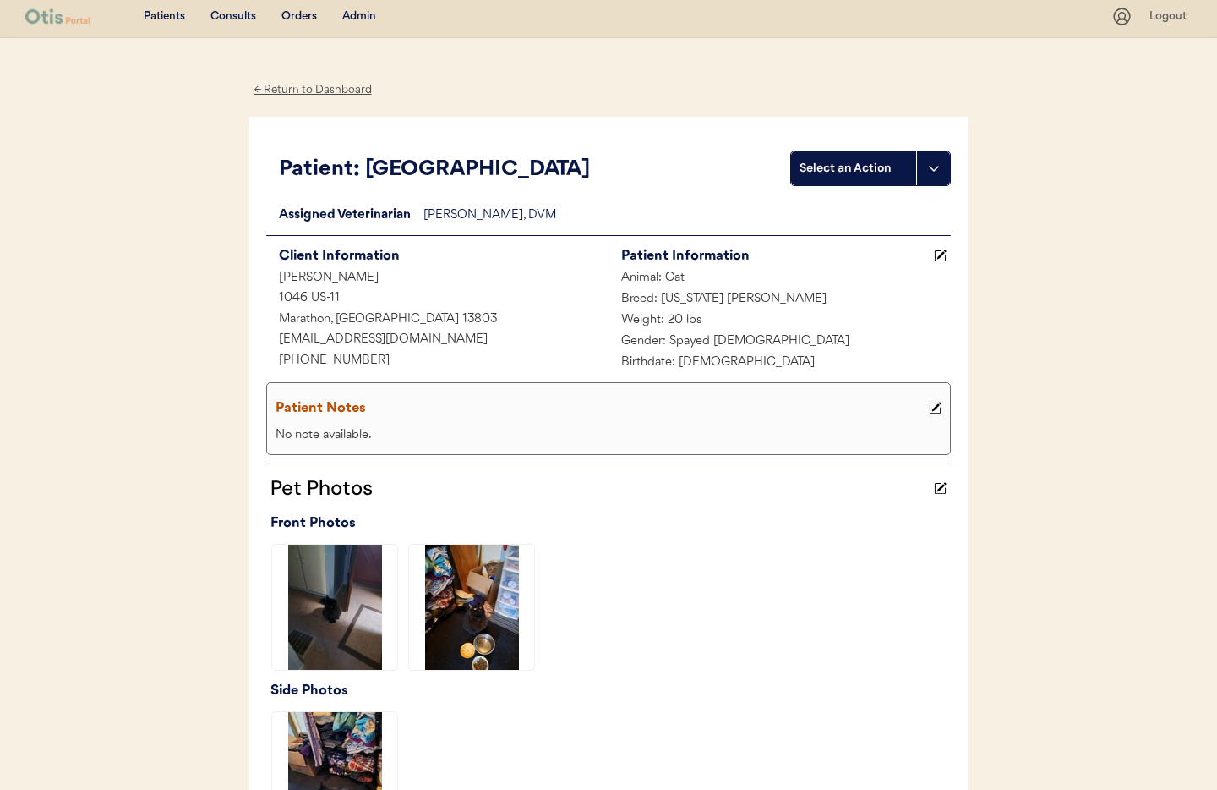
click at [294, 88] on div "← Return to Dashboard" at bounding box center [312, 89] width 127 height 19
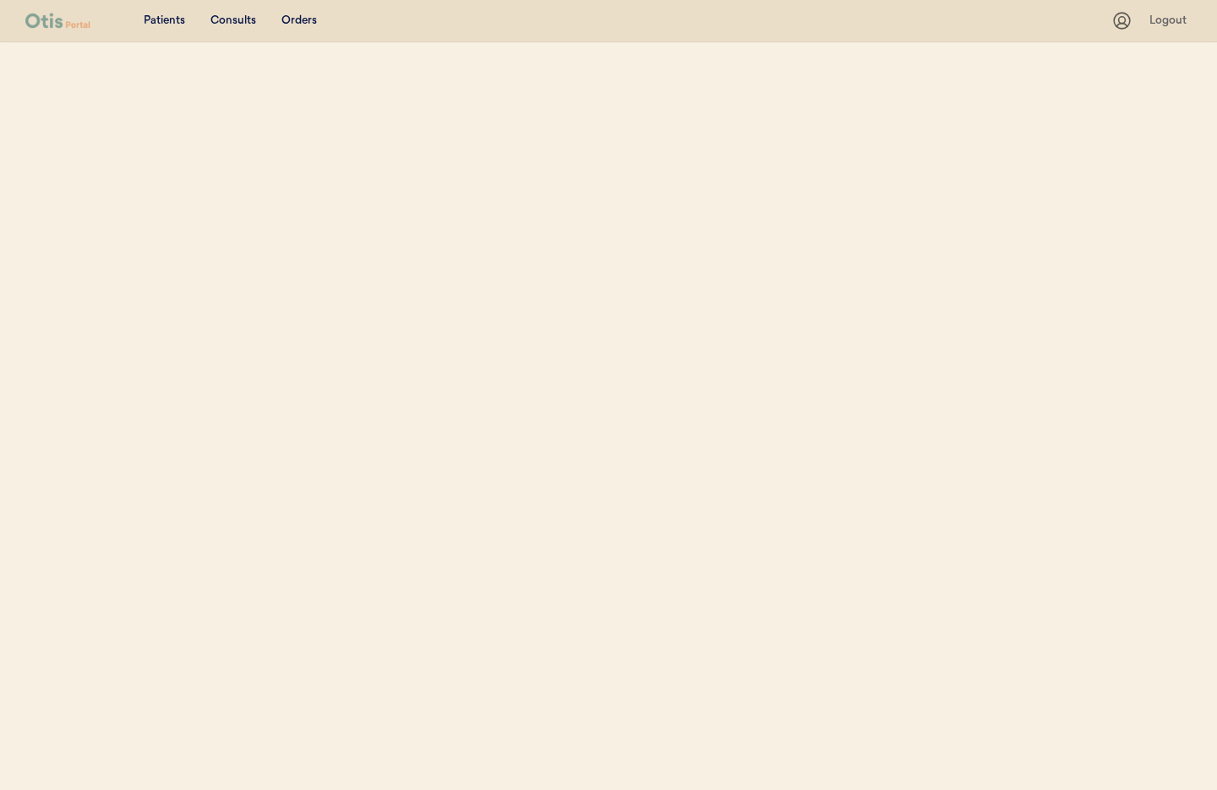
select select ""Name""
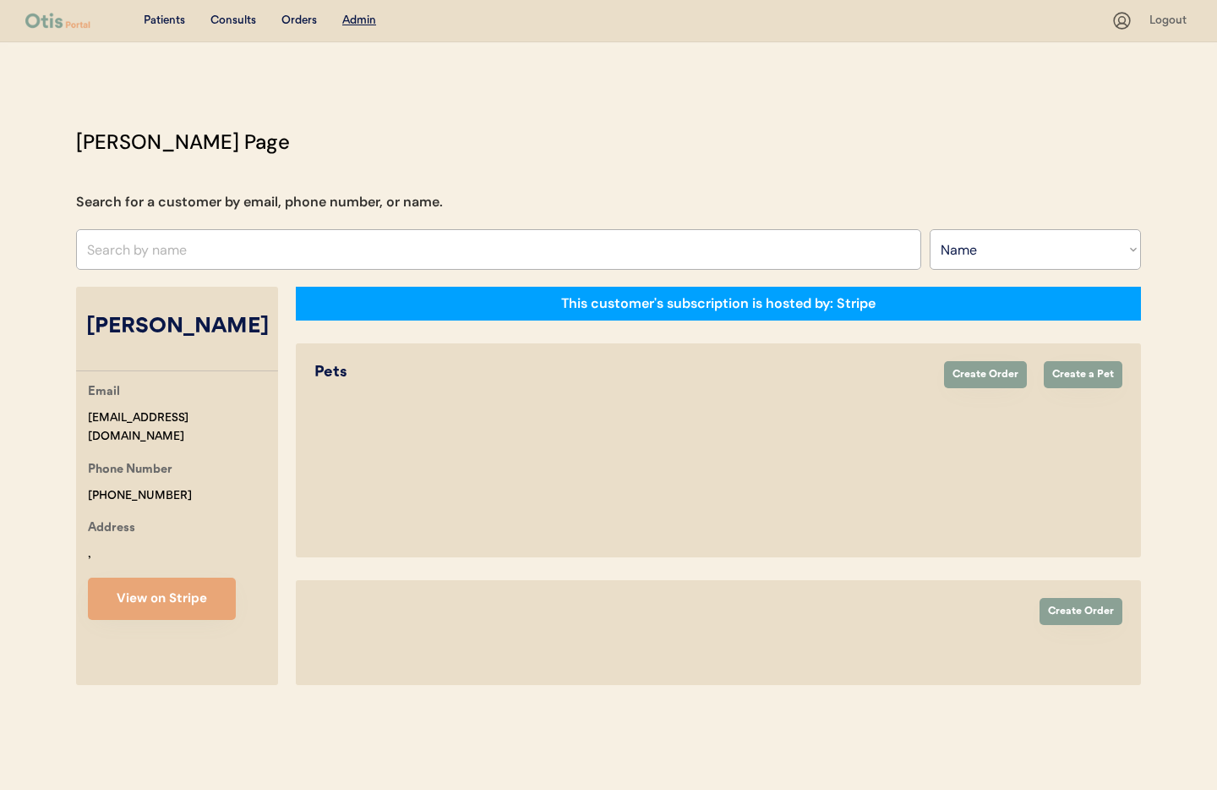
select select "true"
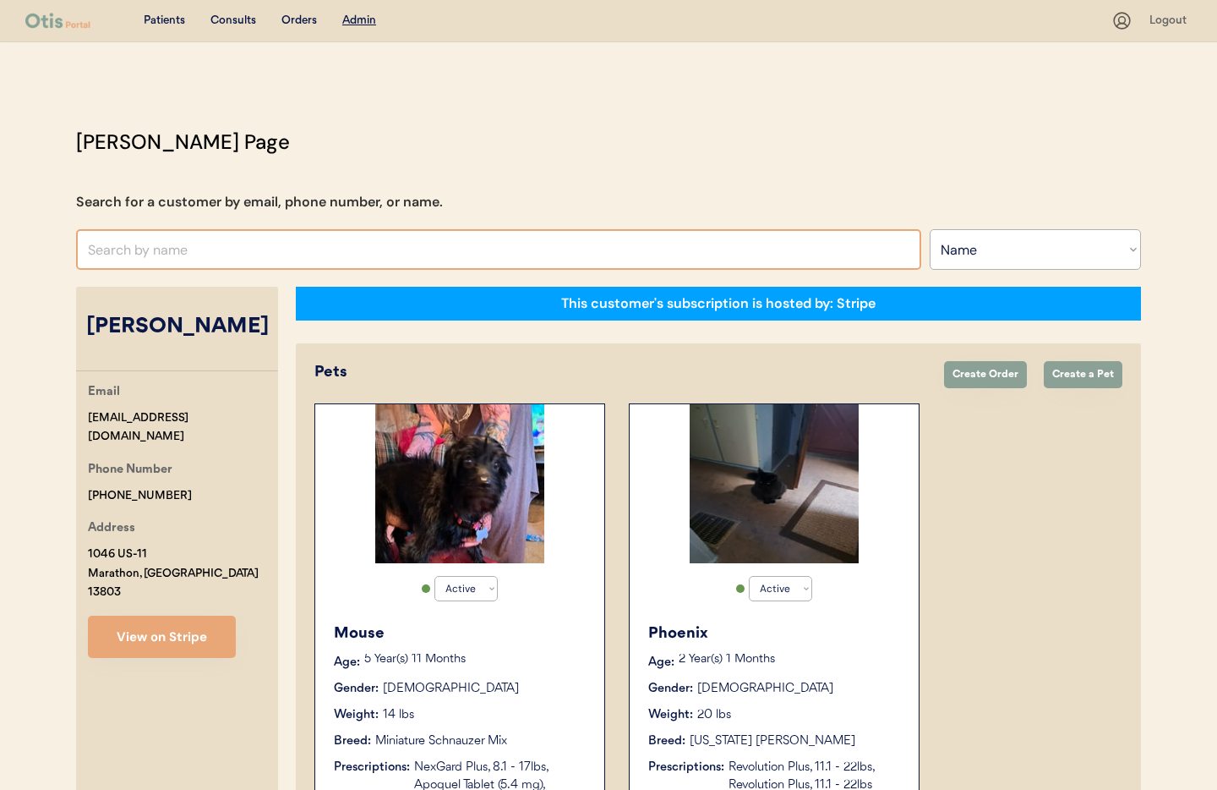
click at [200, 245] on input "text" at bounding box center [498, 249] width 845 height 41
type input "Za"
type input "Zach Zeppieri"
type input "Za"
type input "Zach Zeppieri"
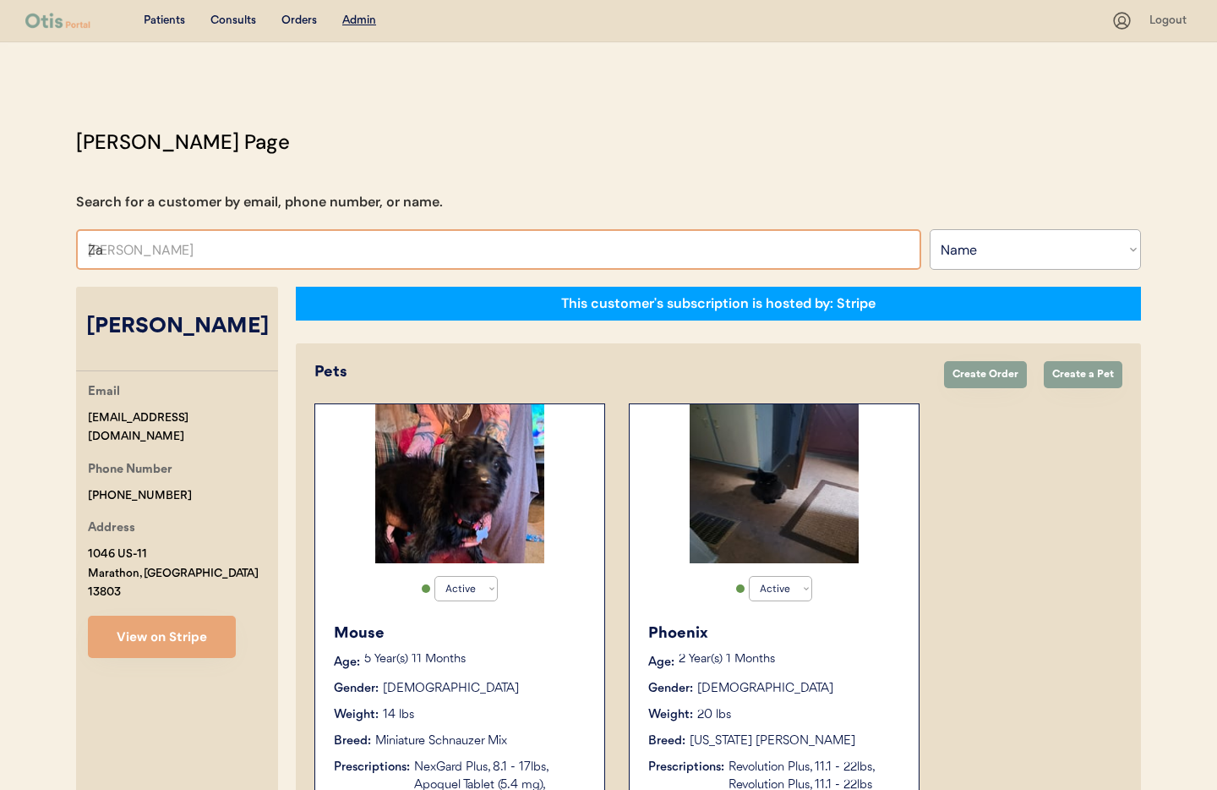
type input "Z"
type input "Adalyn"
click at [998, 253] on select "Search By Name Email Phone Number" at bounding box center [1035, 249] width 211 height 41
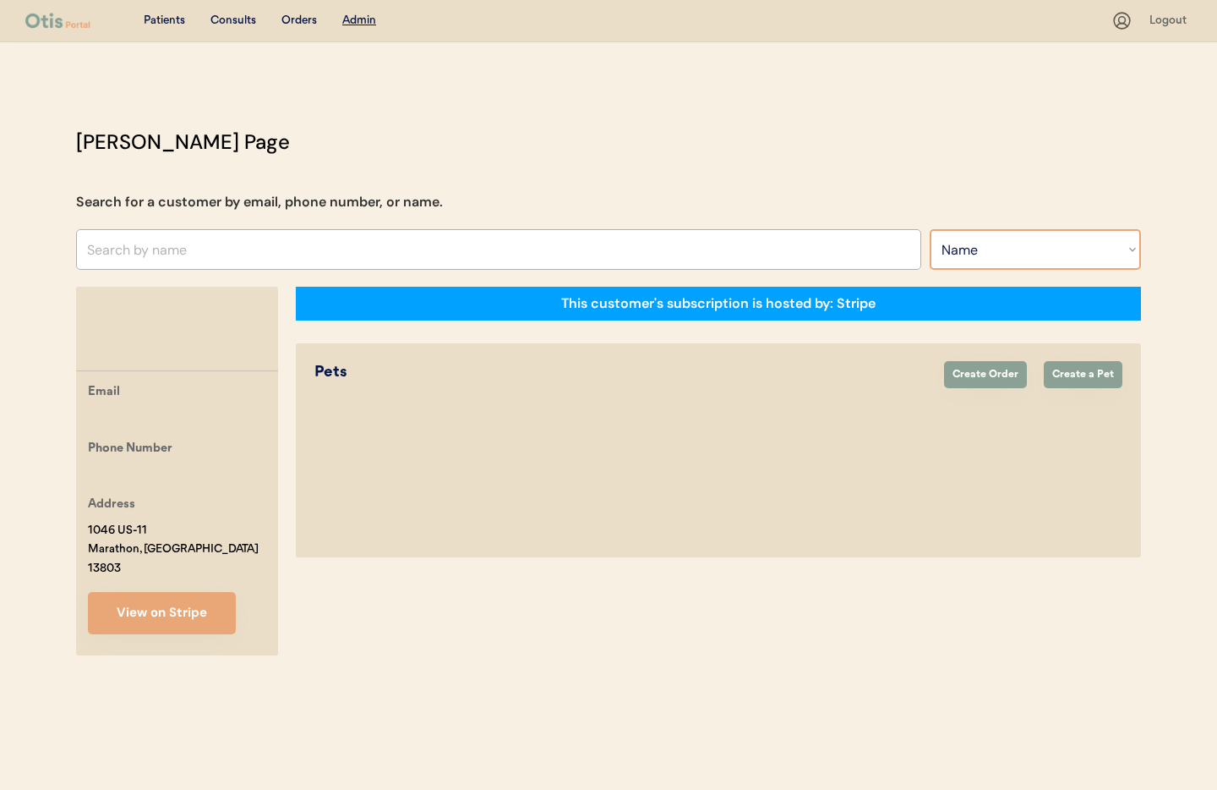
select select ""Email""
click at [930, 229] on select "Search By Name Email Phone Number" at bounding box center [1035, 249] width 211 height 41
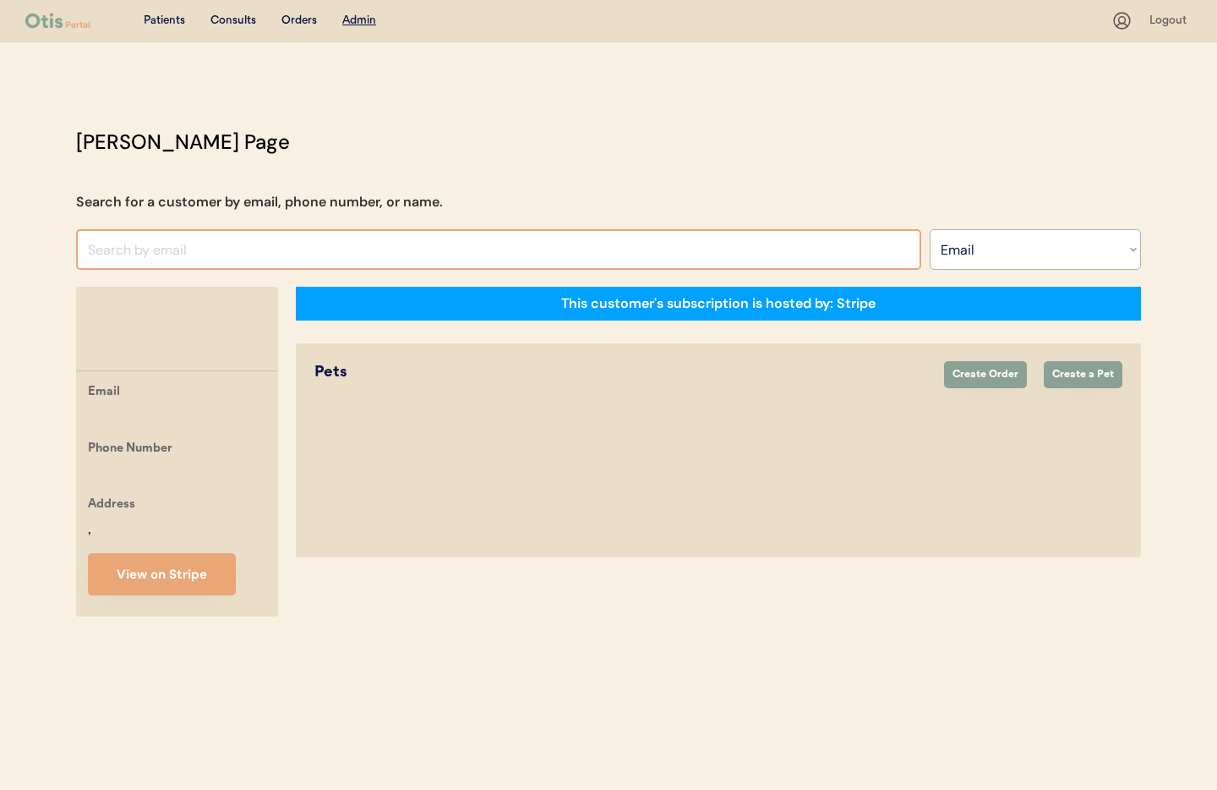
select select ""Email""
drag, startPoint x: 138, startPoint y: 256, endPoint x: 130, endPoint y: 250, distance: 9.6
click at [138, 256] on input "input" at bounding box center [498, 249] width 845 height 41
paste input "[EMAIL_ADDRESS][DOMAIN_NAME]"
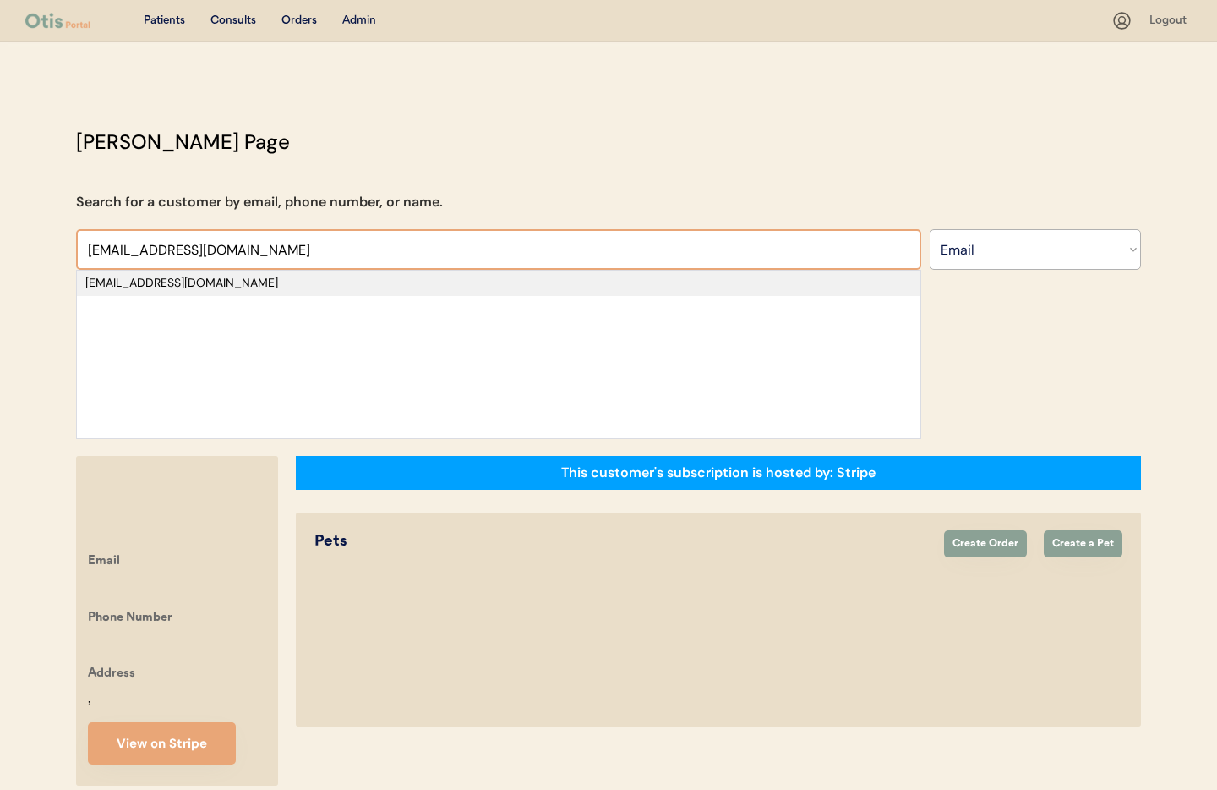
type input "[EMAIL_ADDRESS][DOMAIN_NAME]"
click at [181, 286] on div "[EMAIL_ADDRESS][DOMAIN_NAME]" at bounding box center [498, 283] width 827 height 17
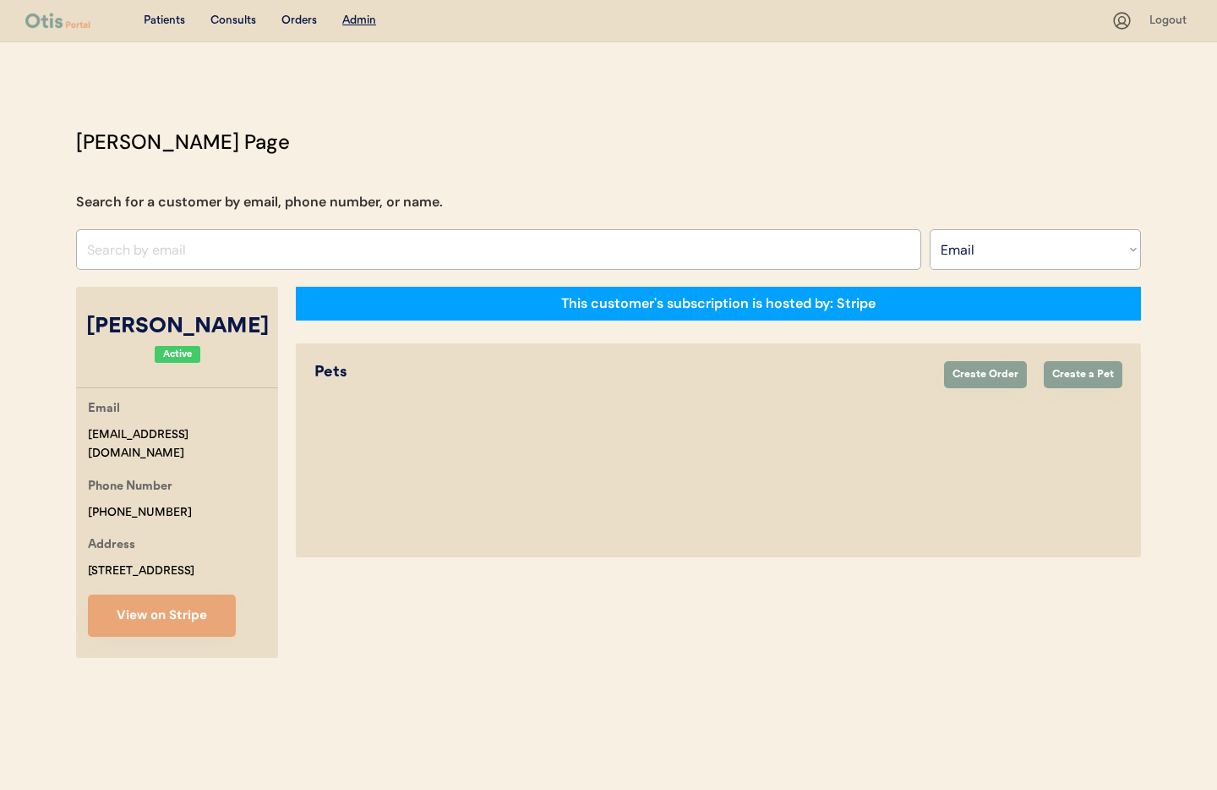
select select "true"
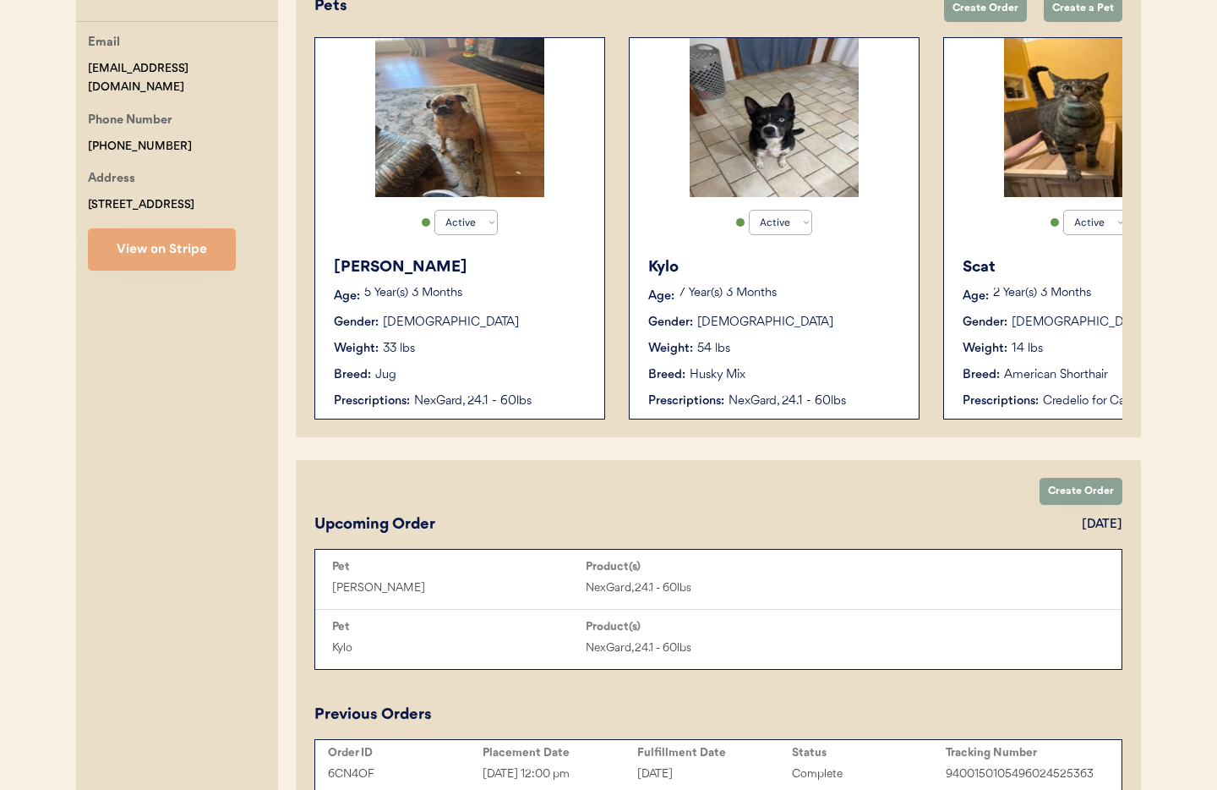
scroll to position [384, 0]
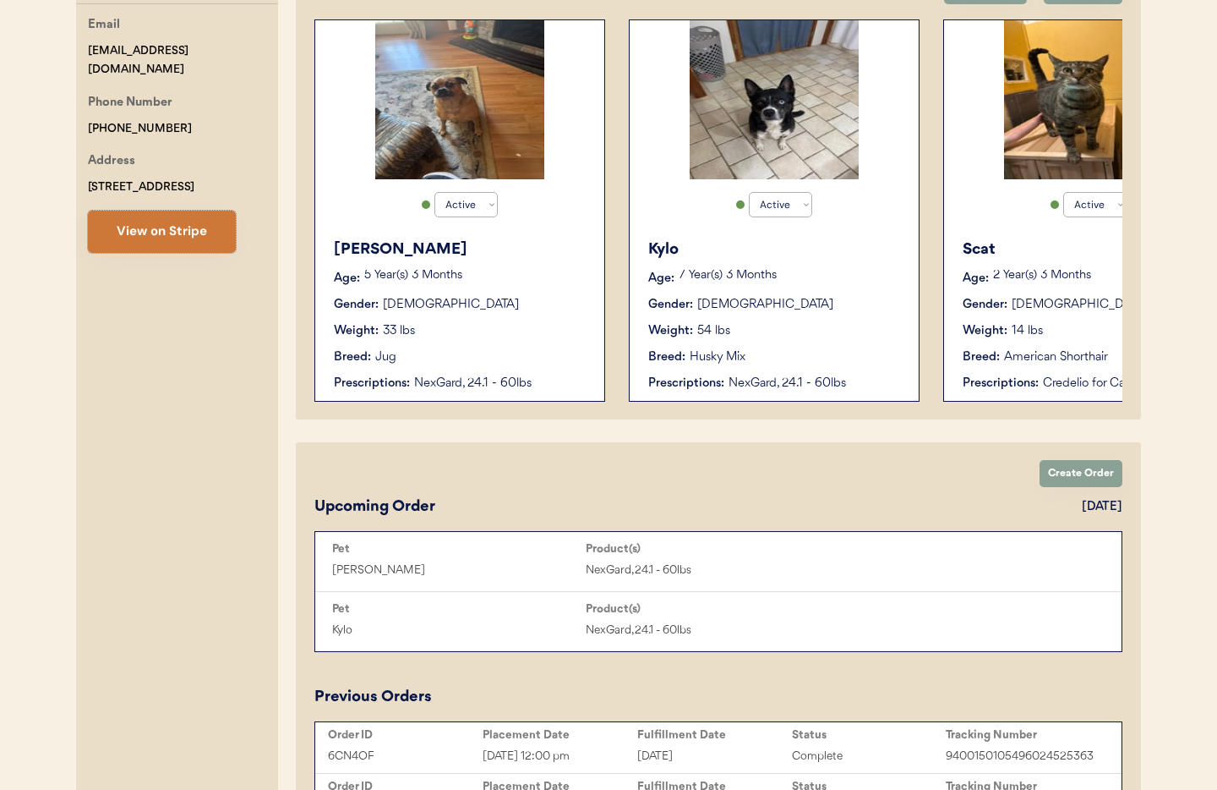
click at [145, 238] on button "View on Stripe" at bounding box center [162, 232] width 148 height 42
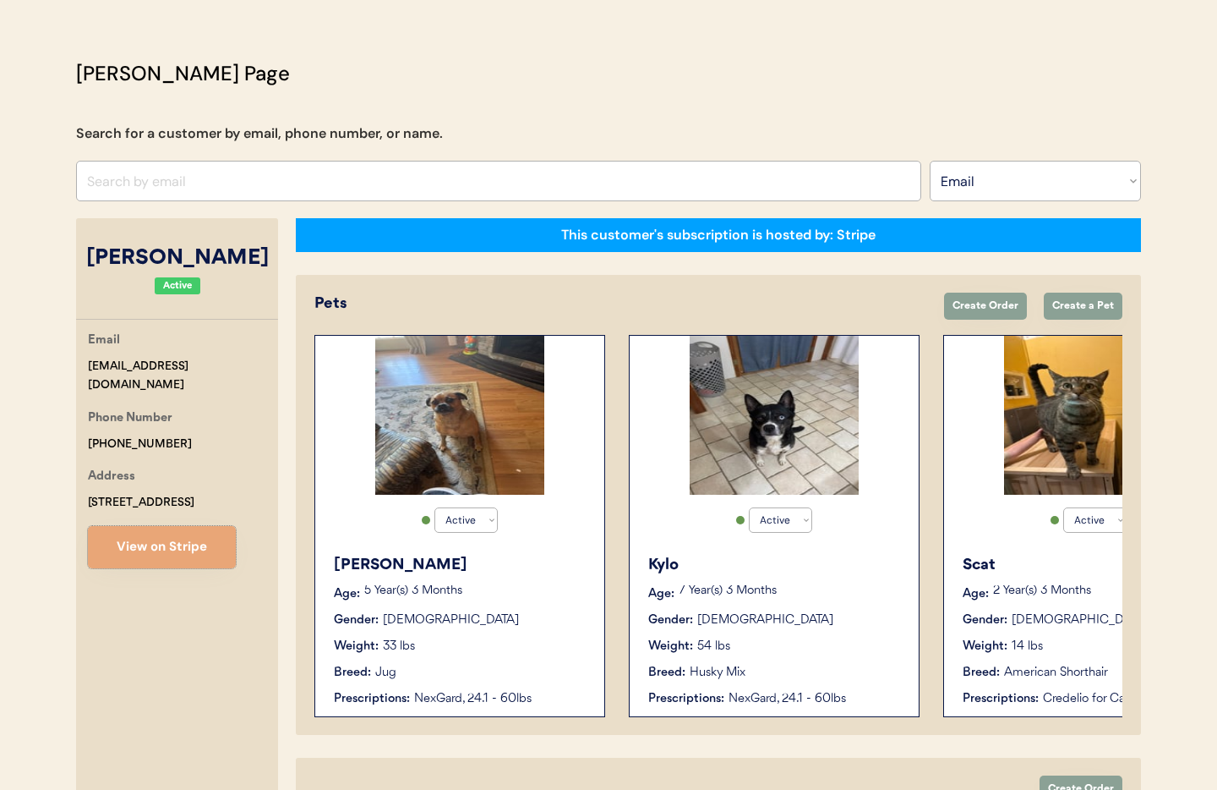
scroll to position [0, 0]
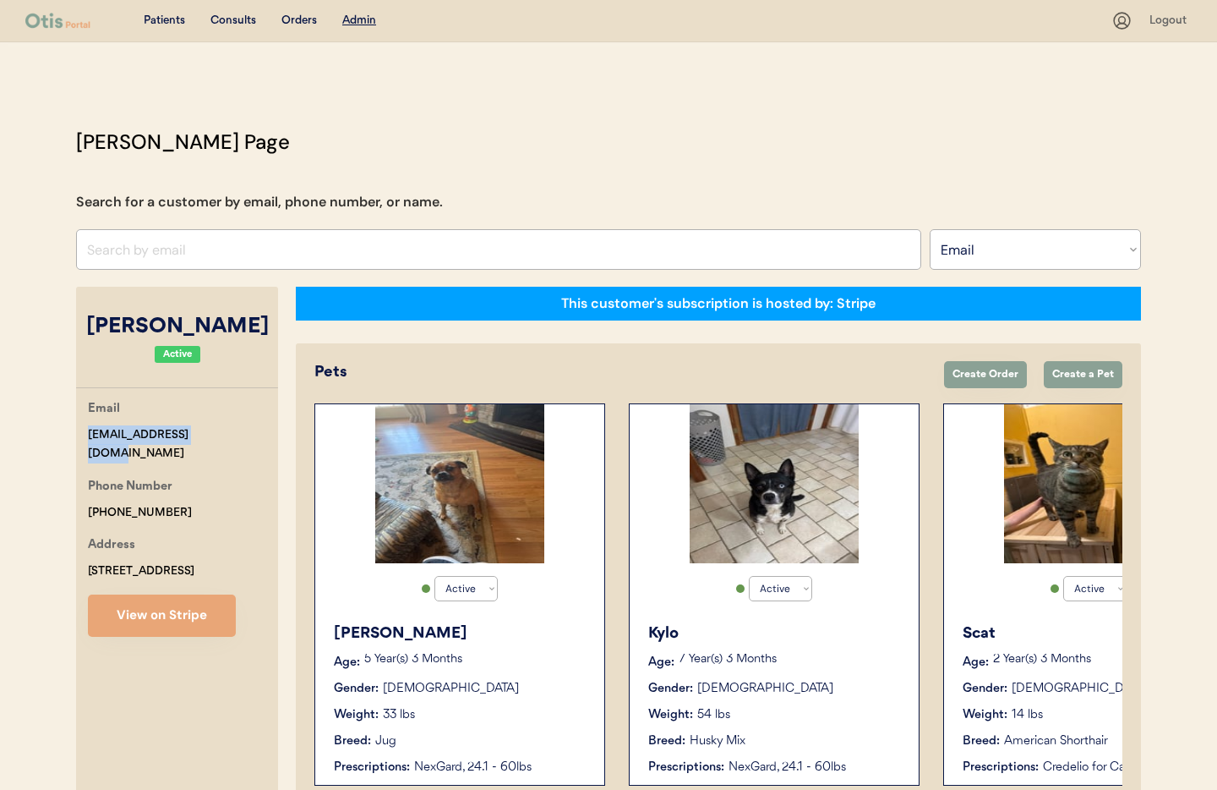
drag, startPoint x: 205, startPoint y: 434, endPoint x: 88, endPoint y: 424, distance: 117.9
click at [88, 424] on div "Email aazajicek@icloud.com" at bounding box center [183, 431] width 190 height 64
copy div "[EMAIL_ADDRESS][DOMAIN_NAME]"
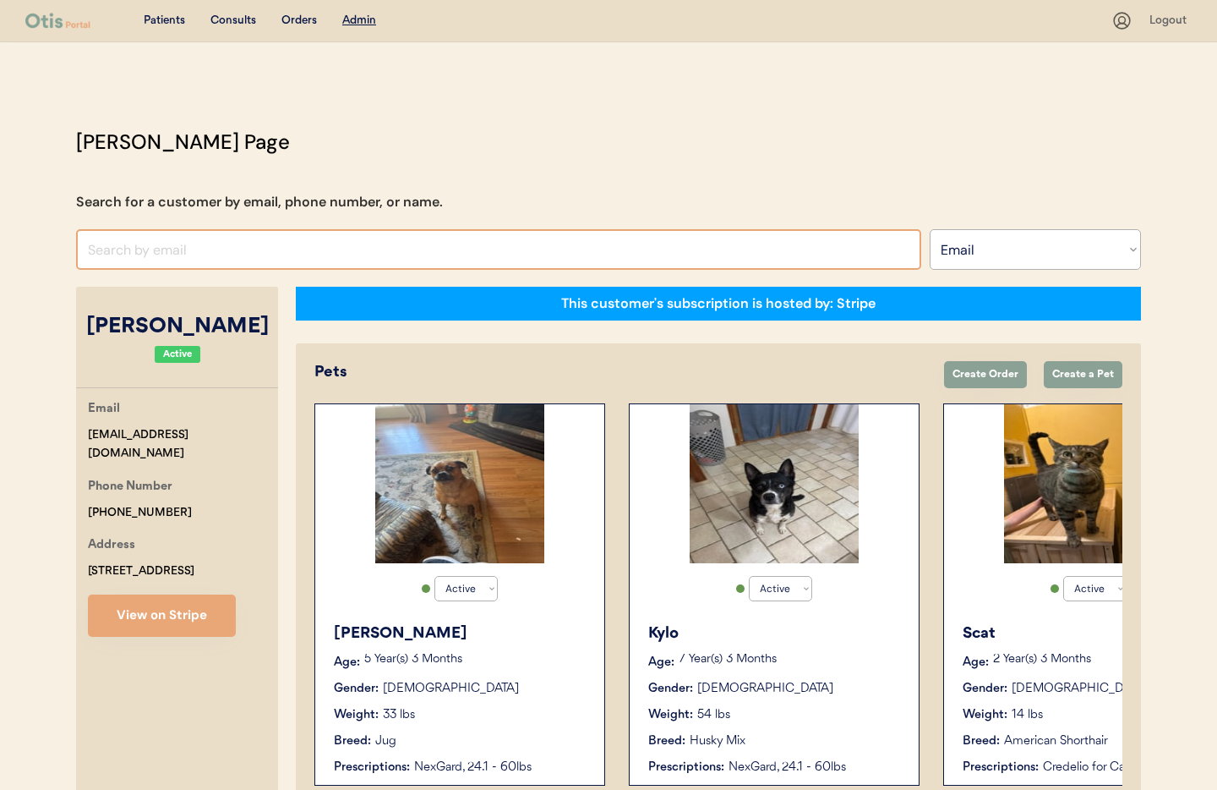
click at [341, 251] on input "input" at bounding box center [498, 249] width 845 height 41
drag, startPoint x: 143, startPoint y: 249, endPoint x: 13, endPoint y: 237, distance: 130.7
click at [13, 237] on div "Patients Consults Orders Admin Logout Otis Admin Page Search for a customer by …" at bounding box center [608, 704] width 1217 height 1408
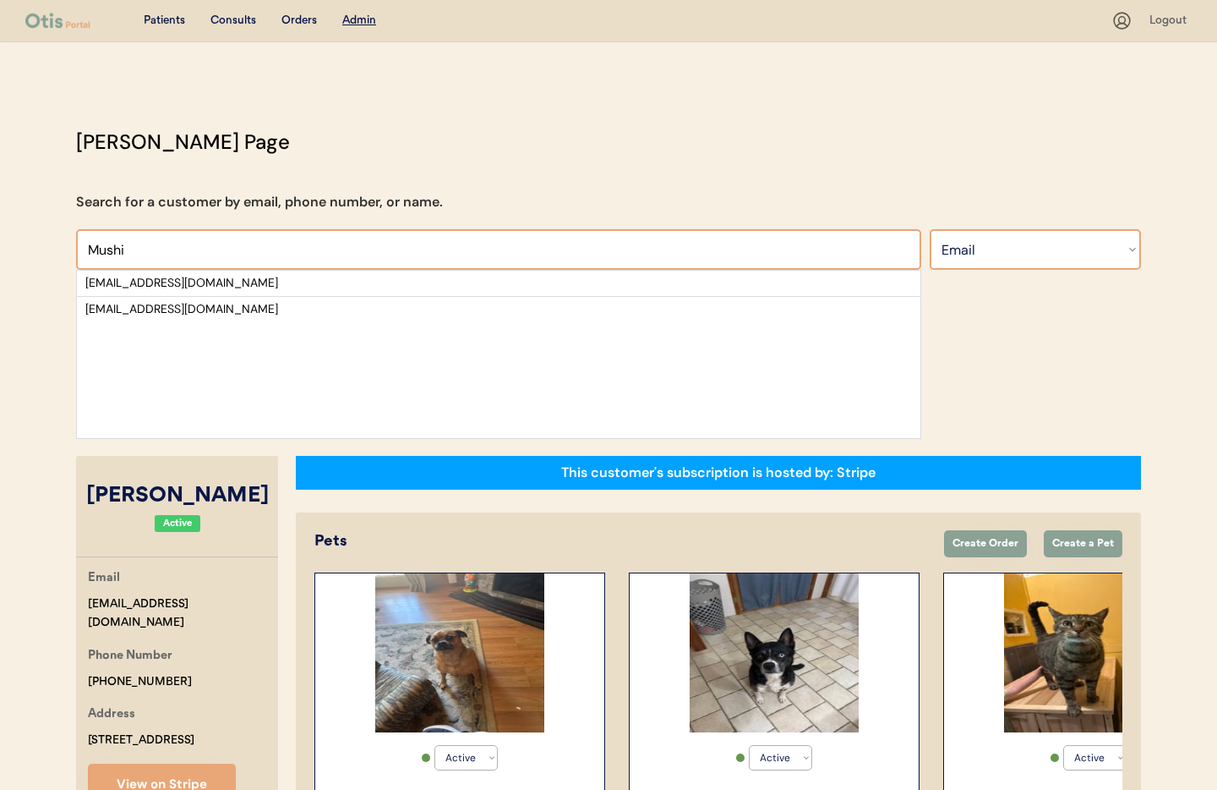
type input "Mushi"
click at [980, 246] on select "Search By Name Email Phone Number" at bounding box center [1035, 249] width 211 height 41
select select ""Name""
click at [930, 229] on select "Search By Name Email Phone Number" at bounding box center [1035, 249] width 211 height 41
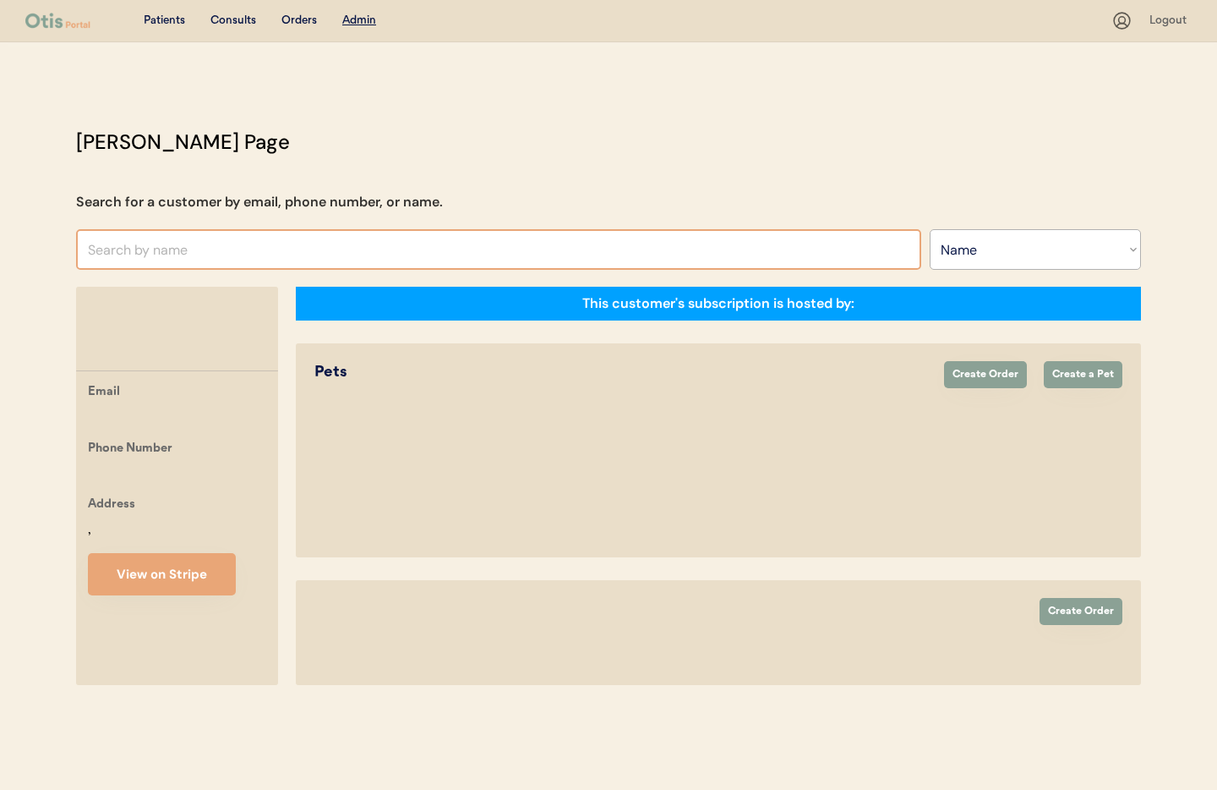
select select ""Name""
drag, startPoint x: 0, startPoint y: 0, endPoint x: 188, endPoint y: 253, distance: 314.8
click at [188, 253] on input "text" at bounding box center [498, 249] width 845 height 41
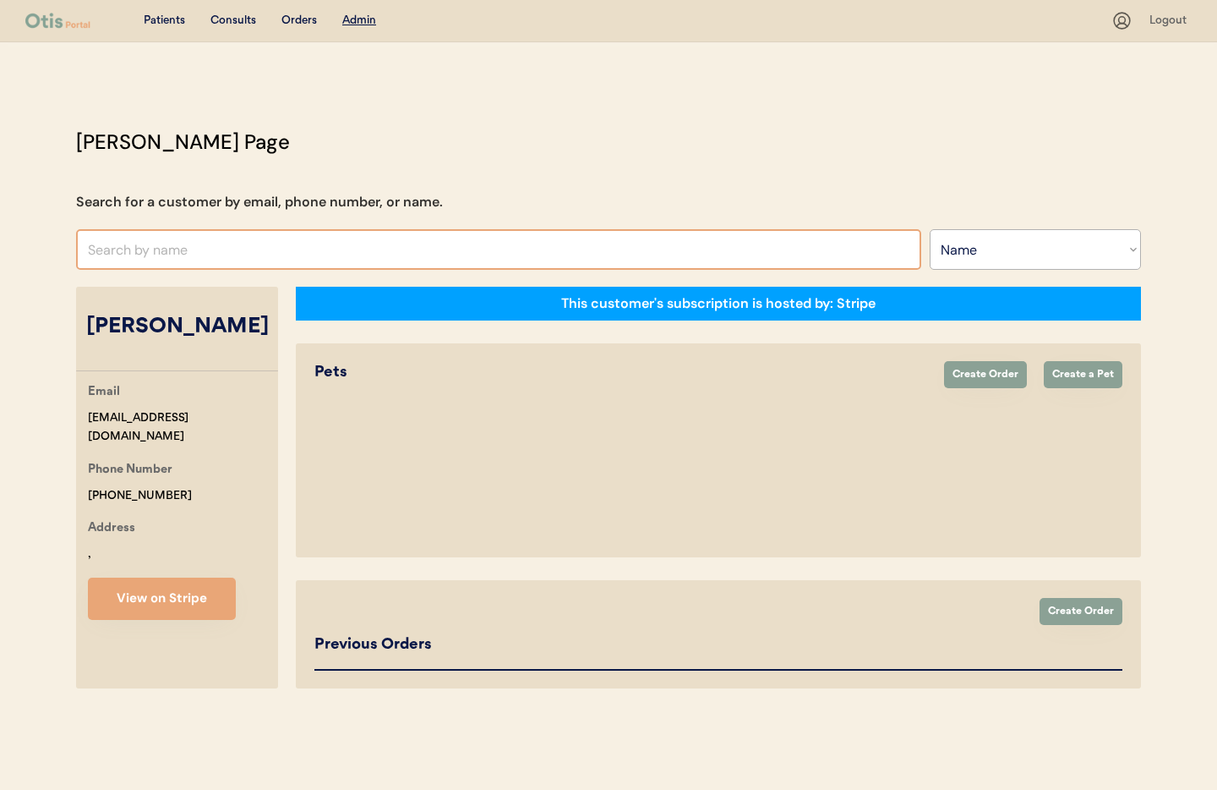
select select "true"
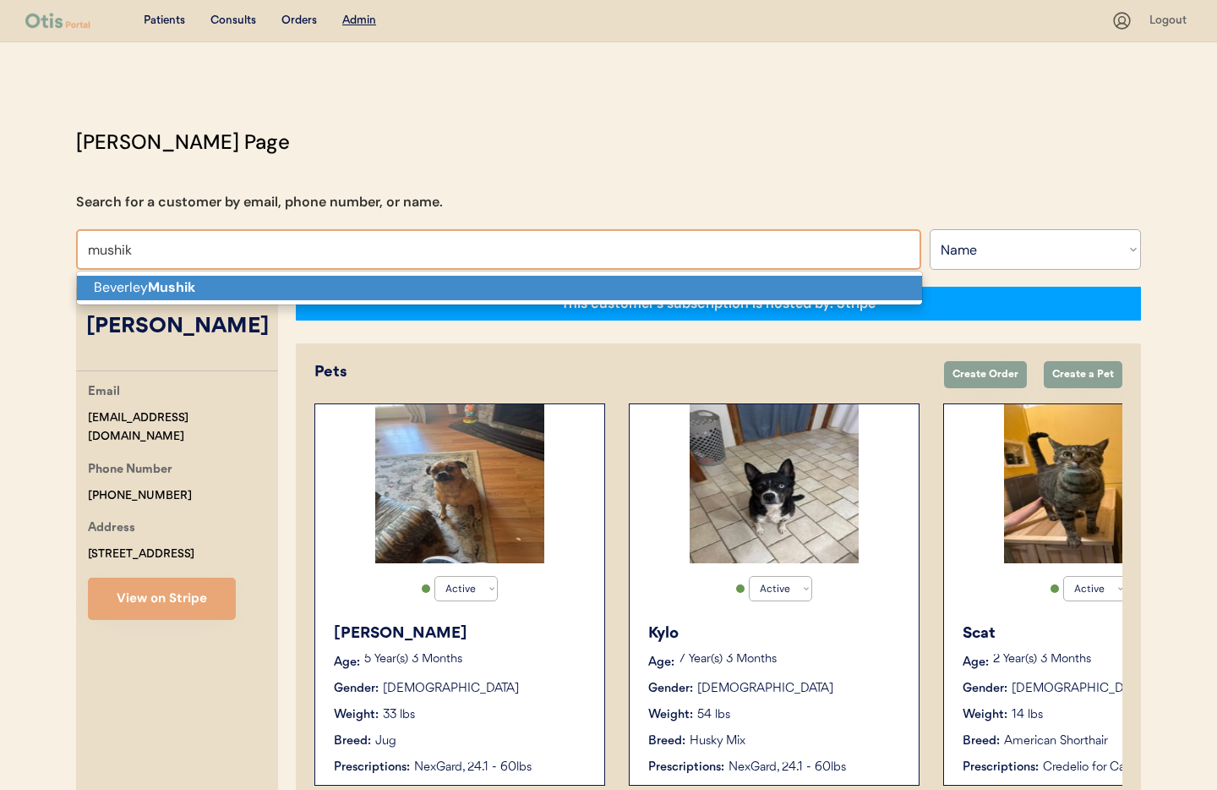
click at [199, 291] on p "[PERSON_NAME]" at bounding box center [499, 288] width 845 height 25
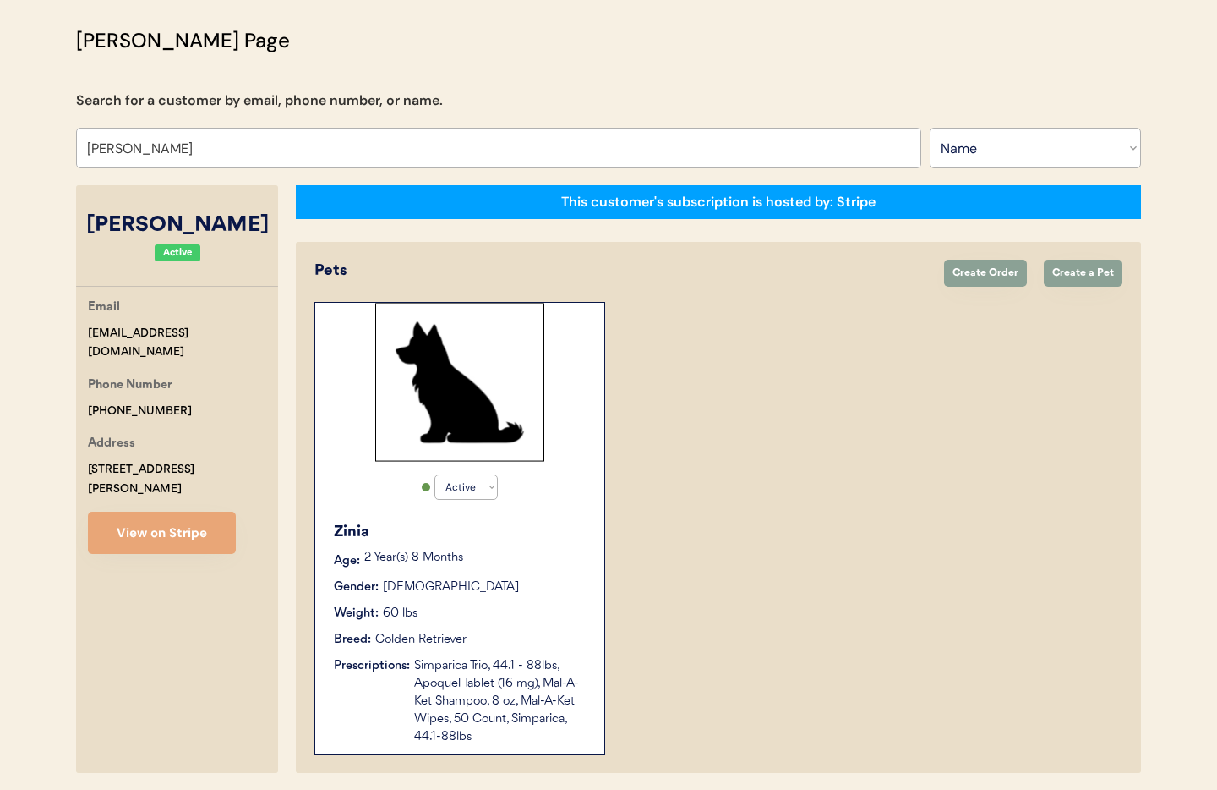
scroll to position [163, 0]
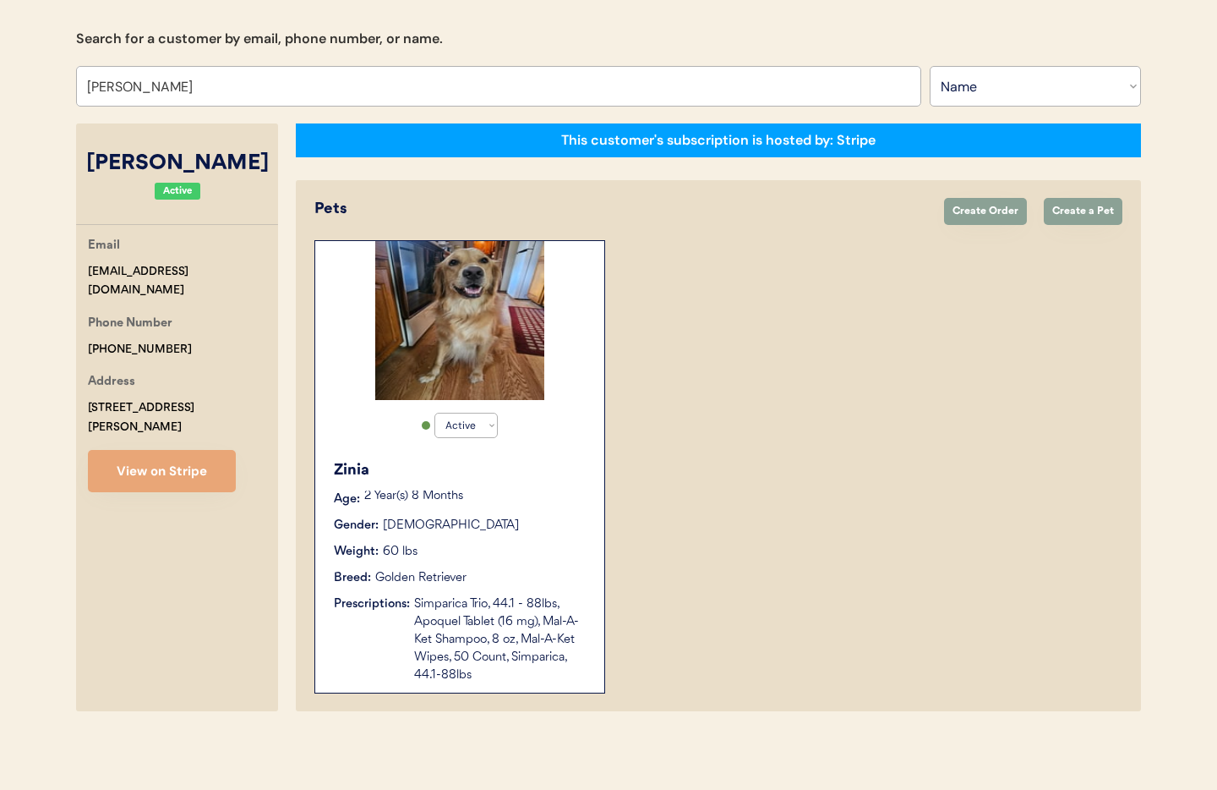
type input "[PERSON_NAME]"
click at [484, 572] on div "Breed: Golden Retriever" at bounding box center [461, 578] width 254 height 18
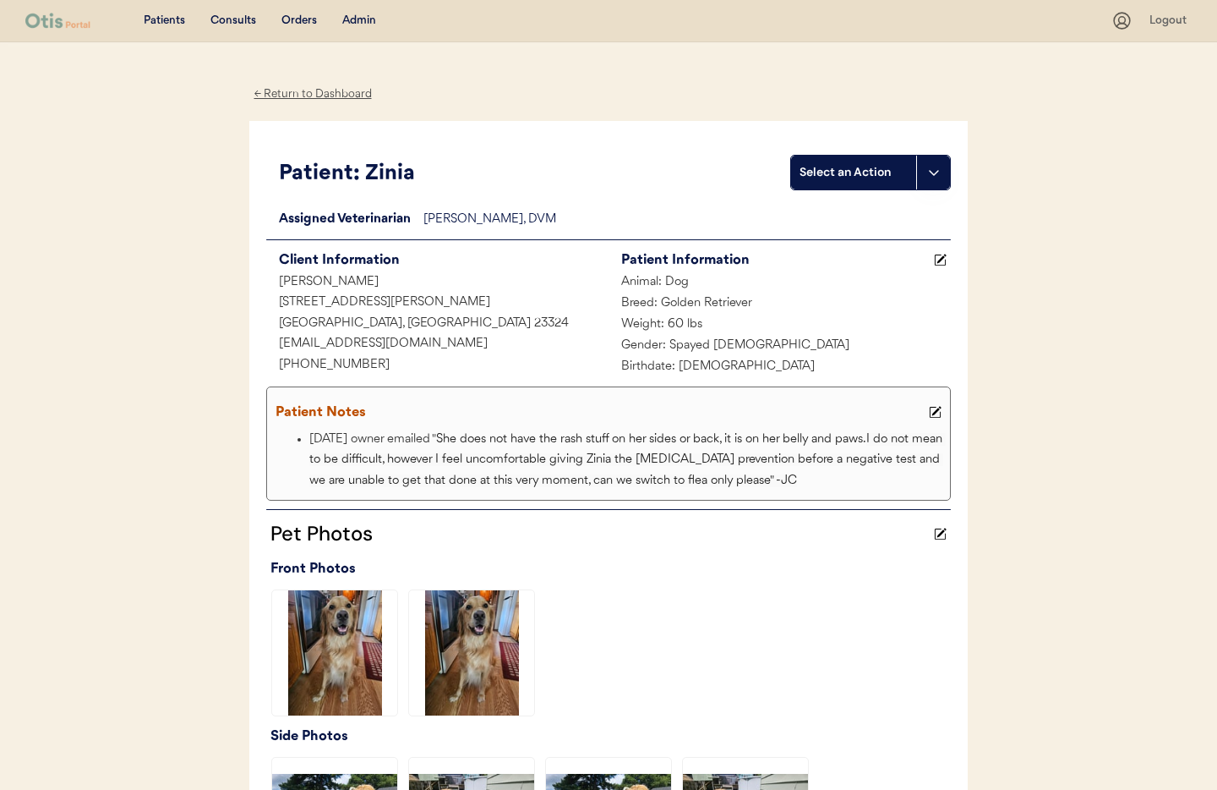
click at [296, 92] on div "← Return to Dashboard" at bounding box center [312, 94] width 127 height 19
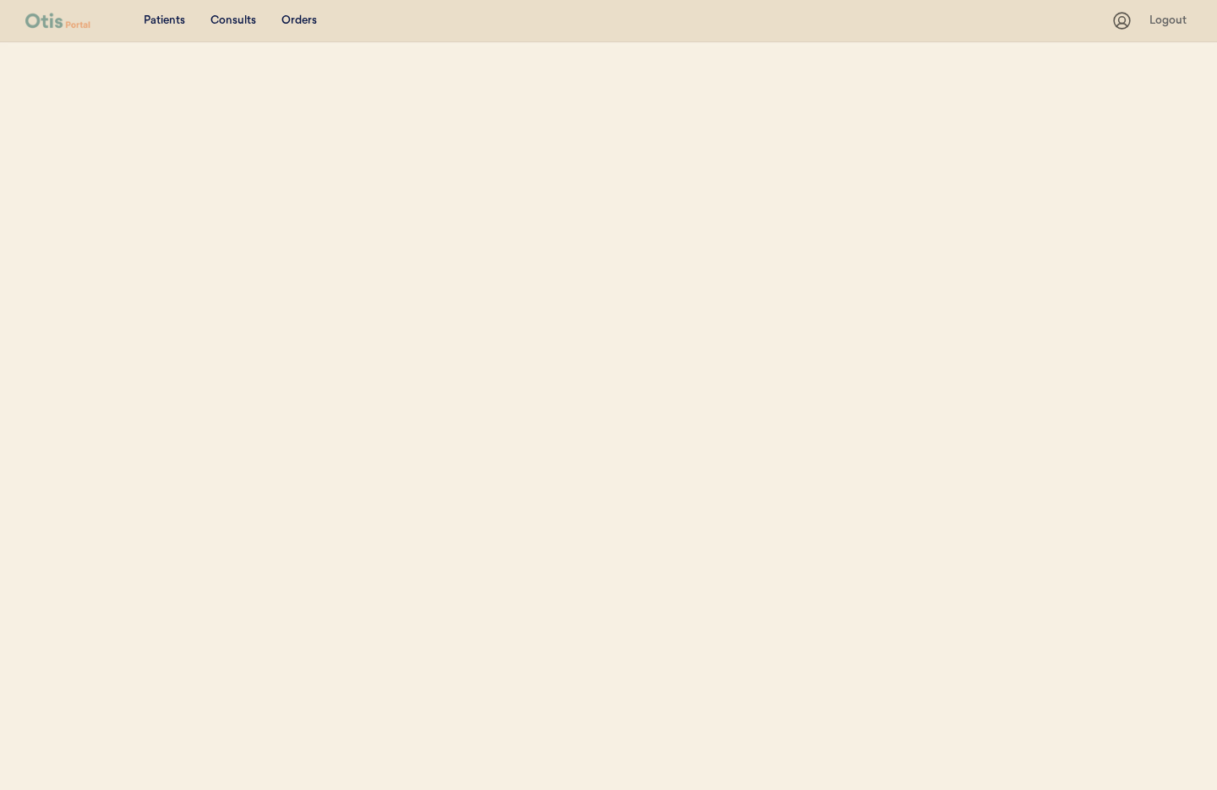
select select ""Name""
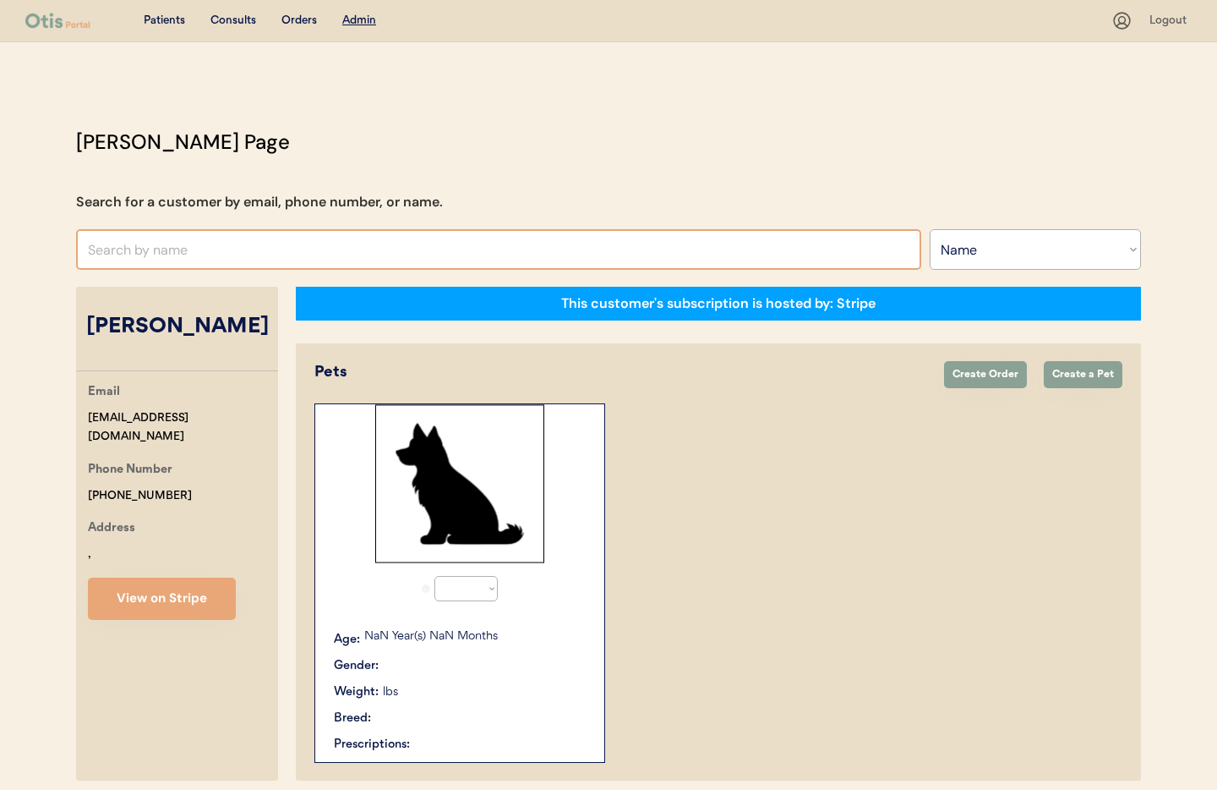
scroll to position [69, 0]
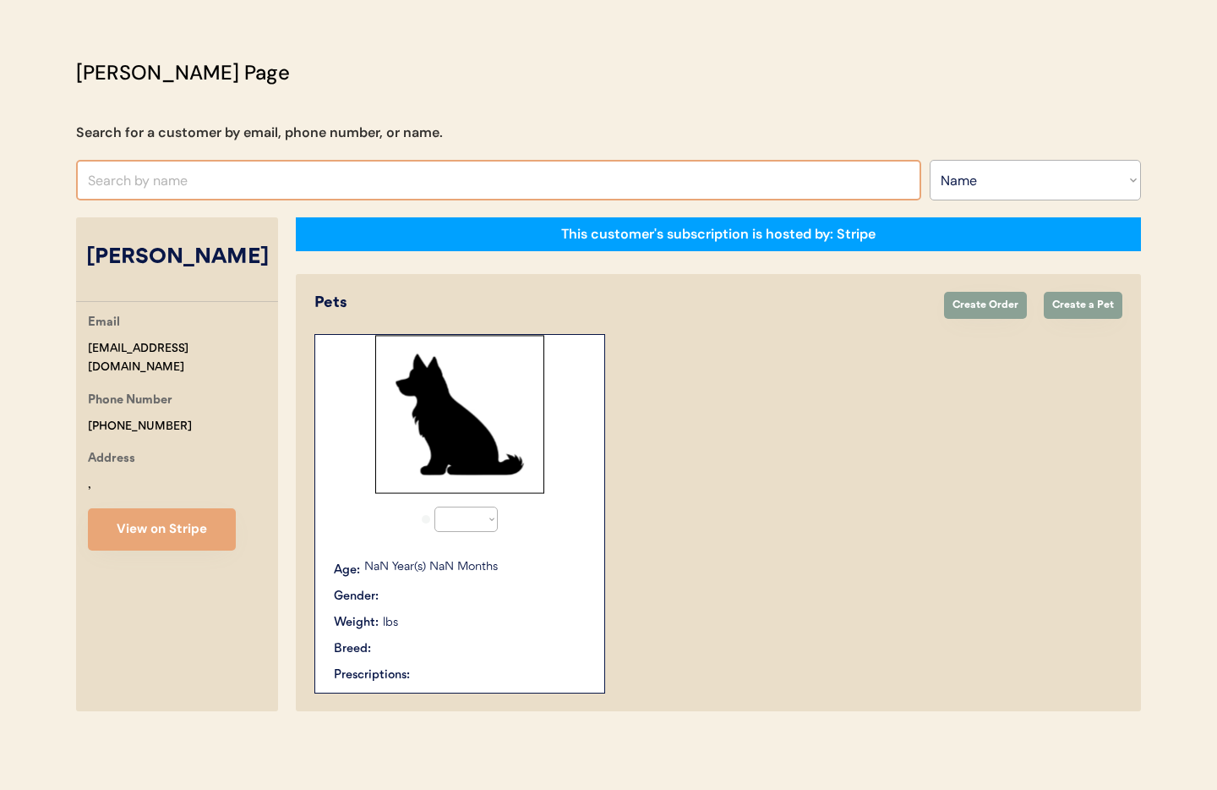
select select "true"
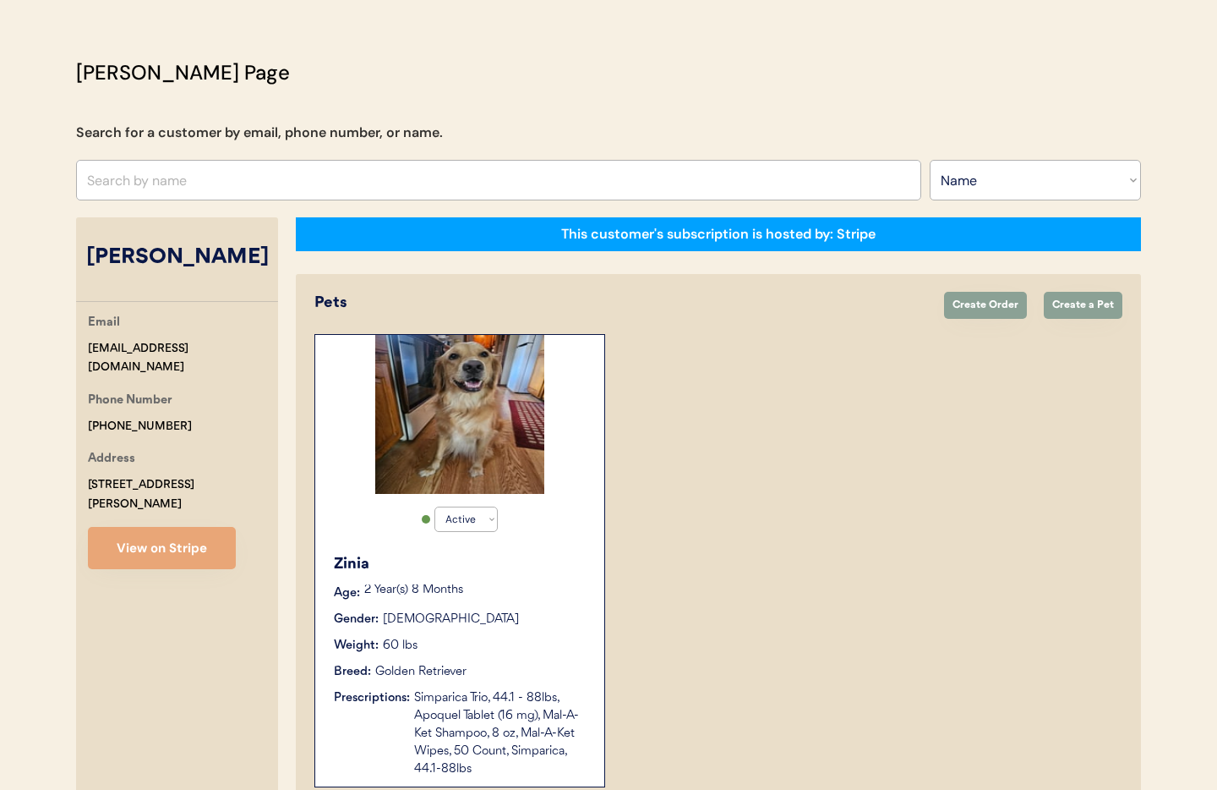
scroll to position [163, 0]
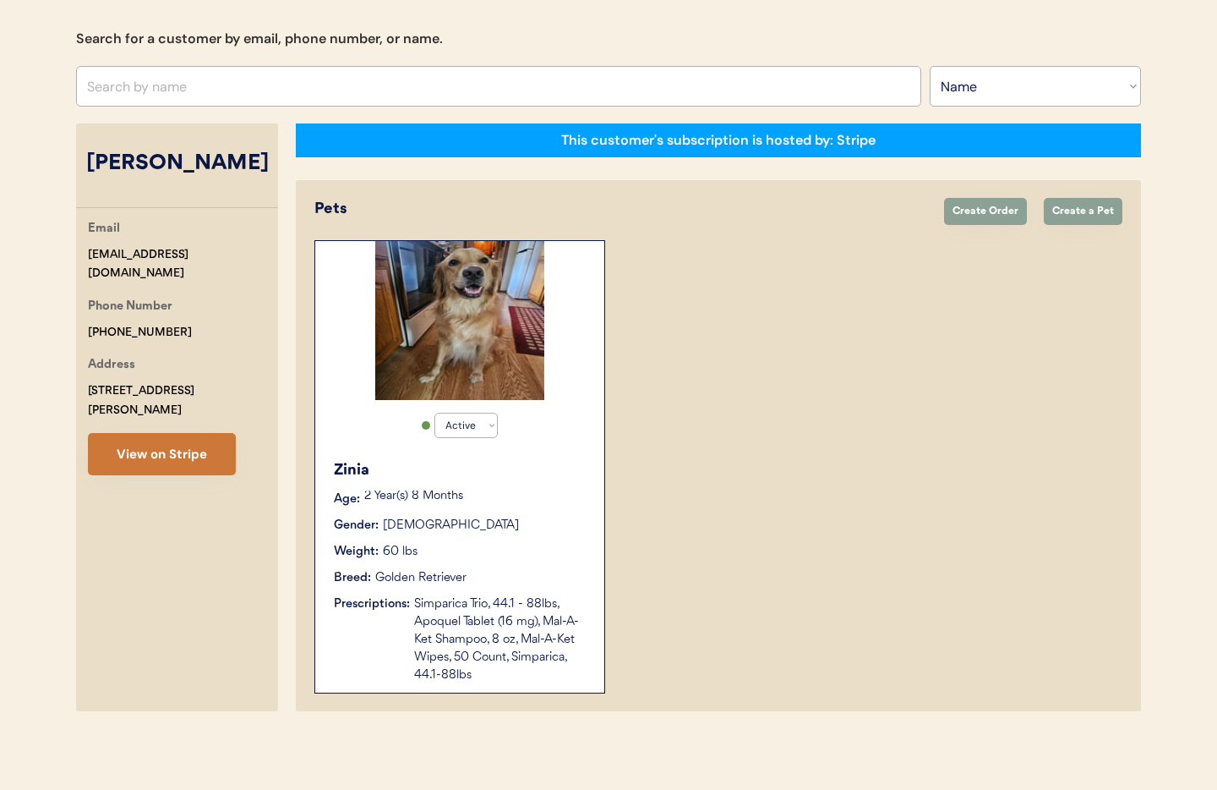
click at [133, 433] on button "View on Stripe" at bounding box center [162, 454] width 148 height 42
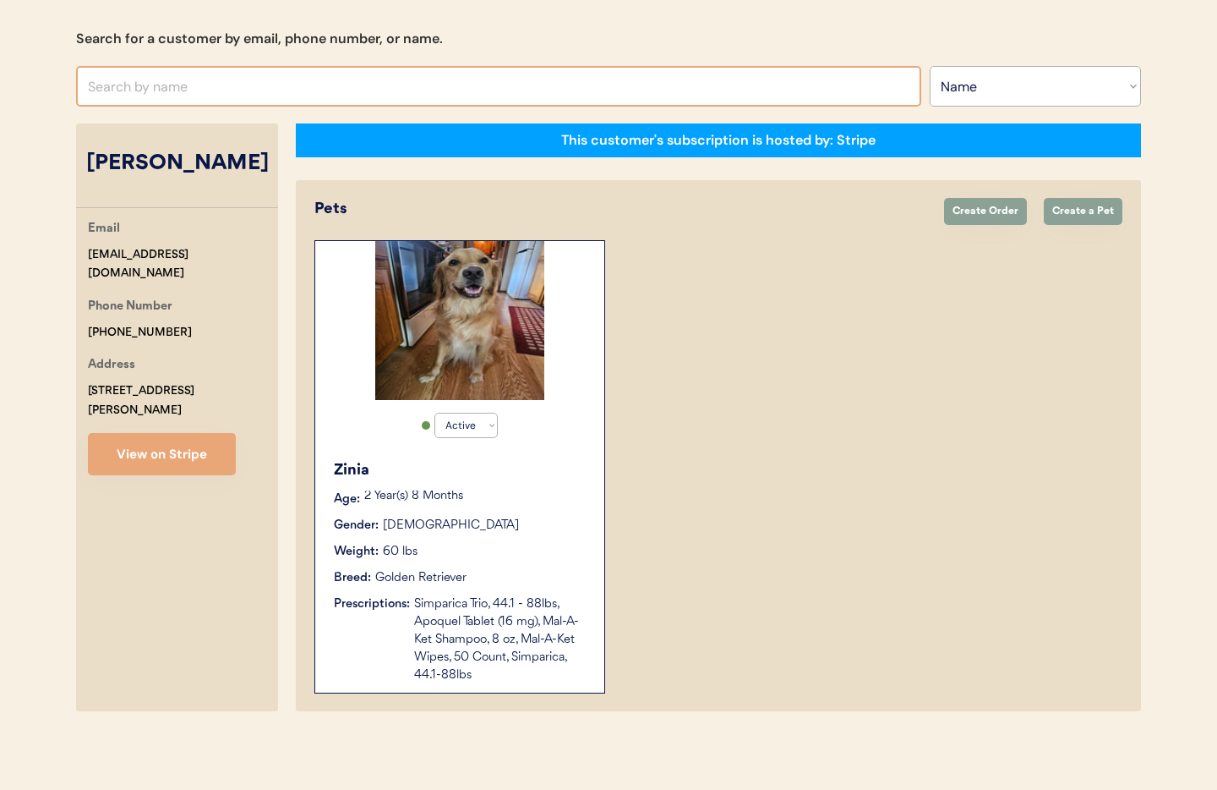
click at [289, 87] on input "text" at bounding box center [498, 86] width 845 height 41
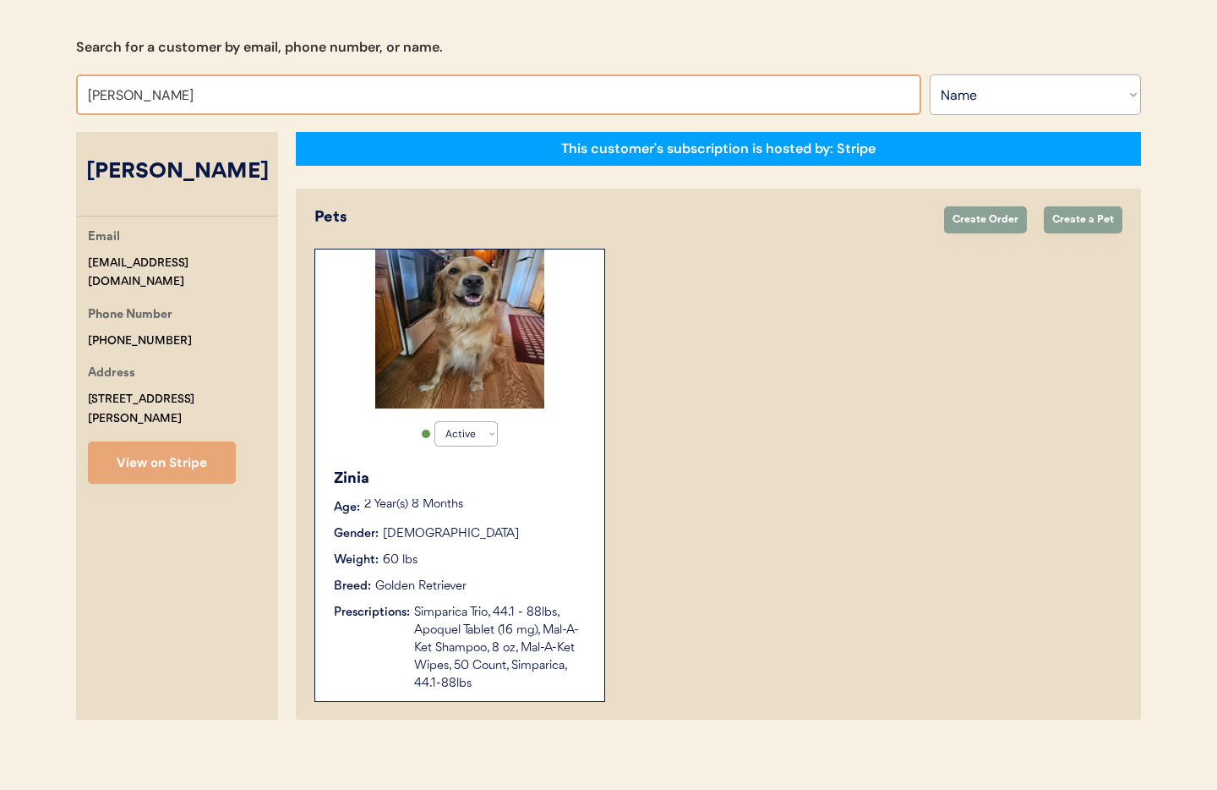
type input "allen roux"
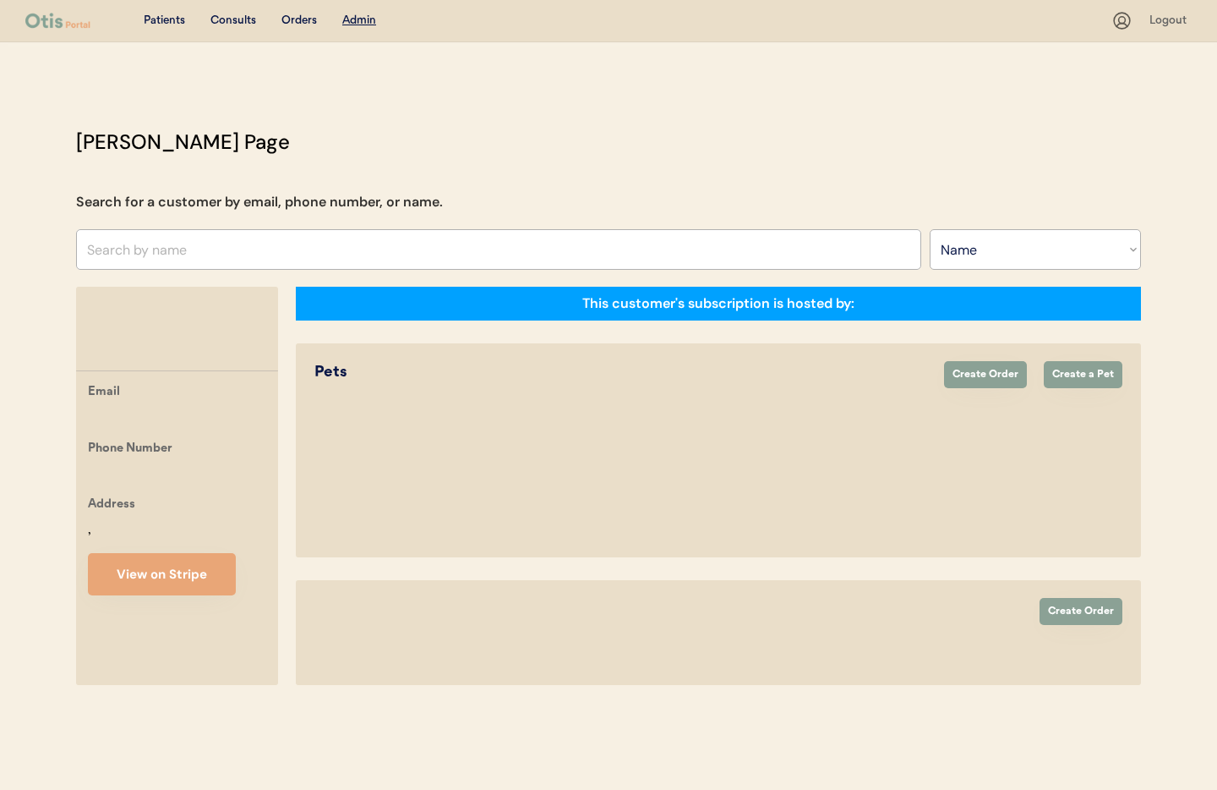
select select ""Name""
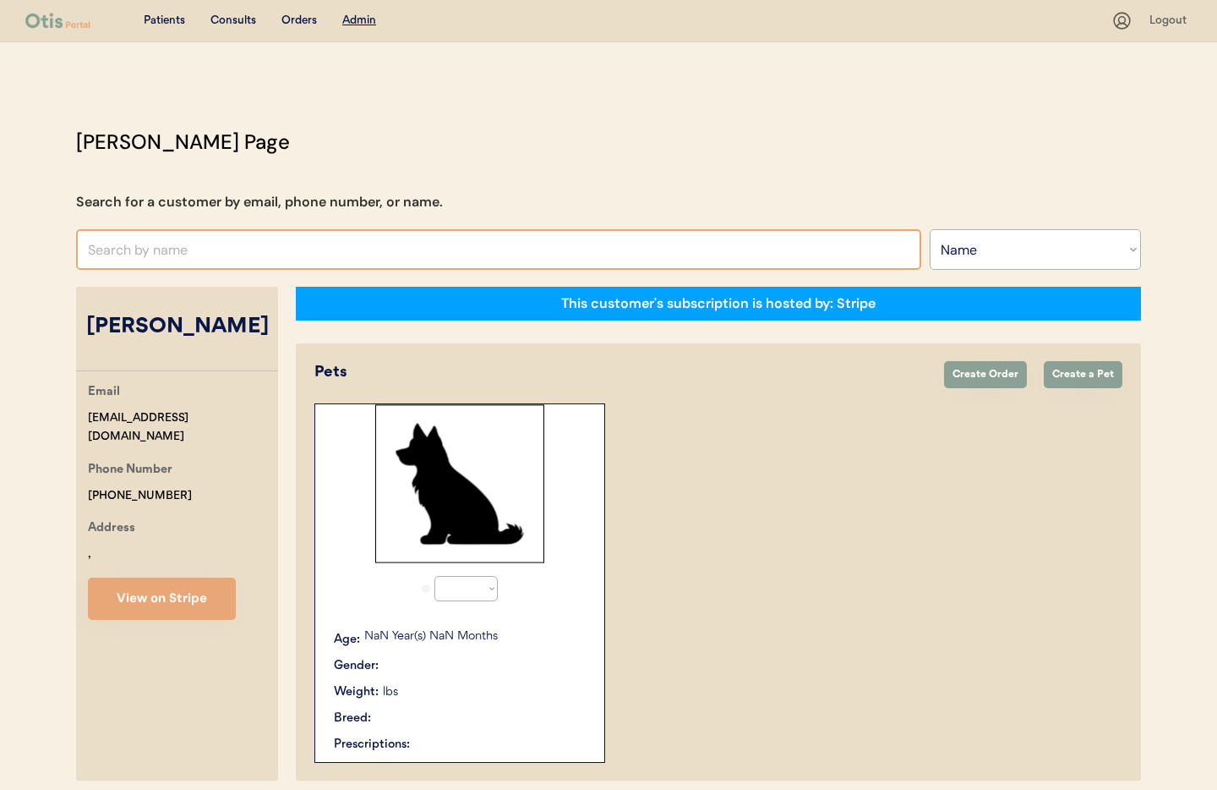
select select "true"
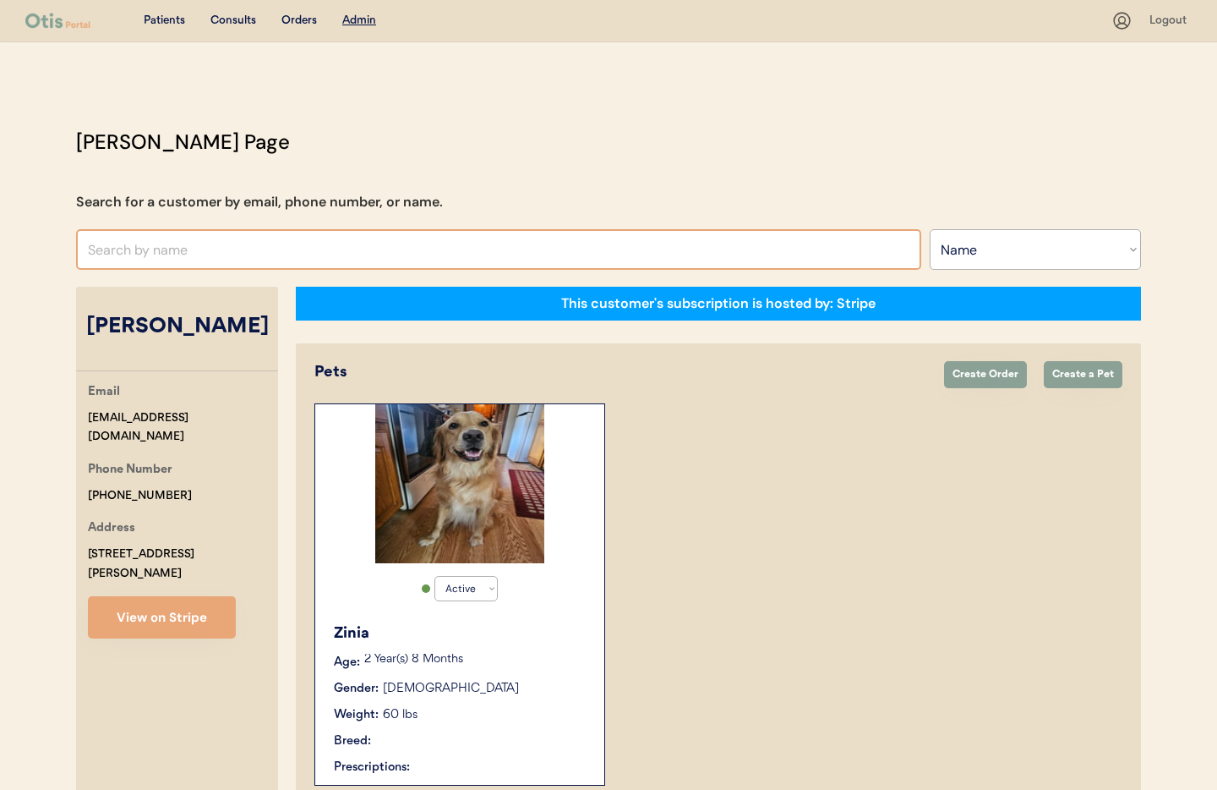
click at [161, 254] on input "text" at bounding box center [498, 249] width 845 height 41
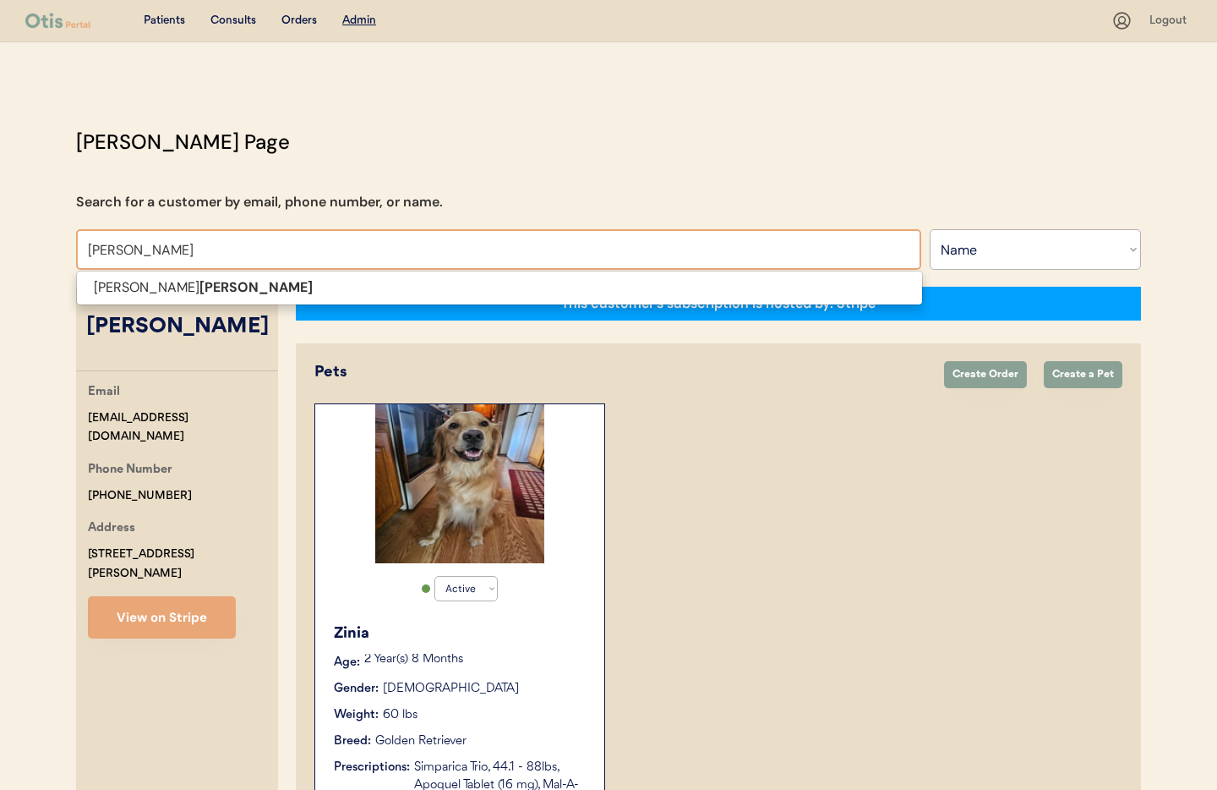
click at [167, 284] on p "Allen Rioux" at bounding box center [499, 288] width 845 height 25
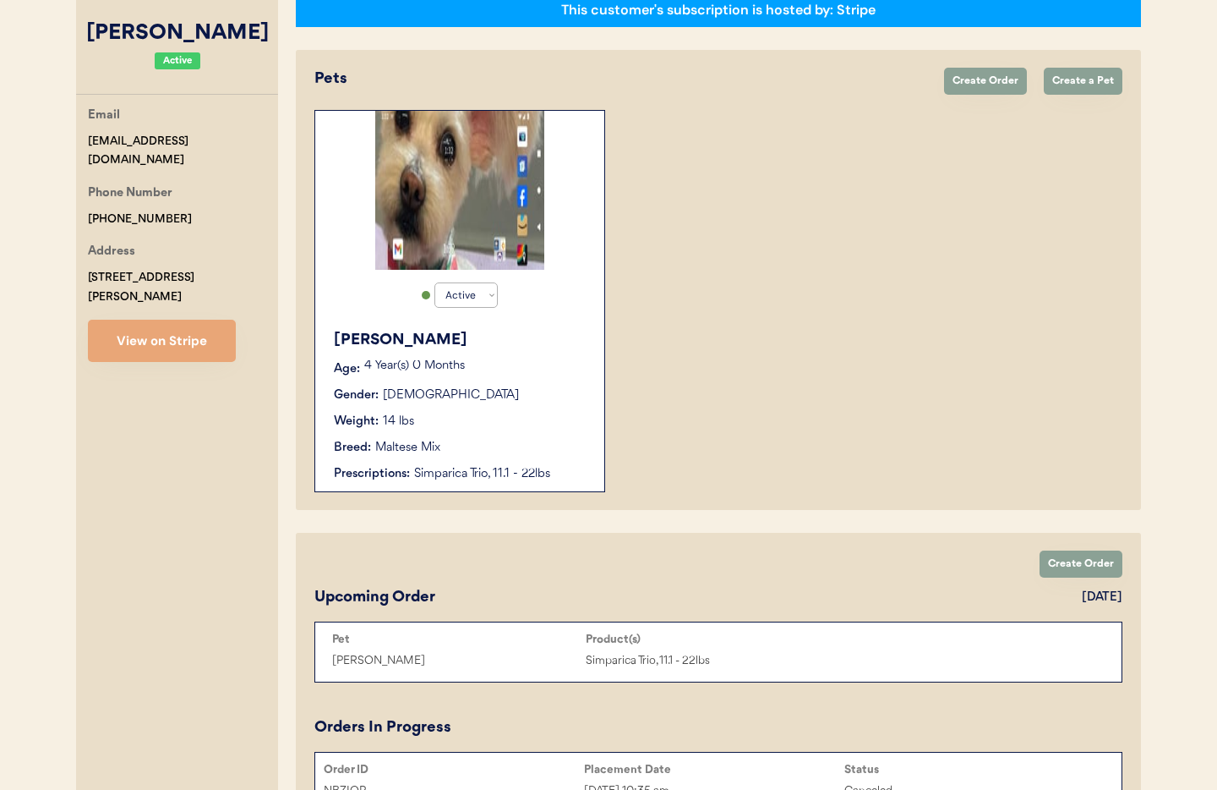
scroll to position [352, 0]
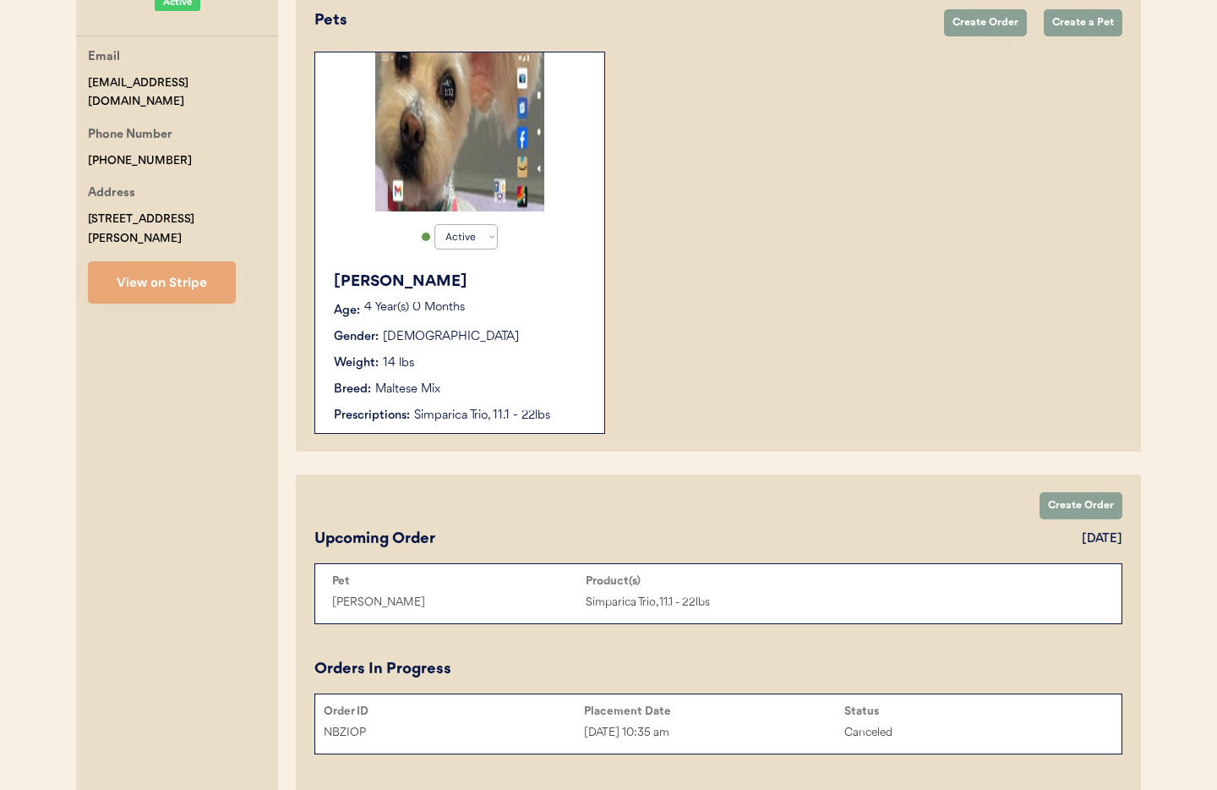
type input "[PERSON_NAME]"
click at [470, 390] on div "Breed: Maltese Mix" at bounding box center [461, 389] width 254 height 18
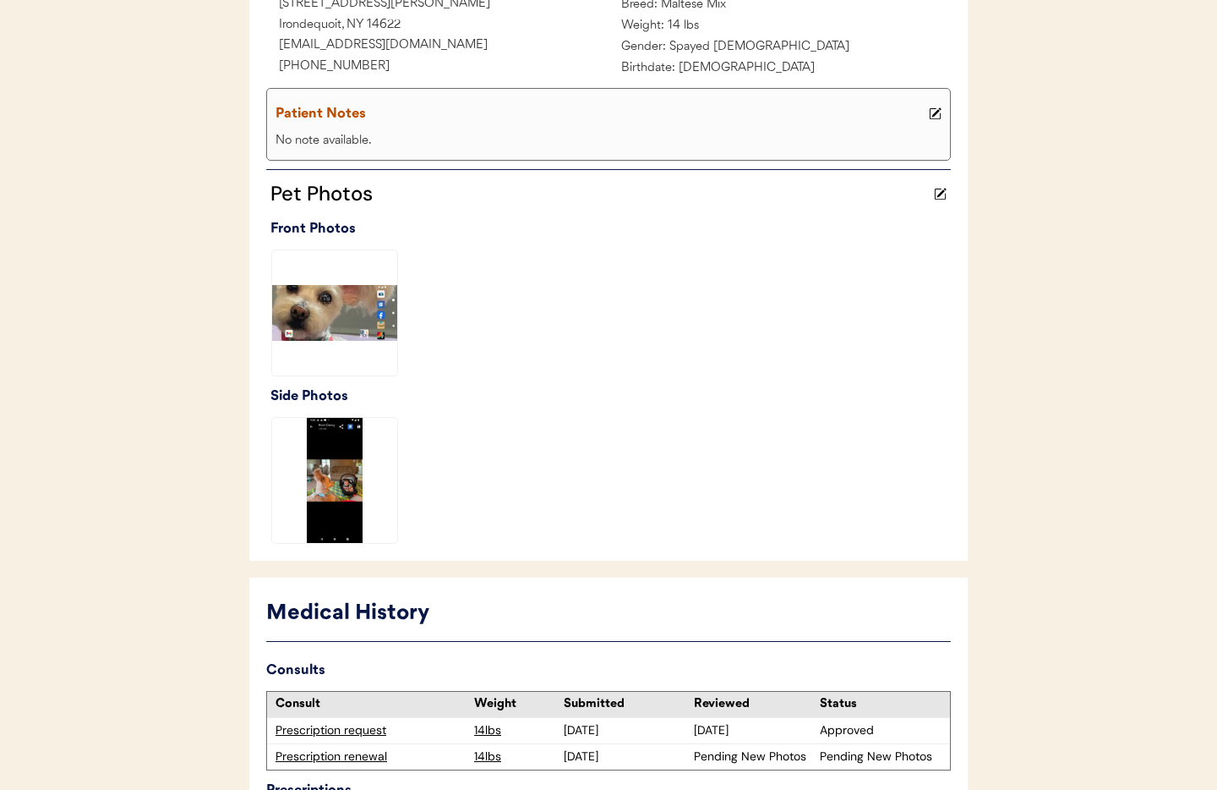
scroll to position [474, 0]
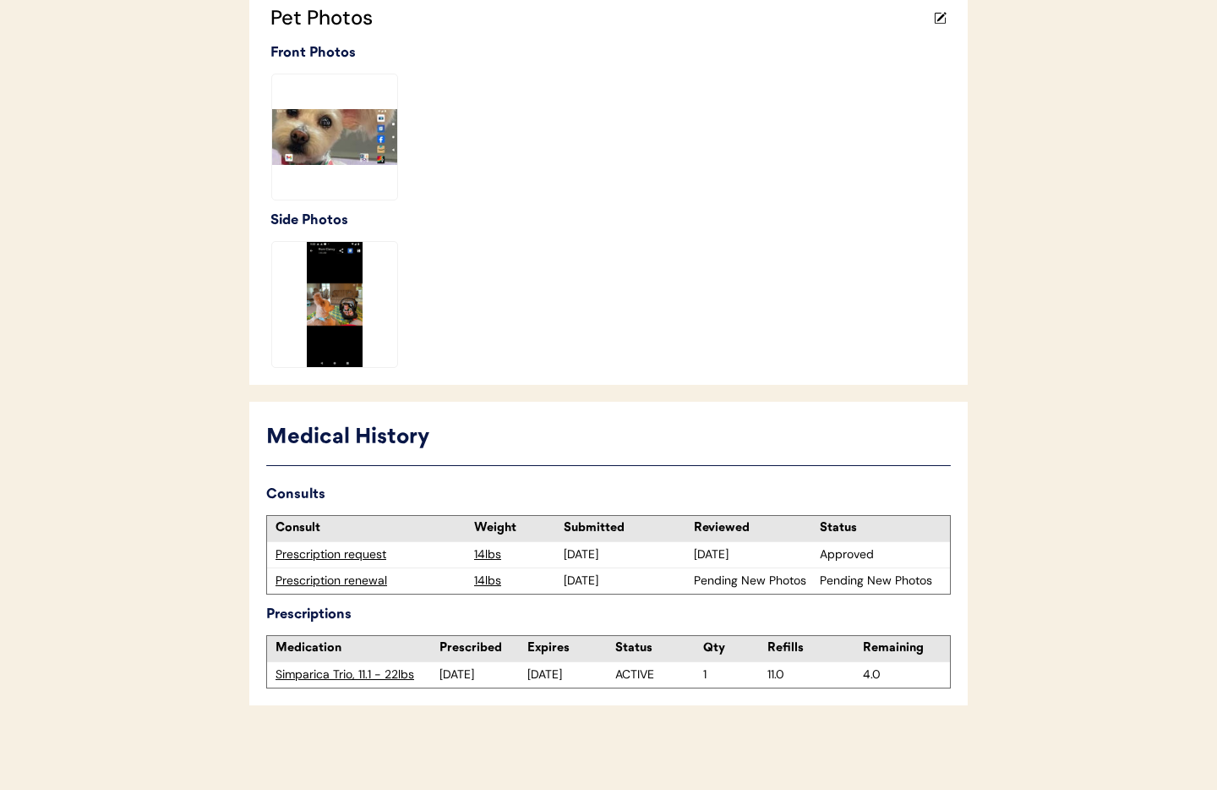
click at [358, 580] on div "Prescription renewal" at bounding box center [371, 580] width 190 height 17
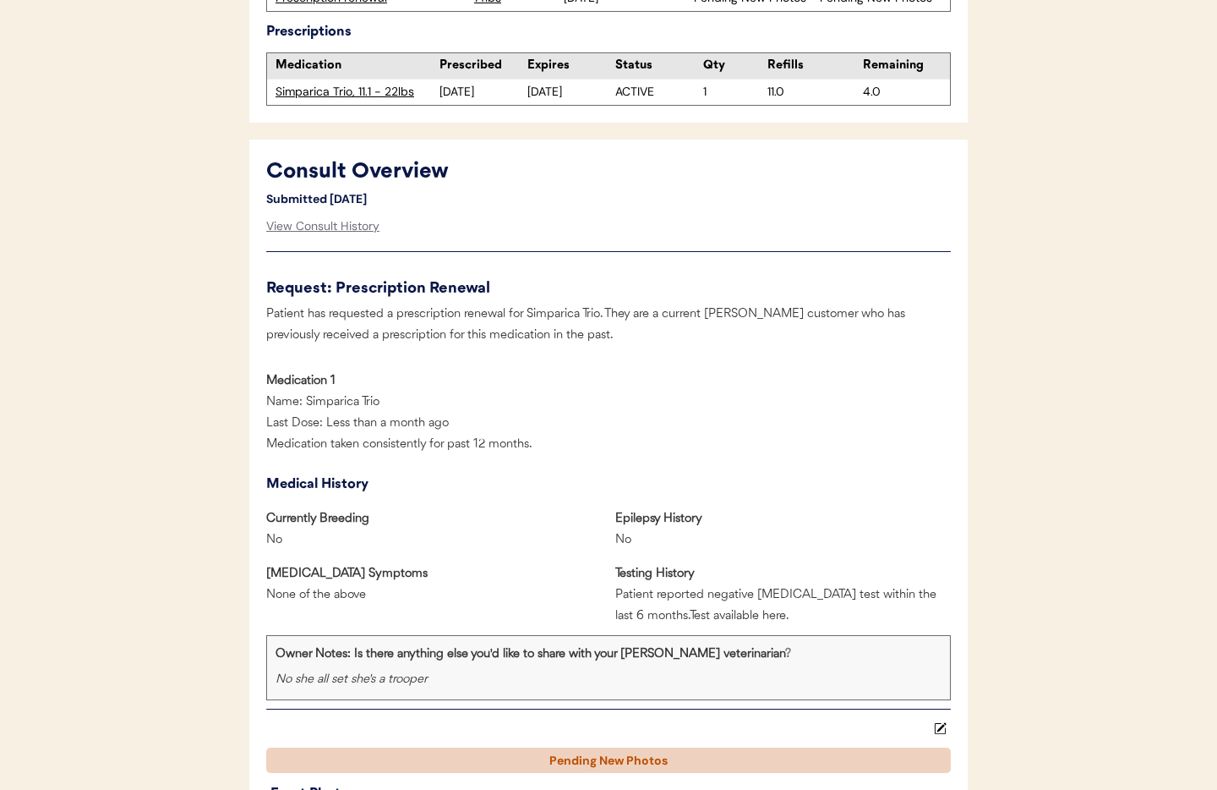
scroll to position [608, 0]
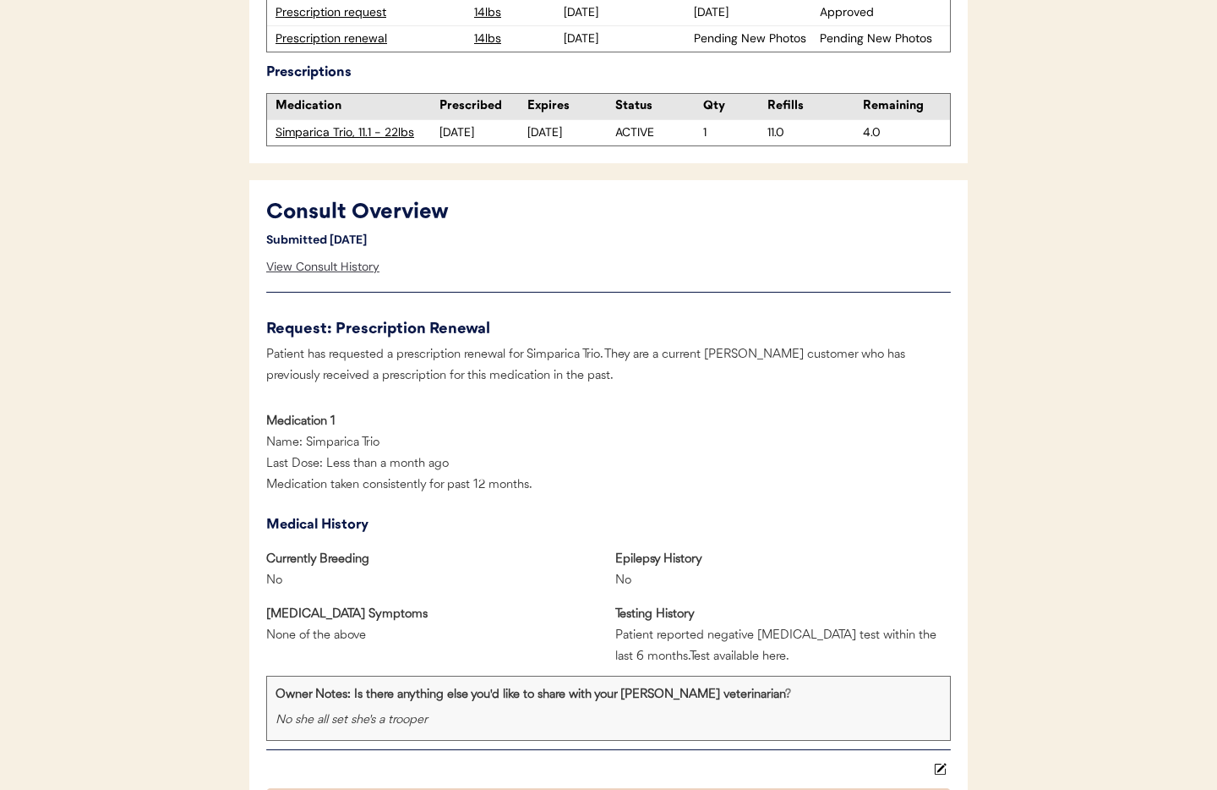
click at [301, 265] on div "View Consult History" at bounding box center [322, 267] width 113 height 34
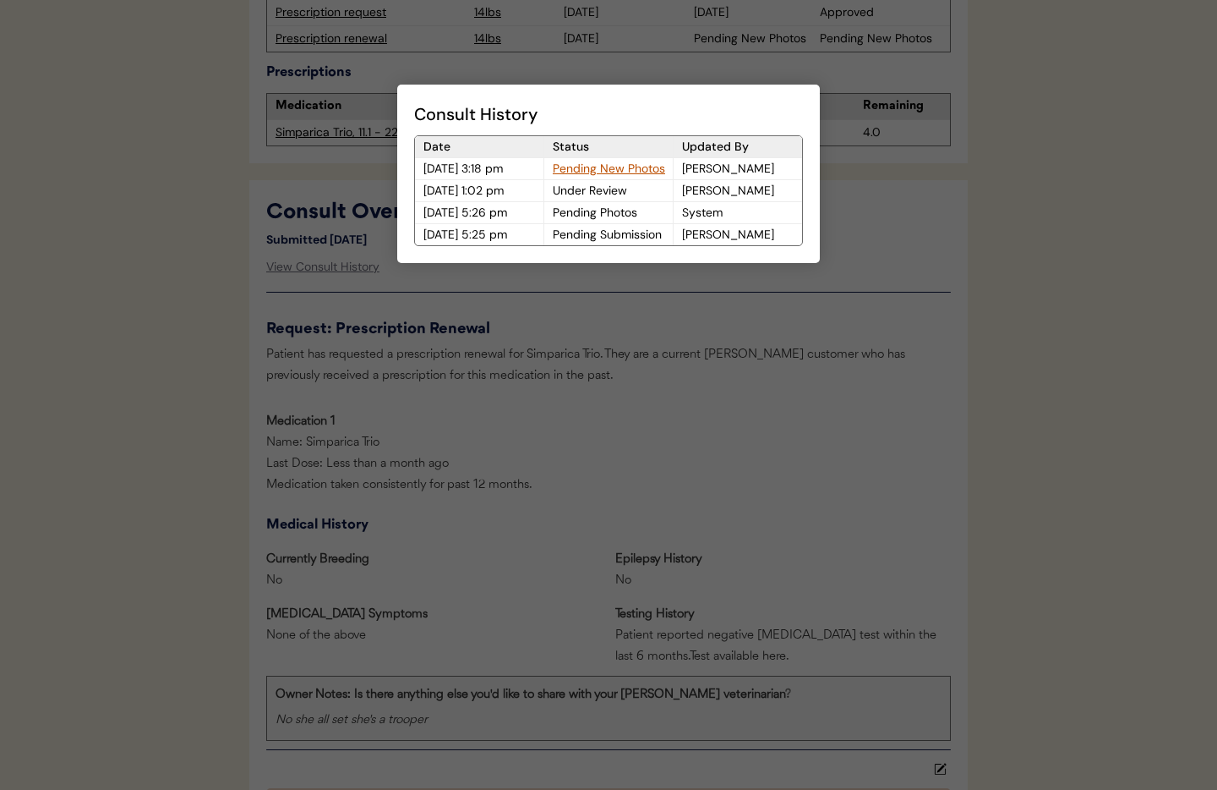
click at [577, 167] on div "Pending New Photos" at bounding box center [608, 168] width 129 height 21
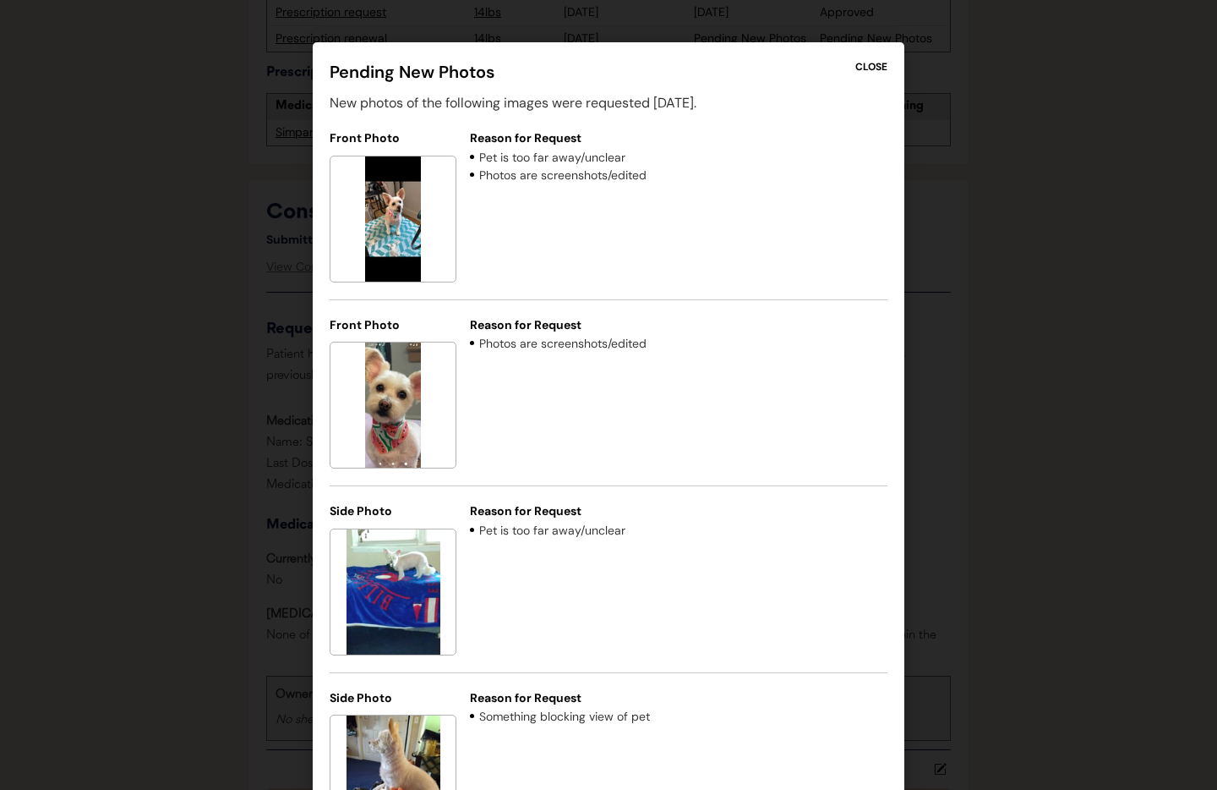
click at [873, 67] on div "CLOSE" at bounding box center [872, 66] width 32 height 15
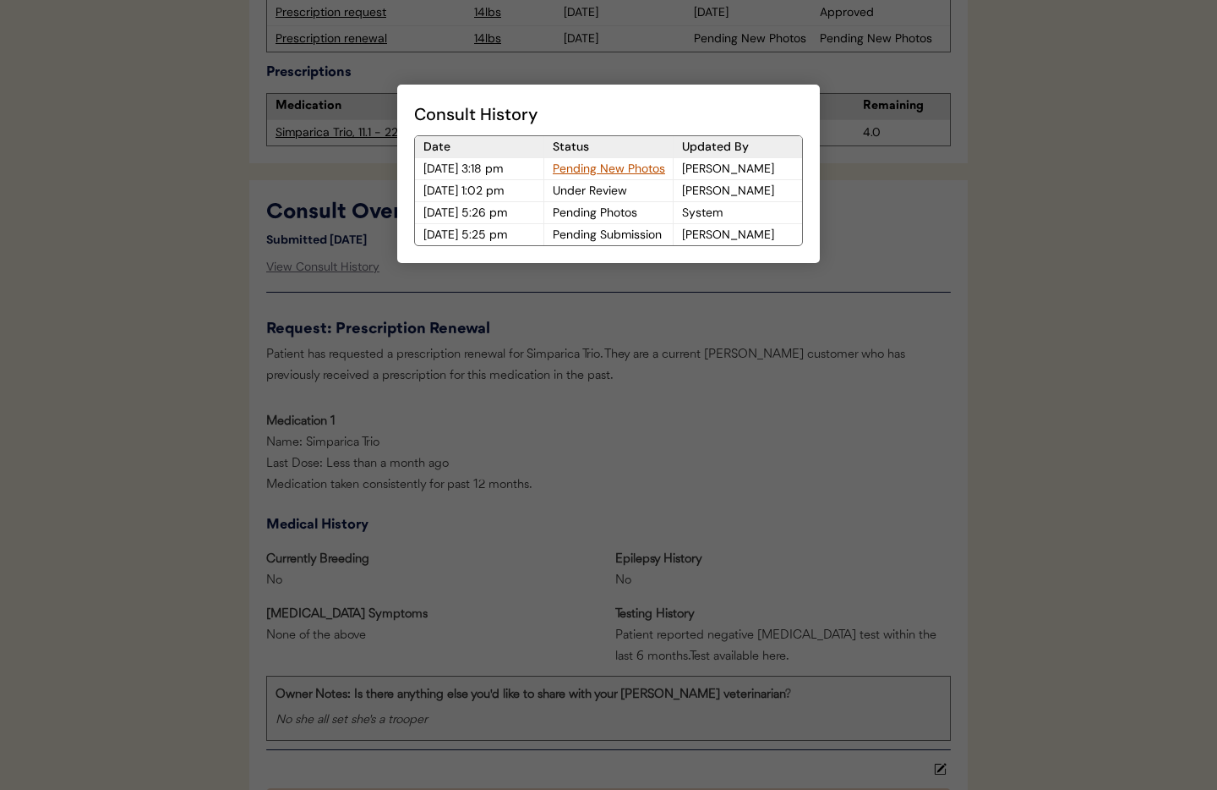
click at [607, 311] on div at bounding box center [608, 395] width 1217 height 790
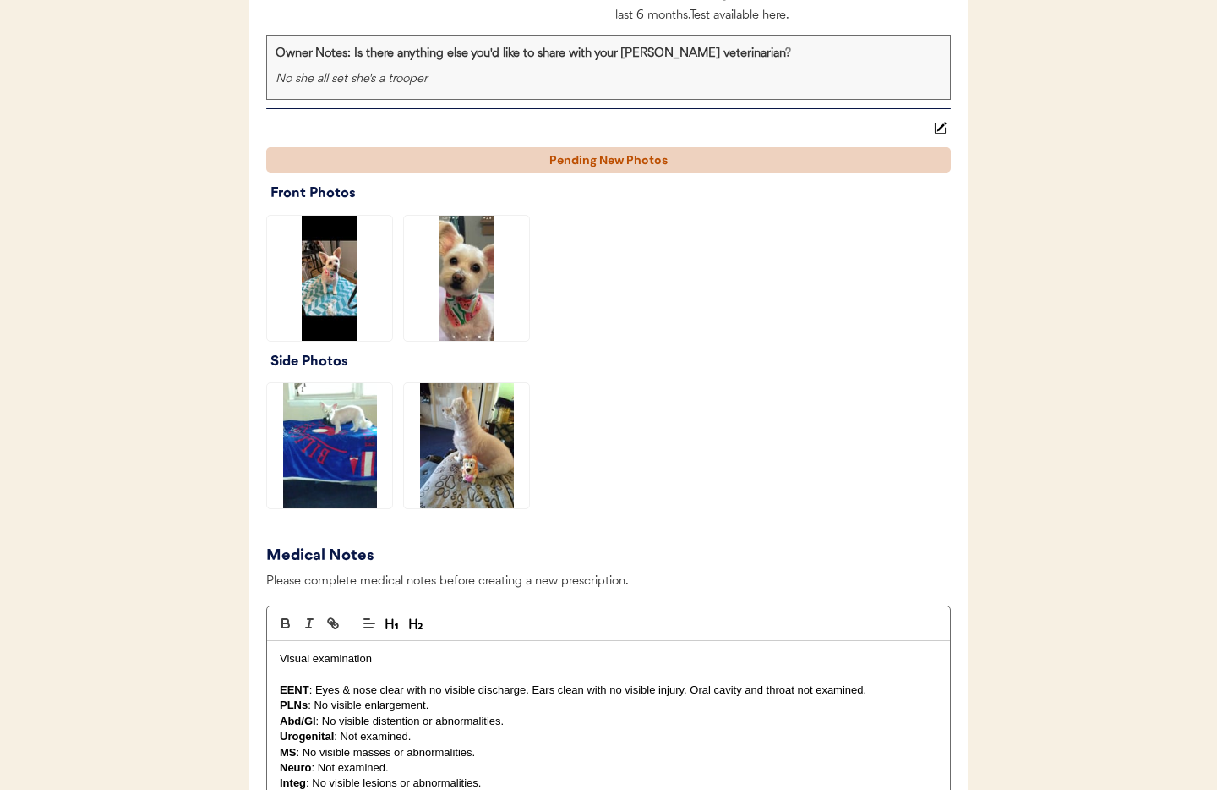
scroll to position [1248, 0]
click at [319, 284] on img at bounding box center [329, 278] width 125 height 125
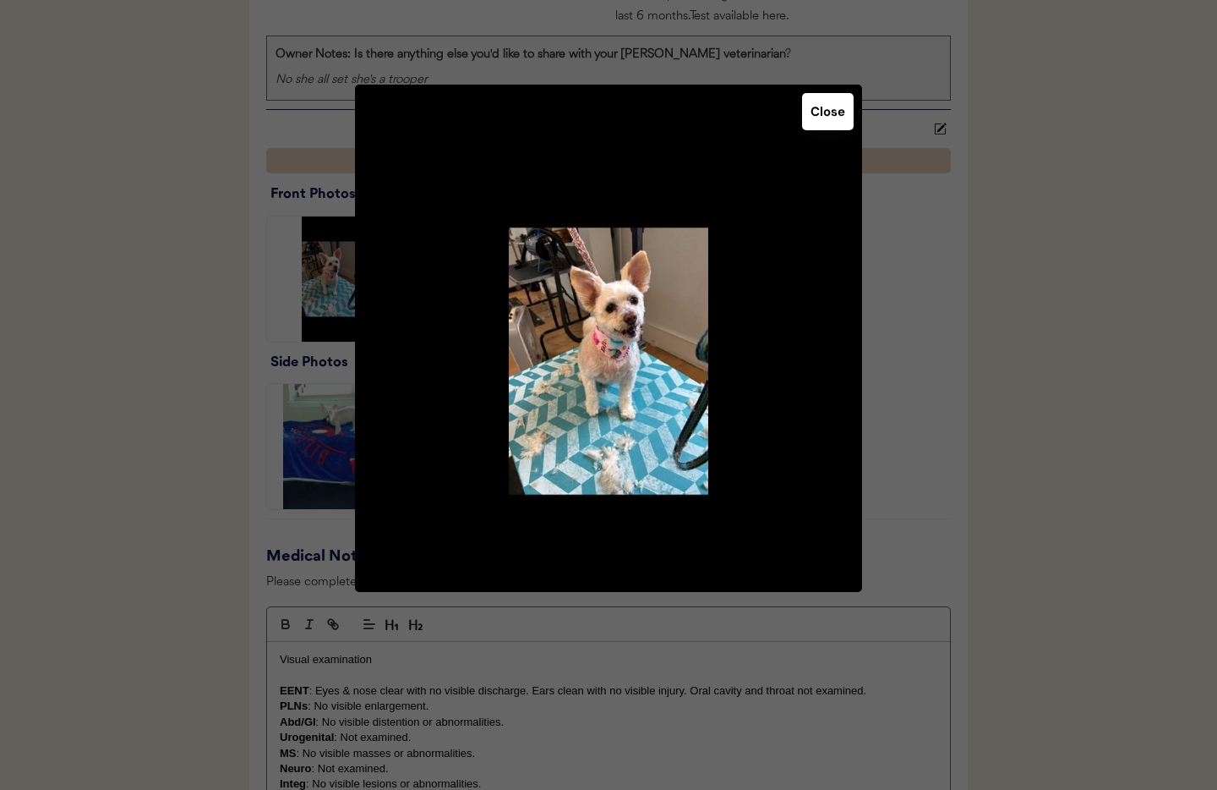
click at [826, 124] on button "Close" at bounding box center [828, 111] width 52 height 37
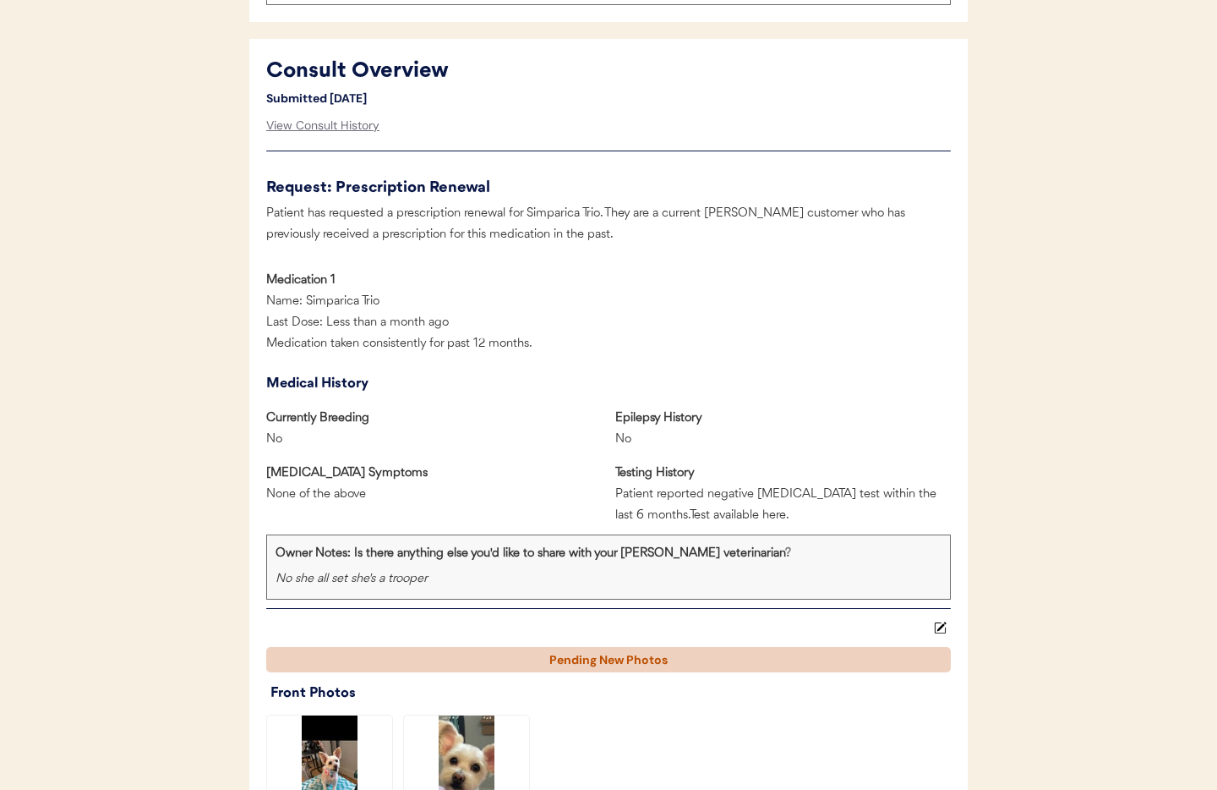
scroll to position [726, 0]
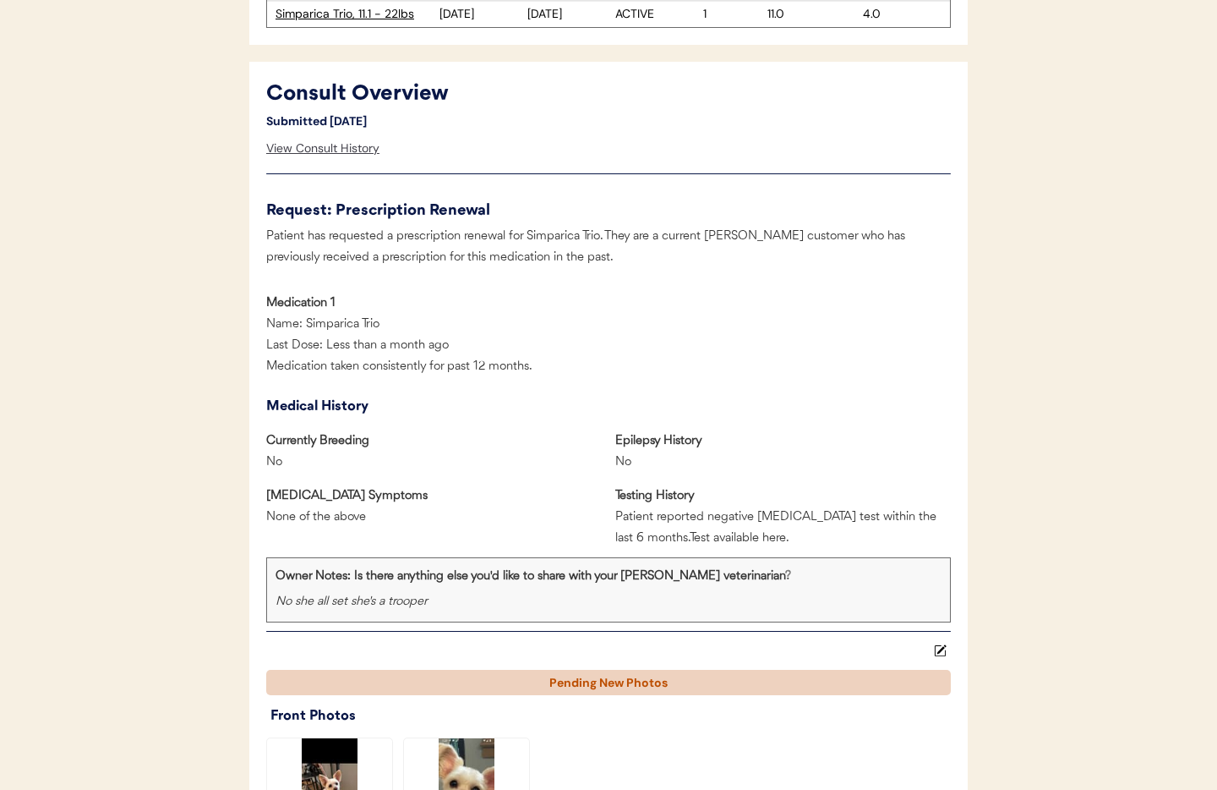
click at [309, 149] on div "View Consult History" at bounding box center [322, 149] width 113 height 34
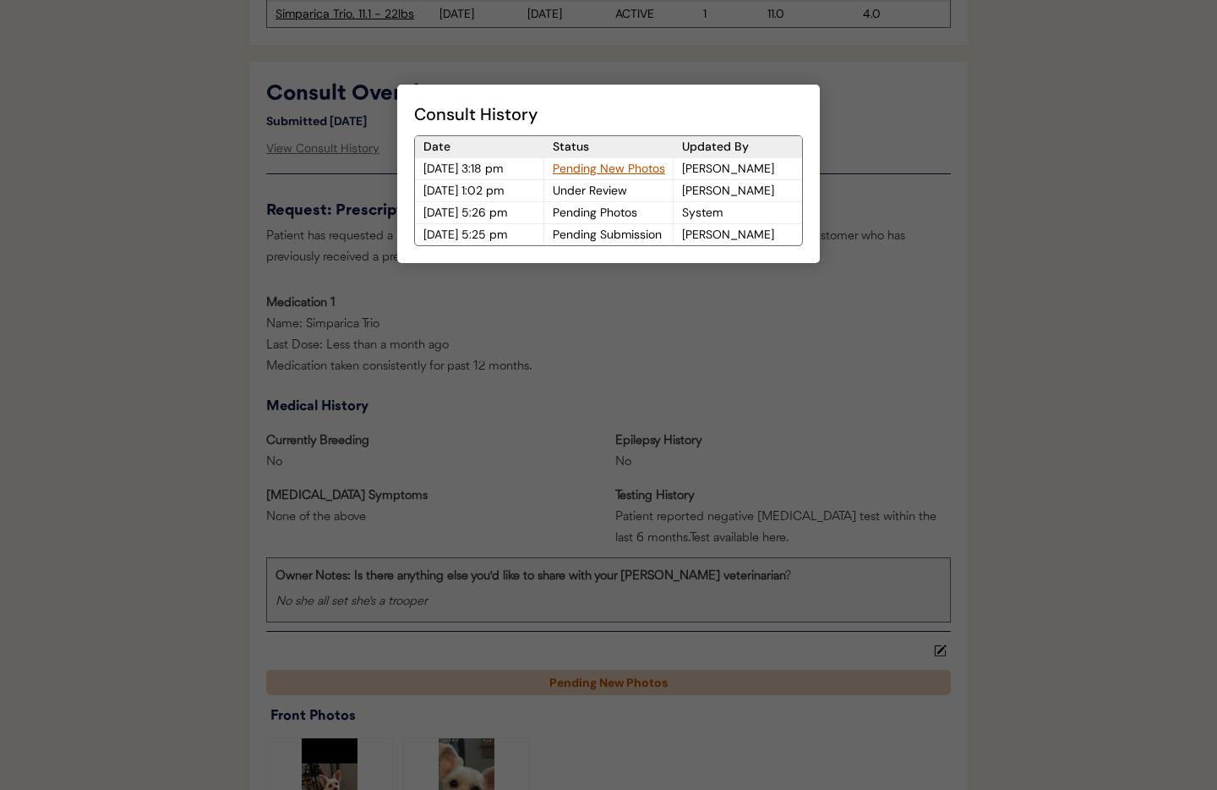
click at [589, 165] on div "Pending New Photos" at bounding box center [608, 168] width 129 height 21
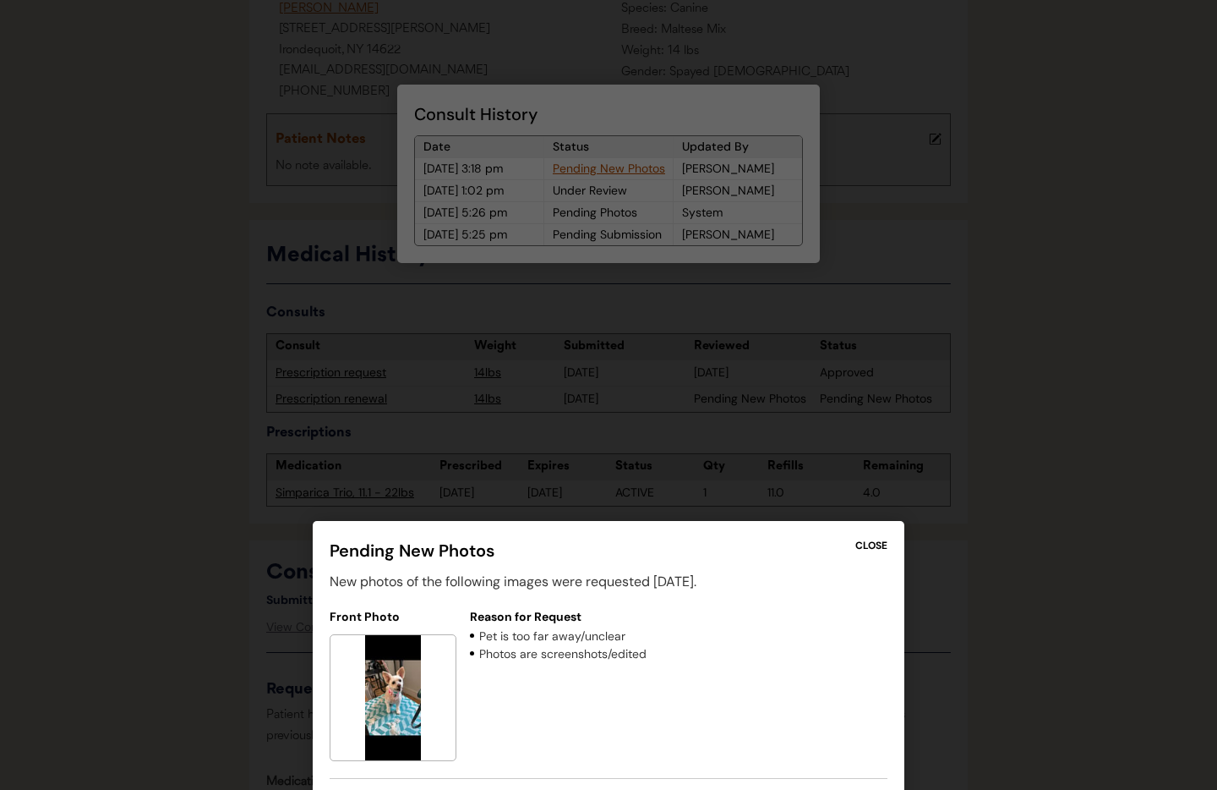
scroll to position [244, 0]
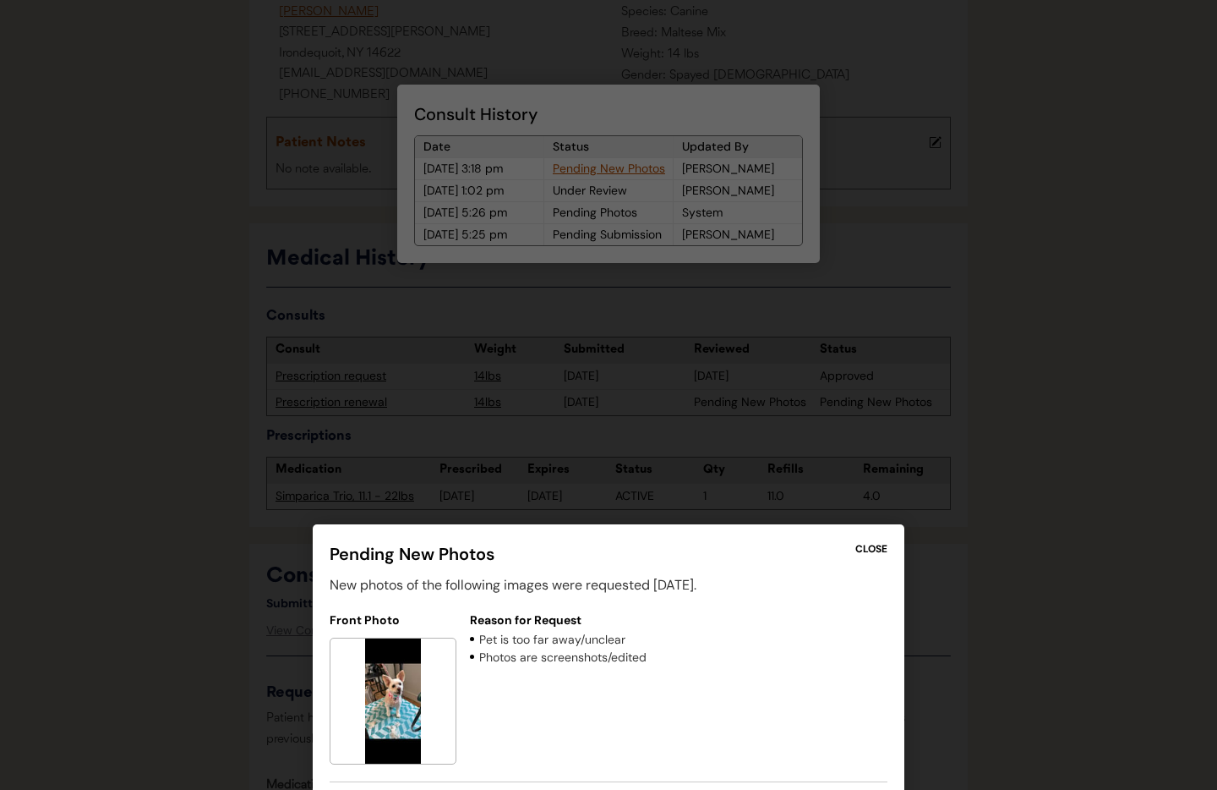
click at [906, 331] on div at bounding box center [608, 395] width 1217 height 790
click at [993, 363] on div at bounding box center [608, 395] width 1217 height 790
click at [880, 548] on div "CLOSE" at bounding box center [872, 548] width 32 height 15
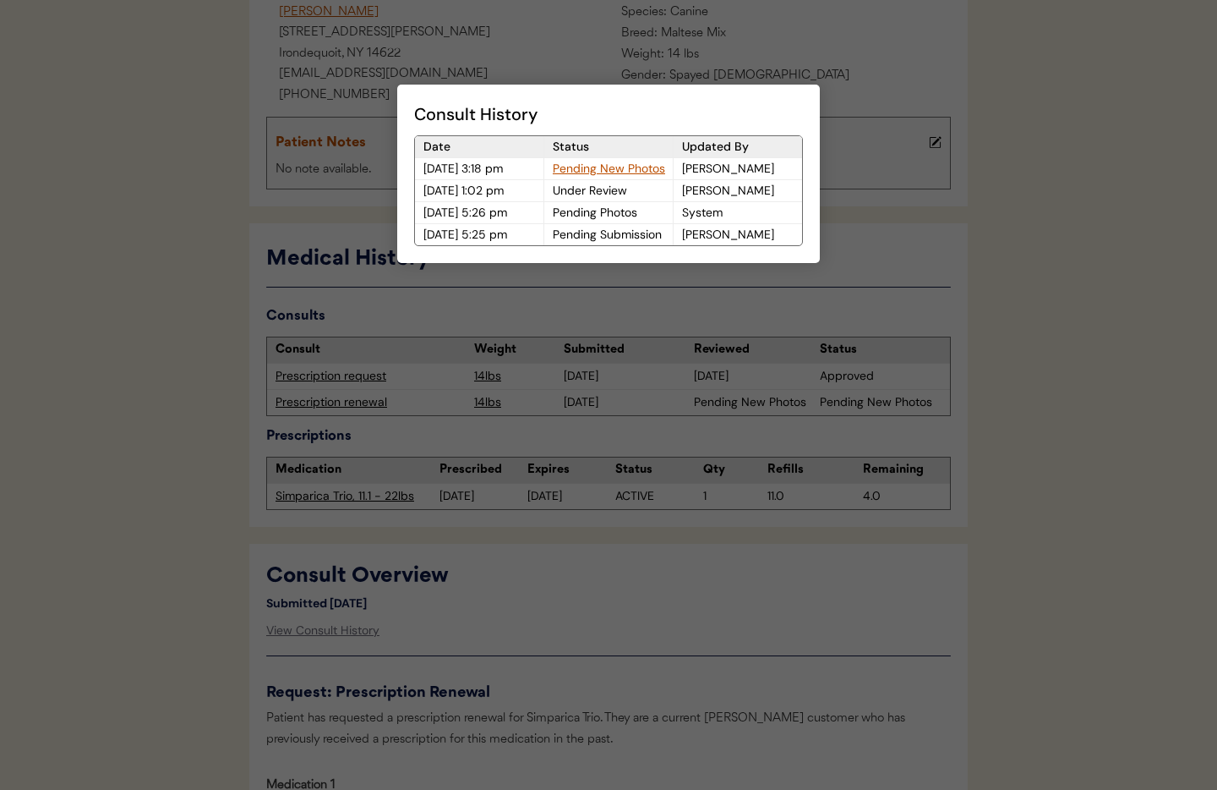
click at [870, 238] on div at bounding box center [608, 395] width 1217 height 790
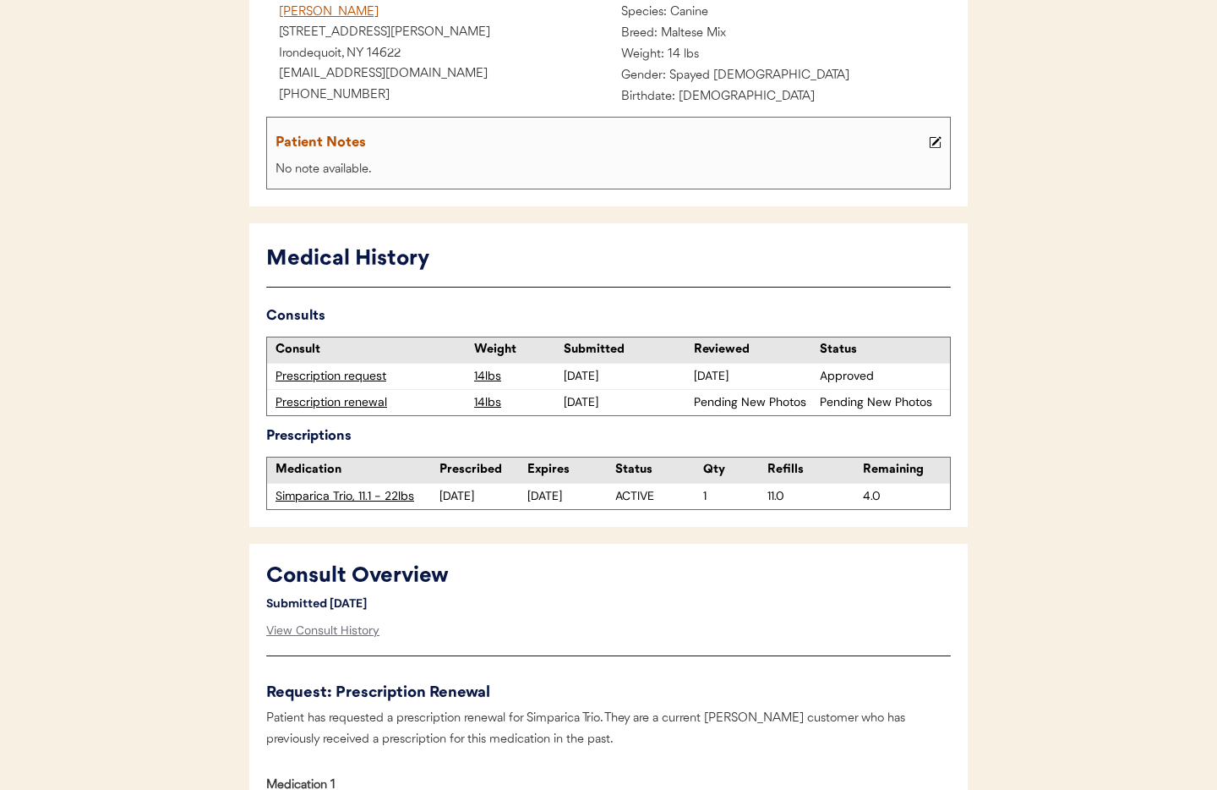
scroll to position [0, 0]
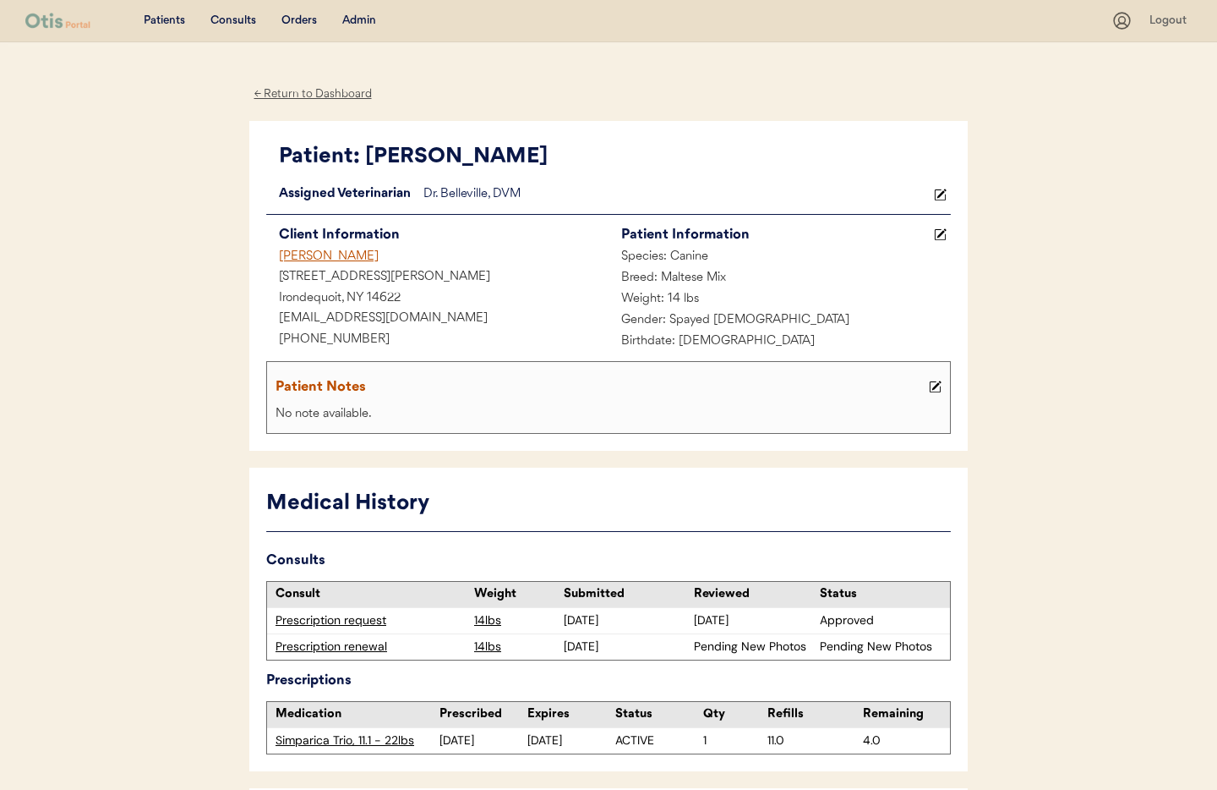
click at [353, 23] on div "Admin" at bounding box center [359, 21] width 34 height 17
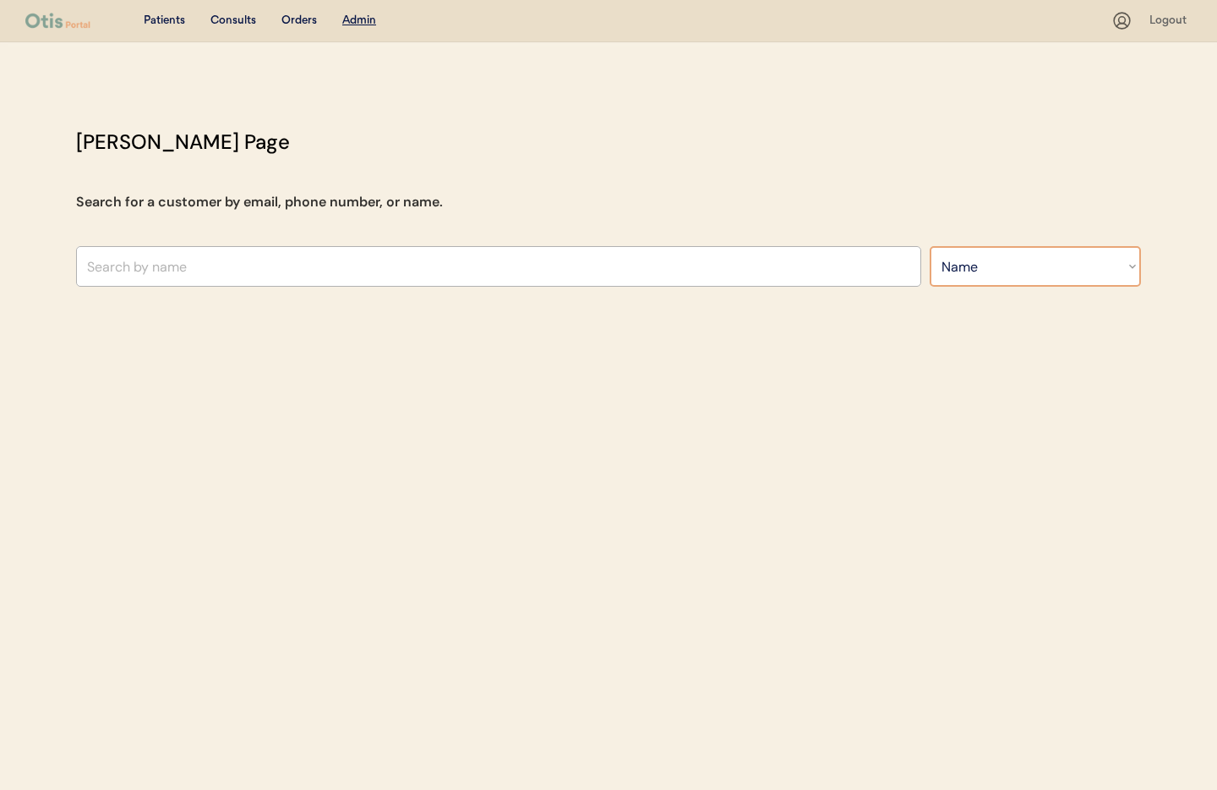
click at [1005, 271] on select "Search By Name Email Phone Number" at bounding box center [1035, 266] width 211 height 41
select select ""Email""
click at [930, 246] on select "Search By Name Email Phone Number" at bounding box center [1035, 266] width 211 height 41
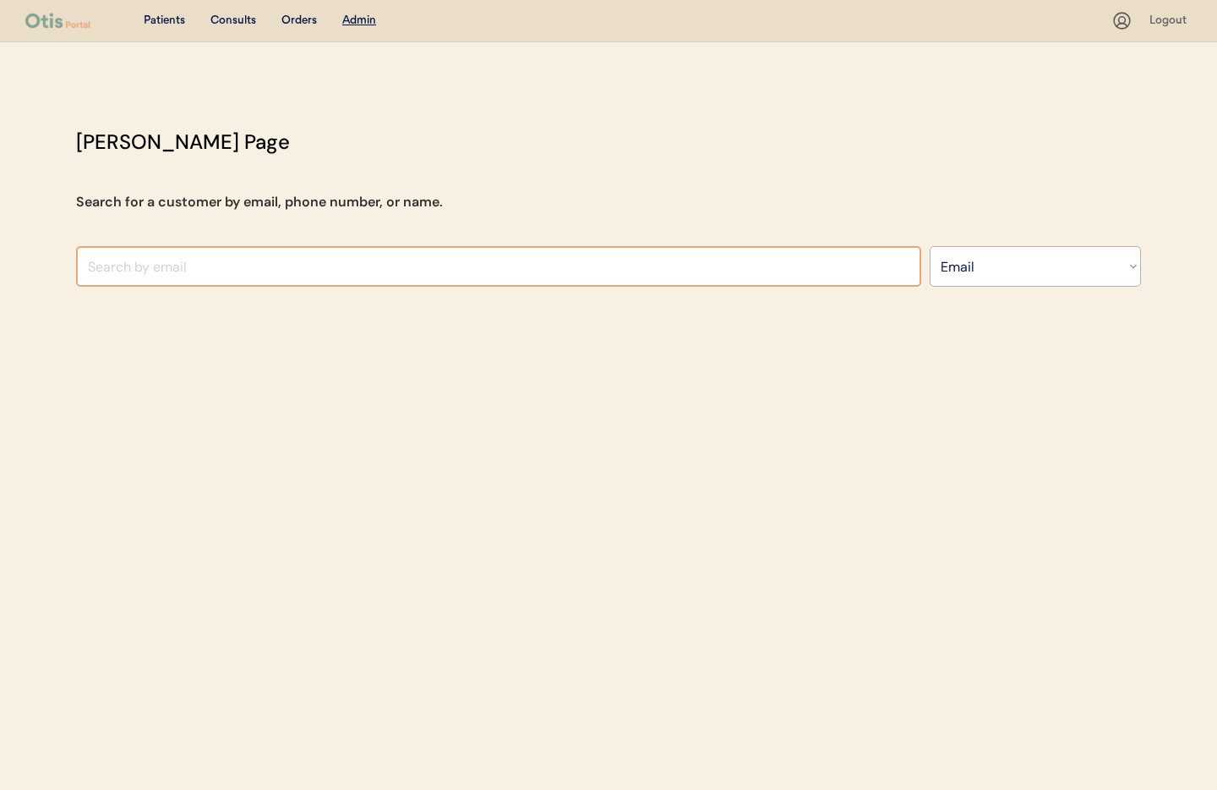
click at [145, 255] on input "input" at bounding box center [498, 266] width 845 height 41
paste input "[EMAIL_ADDRESS][DOMAIN_NAME]"
type input "[EMAIL_ADDRESS][DOMAIN_NAME]"
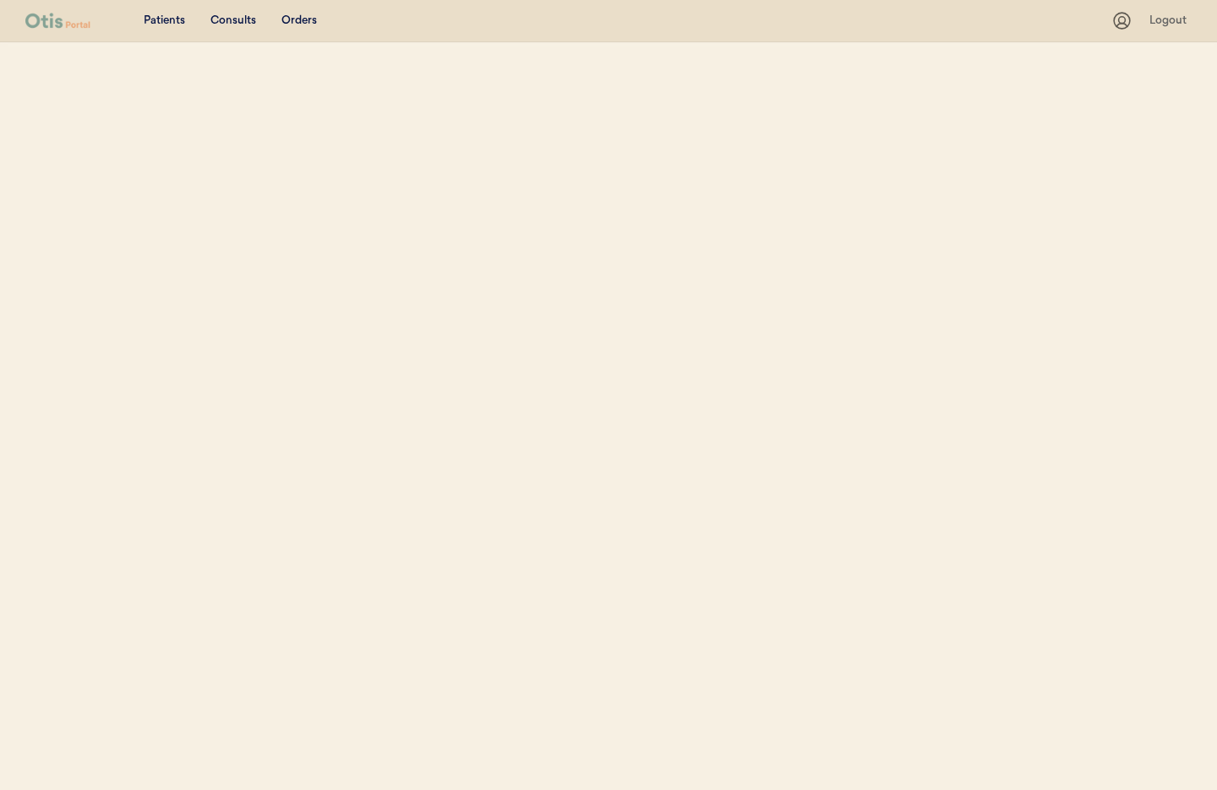
select select ""Email""
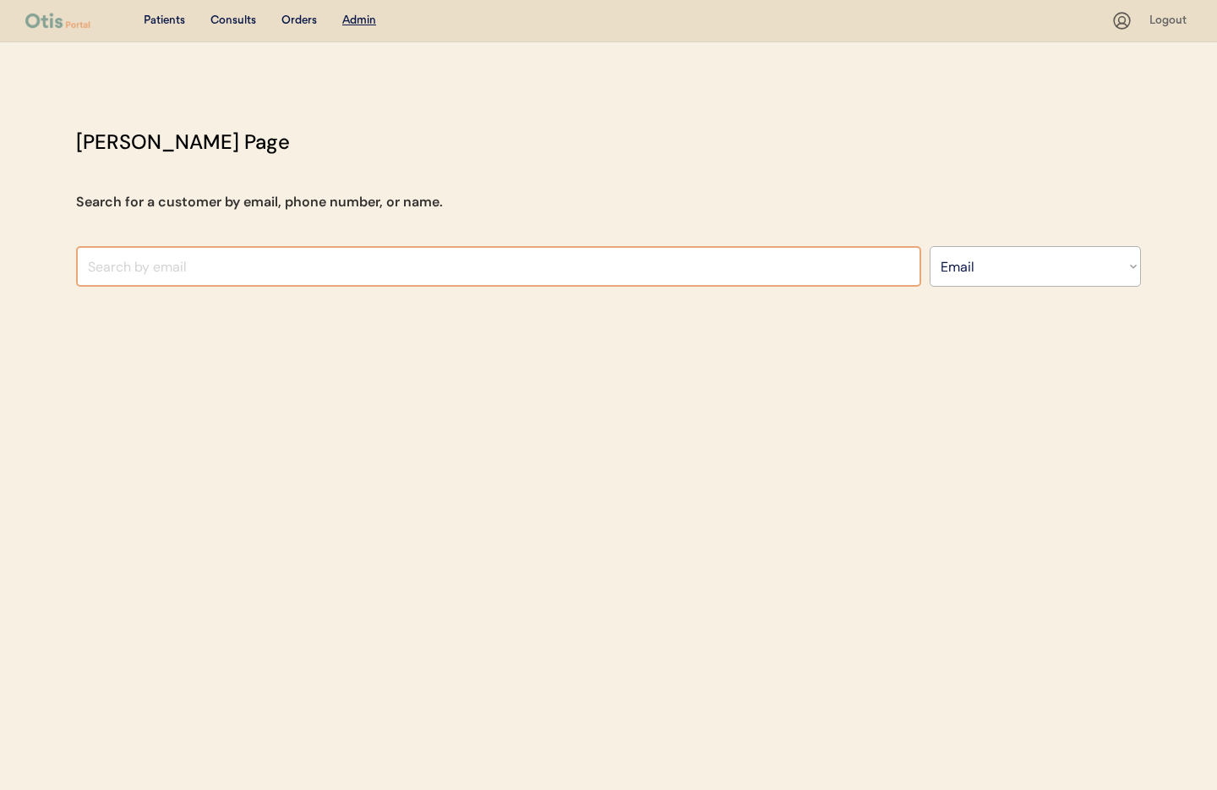
click at [151, 265] on input "input" at bounding box center [498, 266] width 845 height 41
paste input "[EMAIL_ADDRESS][DOMAIN_NAME]"
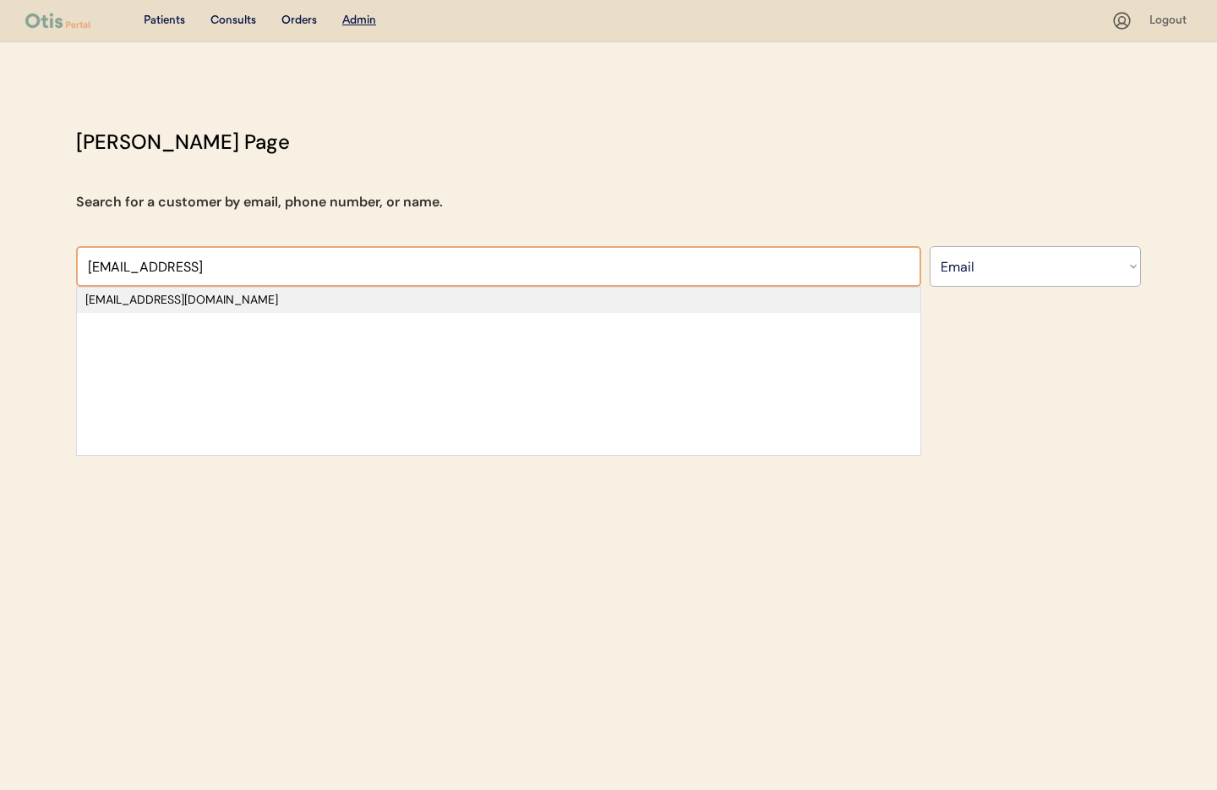
type input "[EMAIL_ADDRESS]"
click at [139, 303] on div "[EMAIL_ADDRESS][DOMAIN_NAME]" at bounding box center [498, 300] width 827 height 17
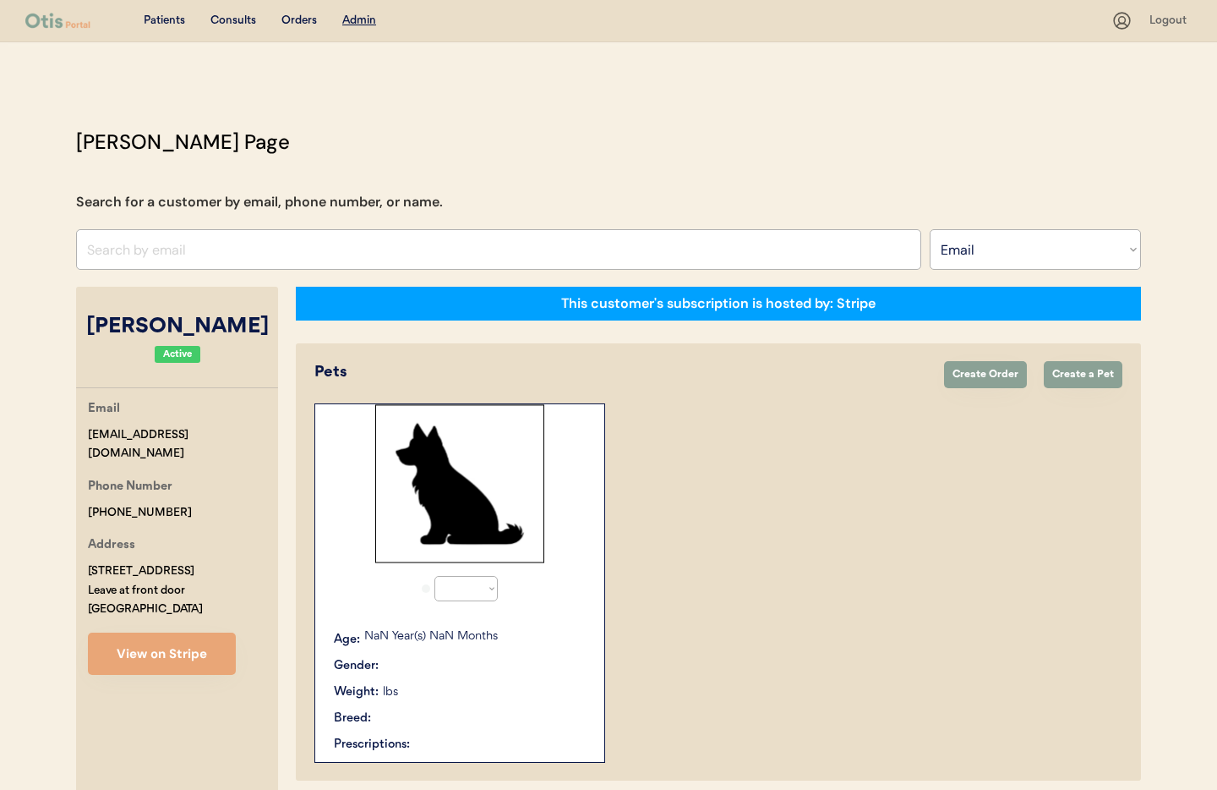
select select "true"
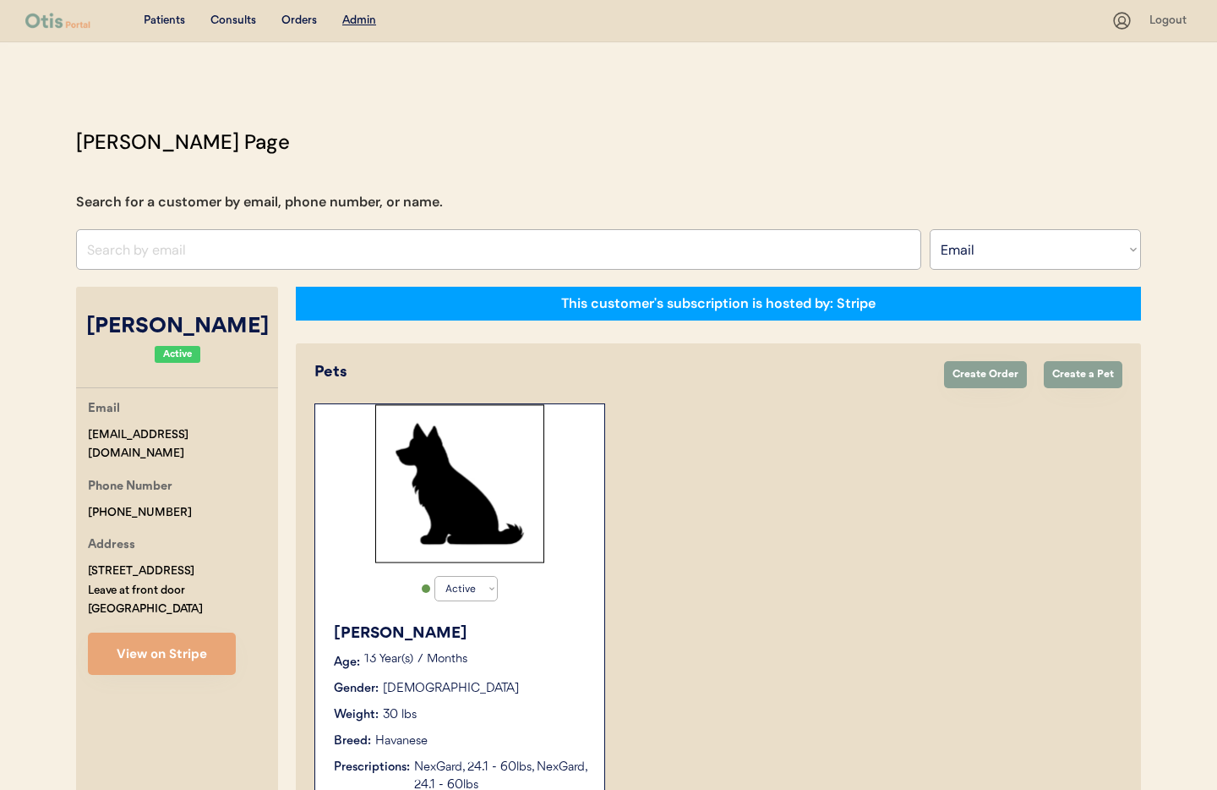
click at [532, 690] on div "Gender: Male" at bounding box center [461, 689] width 254 height 18
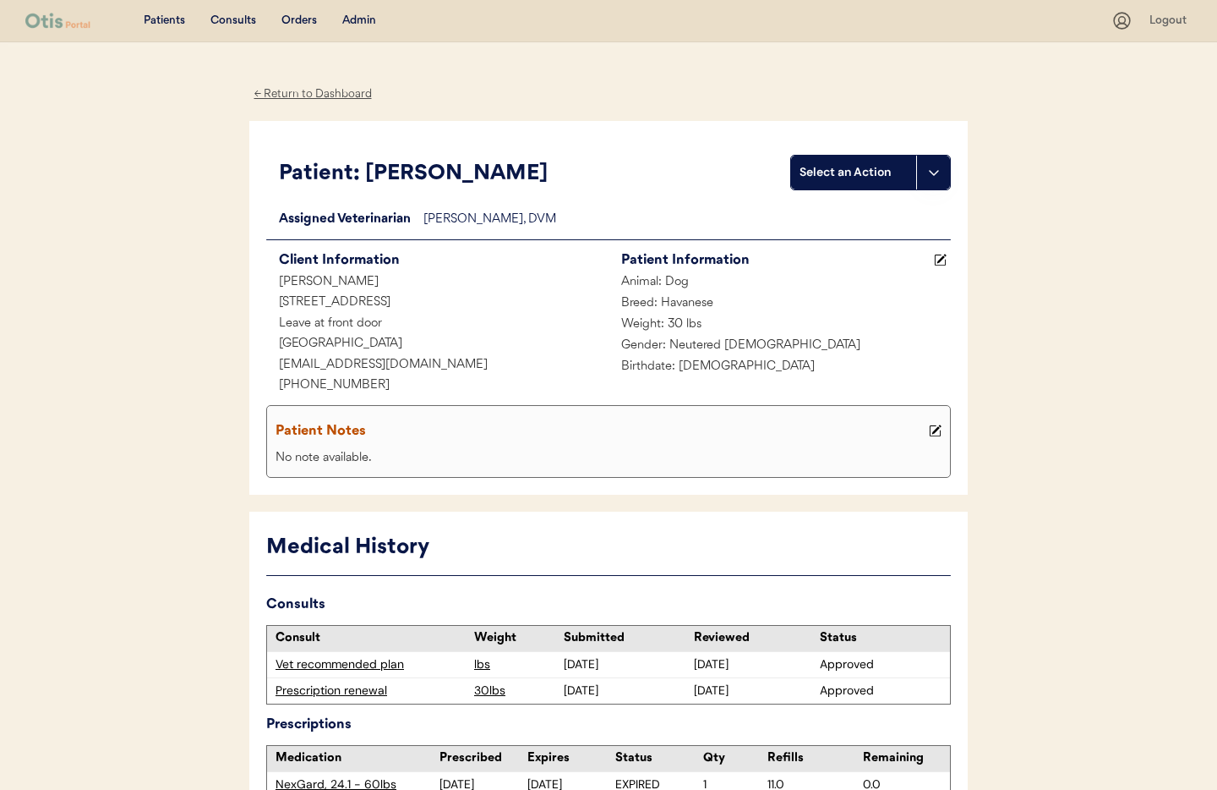
scroll to position [1, 0]
click at [359, 17] on div "Admin" at bounding box center [359, 20] width 34 height 17
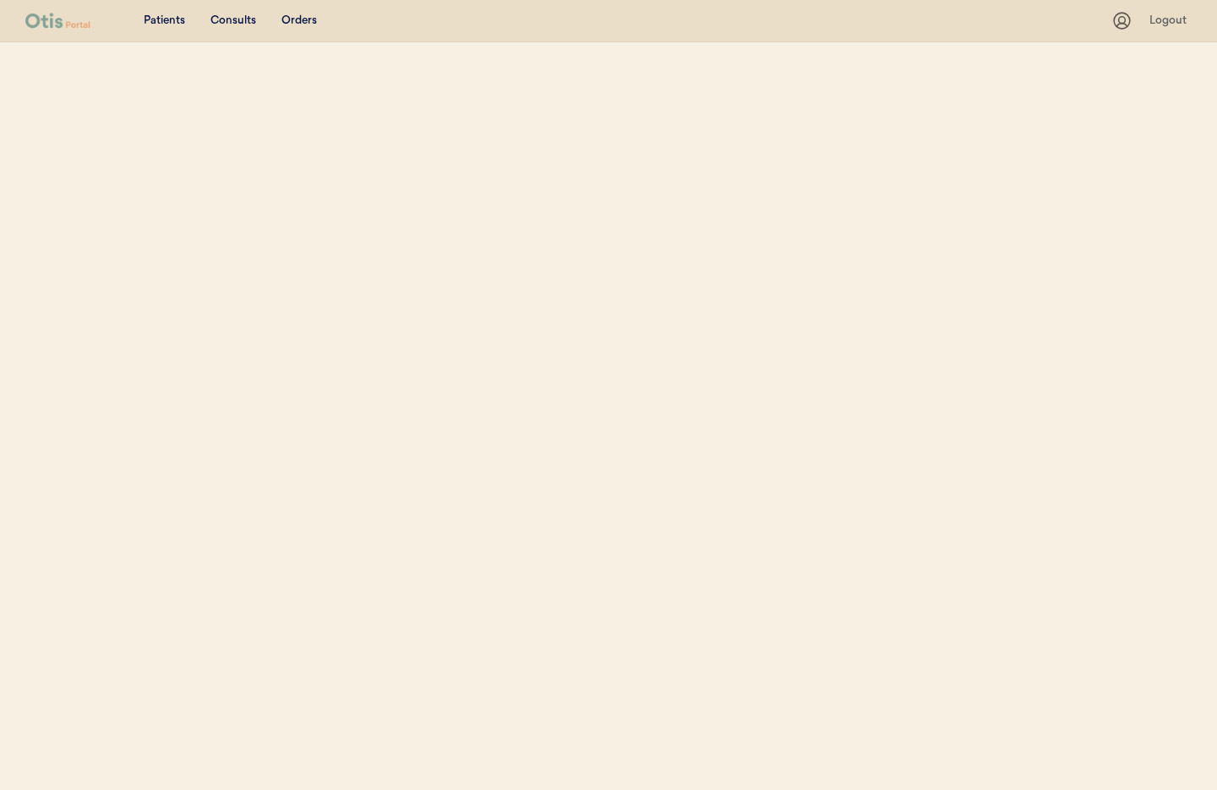
select select ""Email""
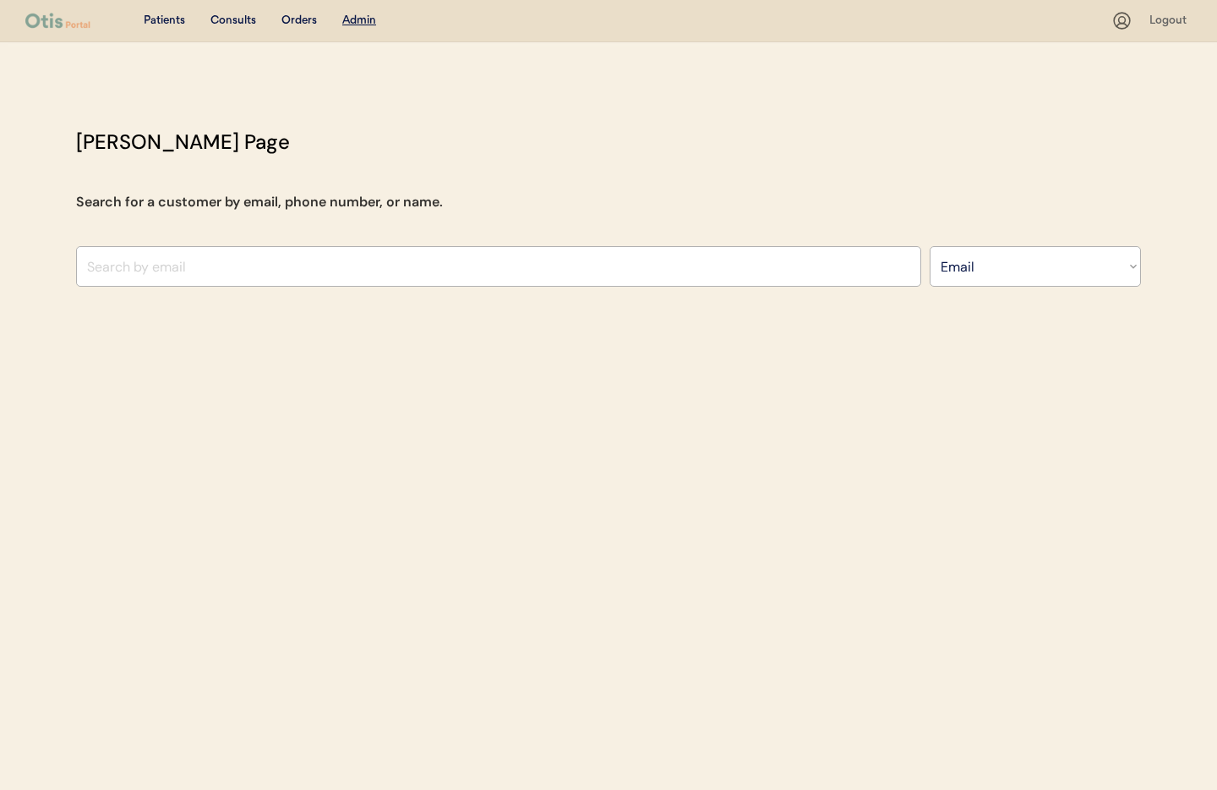
click at [235, 270] on input "input" at bounding box center [498, 266] width 845 height 41
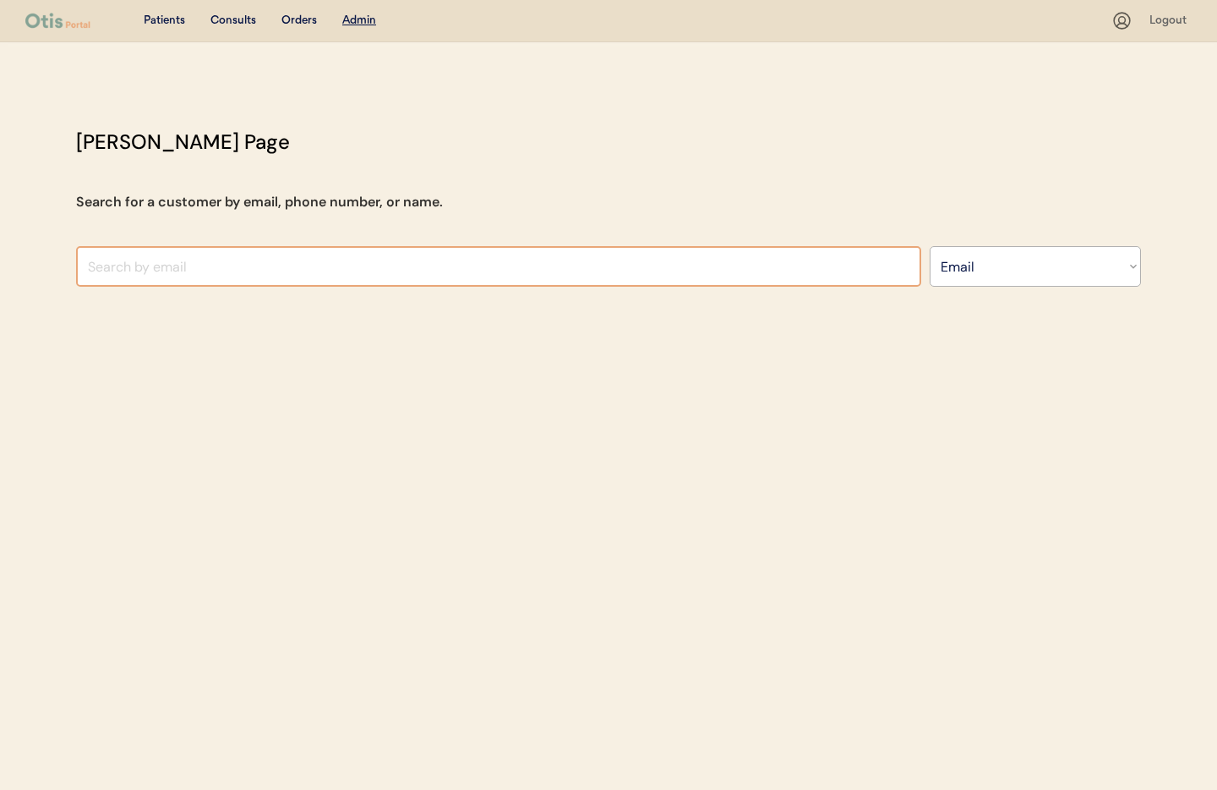
paste input "[EMAIL_ADDRESS][DOMAIN_NAME]"
type input "djcruger7@"
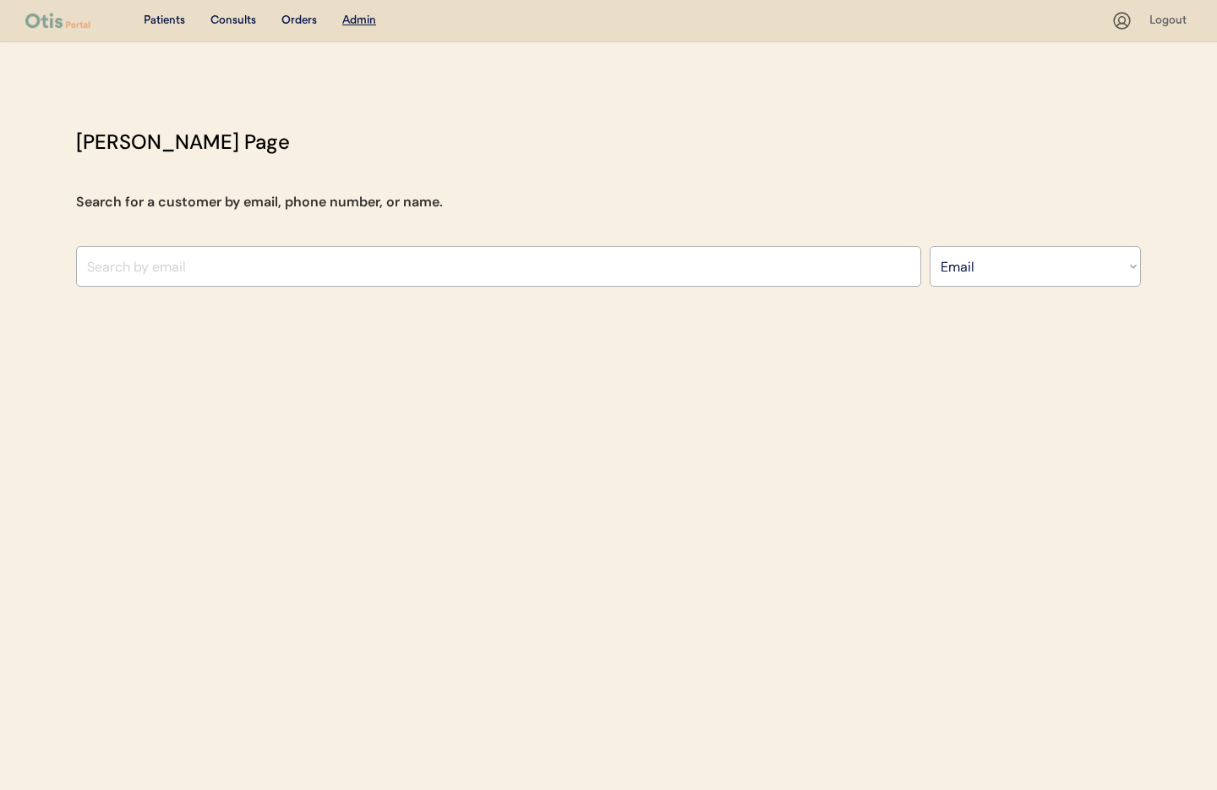
select select ""Email""
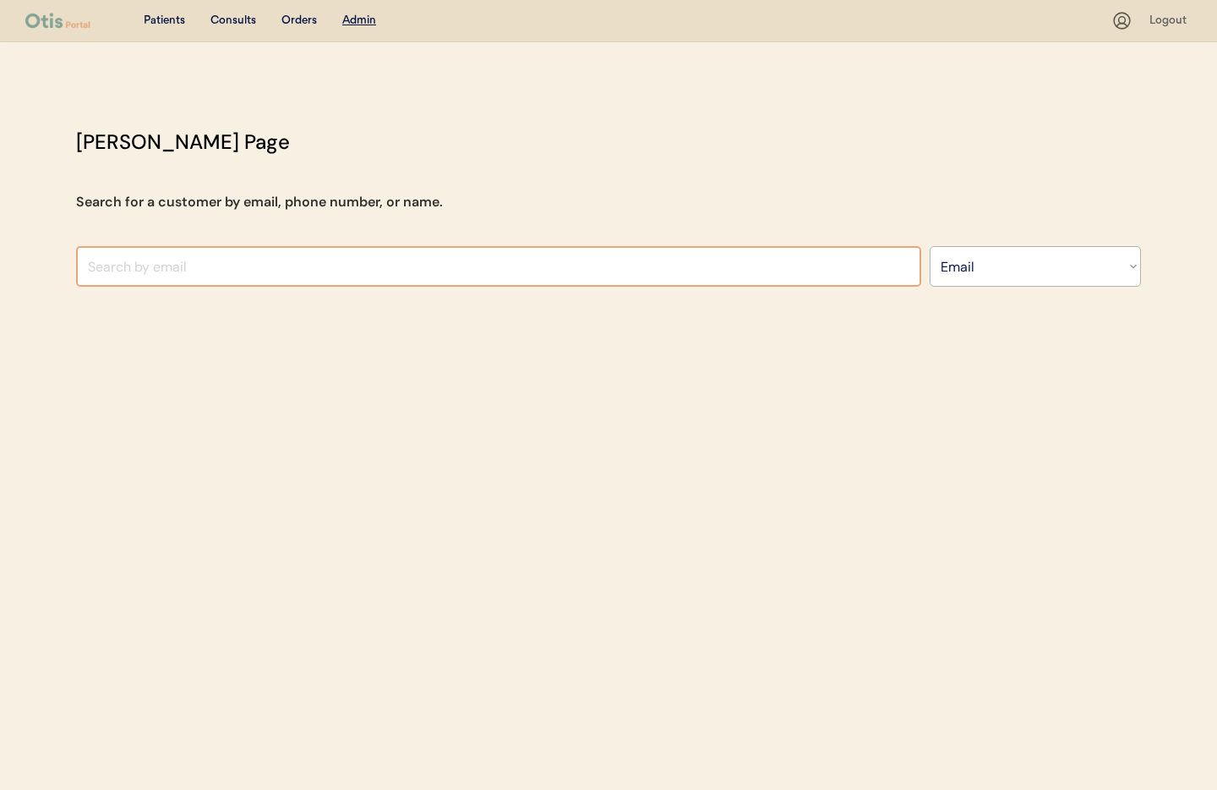
click at [111, 268] on input "input" at bounding box center [498, 266] width 845 height 41
paste input "[EMAIL_ADDRESS][DOMAIN_NAME]"
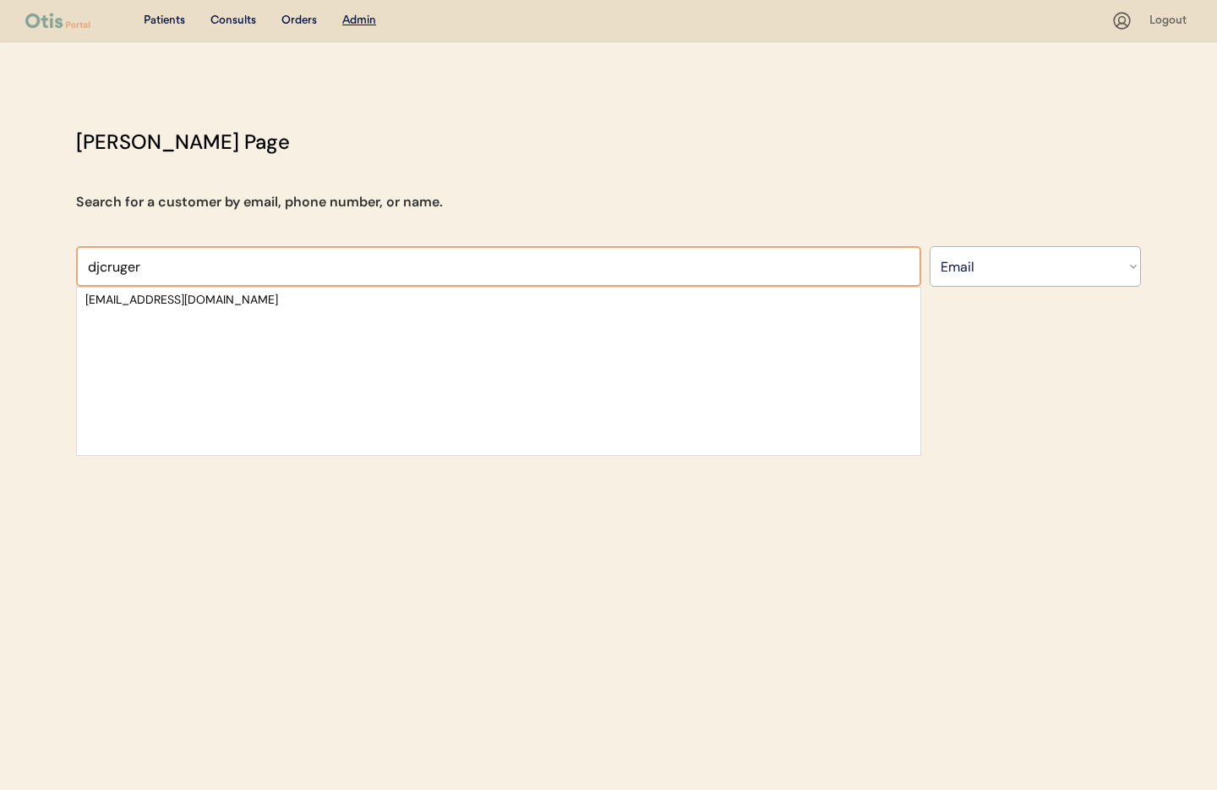
type input "djcruger"
click at [227, 564] on div "Patients Consults Orders Admin Logout [PERSON_NAME] Admin Page Search for a cus…" at bounding box center [608, 395] width 1217 height 790
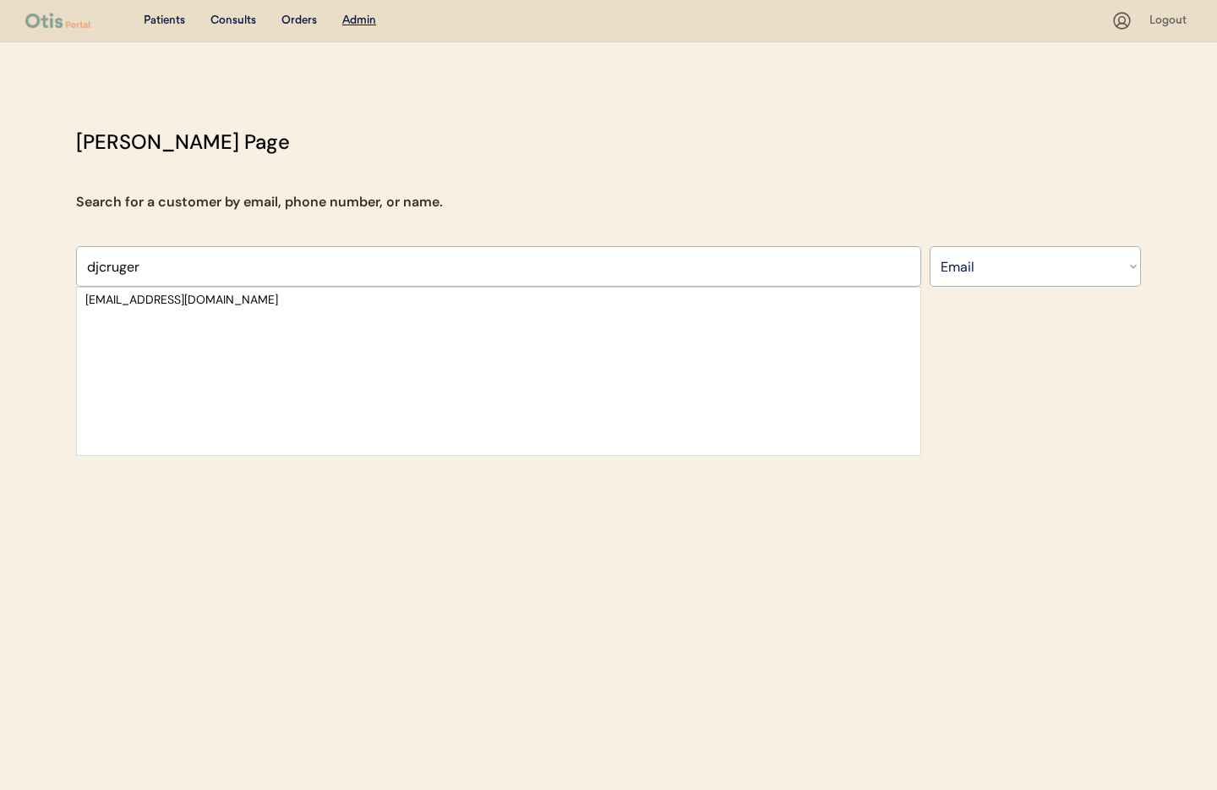
click at [235, 563] on div "Patients Consults Orders Admin Logout [PERSON_NAME] Admin Page Search for a cus…" at bounding box center [608, 395] width 1217 height 790
click at [234, 561] on div "Patients Consults Orders Admin Logout [PERSON_NAME] Admin Page Search for a cus…" at bounding box center [608, 395] width 1217 height 790
click at [287, 174] on div "[PERSON_NAME] Page Search for a customer by email, phone number, or name. [EMAI…" at bounding box center [608, 295] width 1099 height 337
click at [974, 260] on select "Search By Name Email Phone Number" at bounding box center [1035, 266] width 211 height 41
select select ""Name""
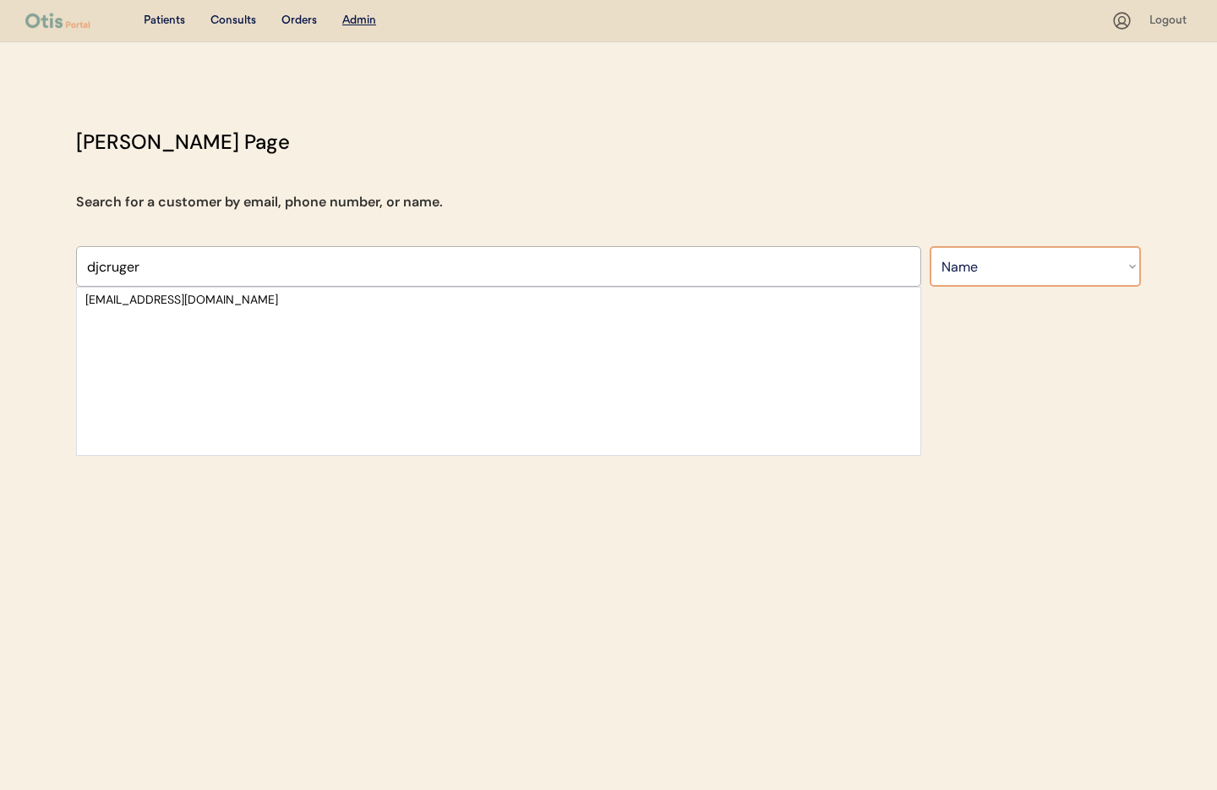
click at [930, 246] on select "Search By Name Email Phone Number" at bounding box center [1035, 266] width 211 height 41
